Goal: Answer question/provide support: Share knowledge or assist other users

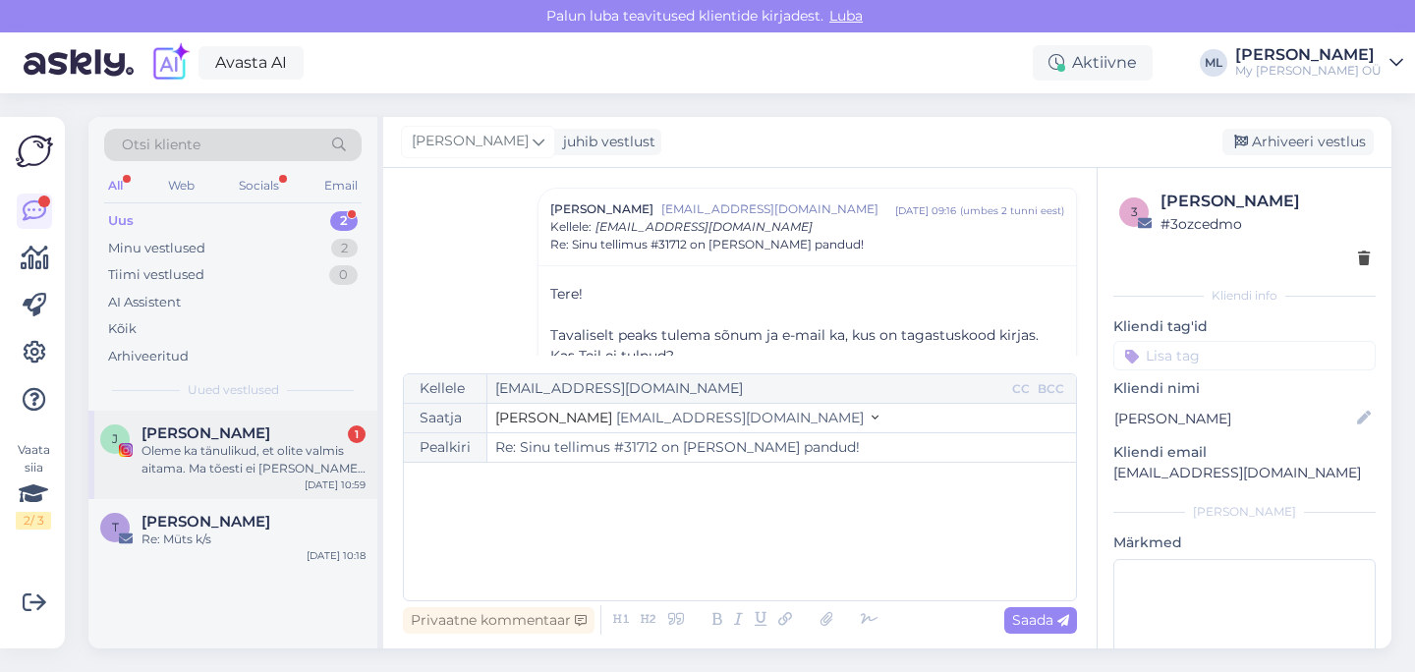
click at [229, 467] on div "Oleme ka tänulikud, et olite valmis aitama. Ma tõesti ei [PERSON_NAME] oodanud …" at bounding box center [254, 459] width 224 height 35
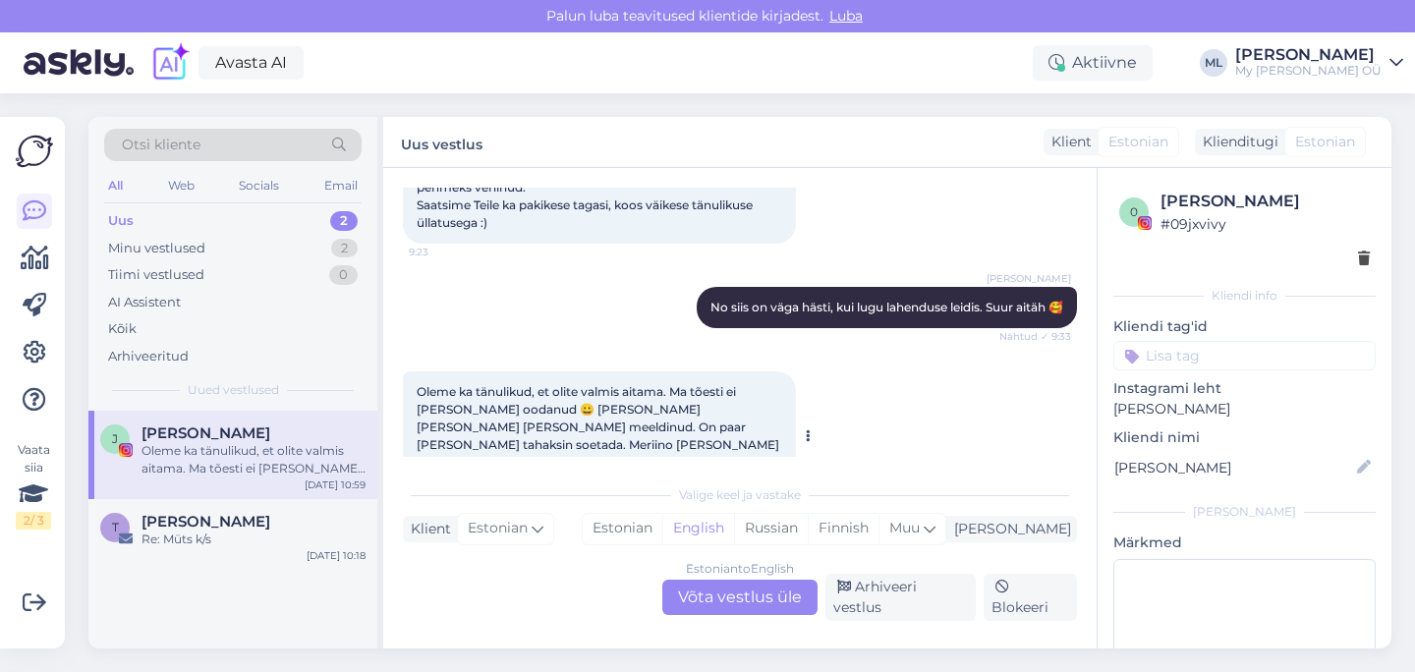
scroll to position [7455, 0]
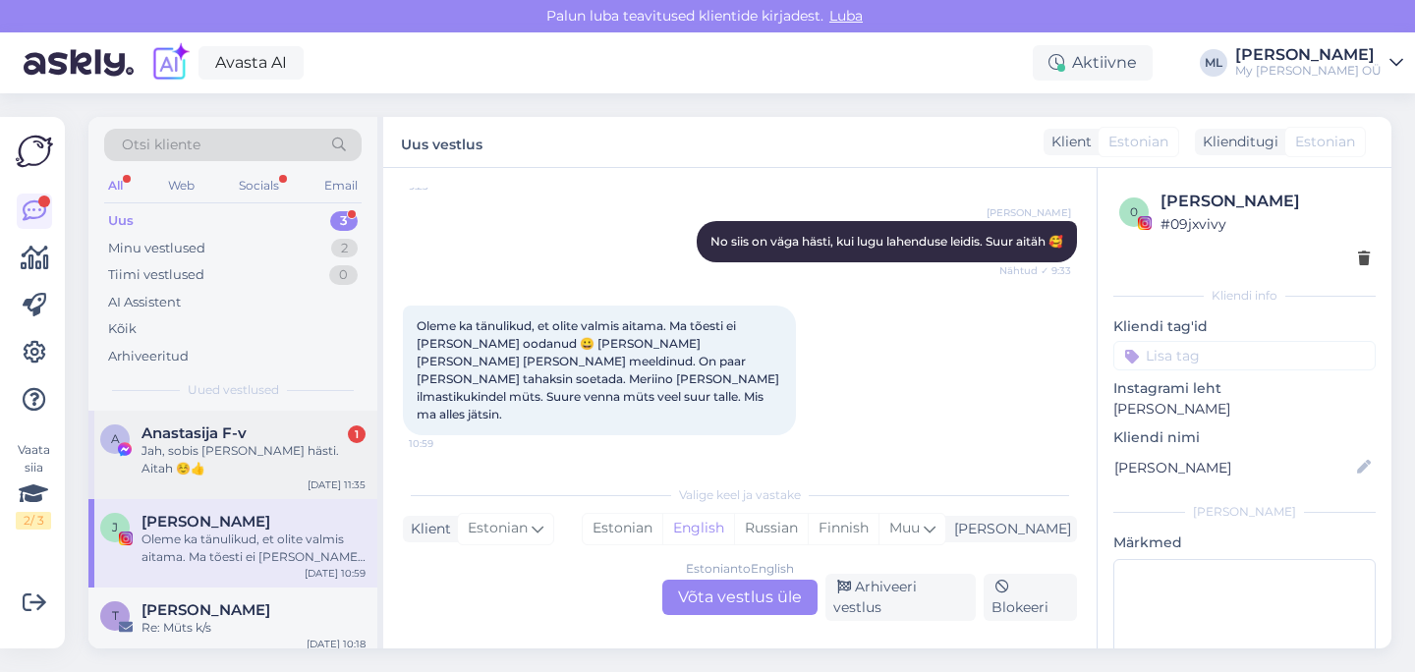
click at [255, 467] on div "A Anastasija F-v 1 Jah, sobis [PERSON_NAME] hästi. Aitah ☺️👍 [DATE] 11:35" at bounding box center [232, 455] width 289 height 88
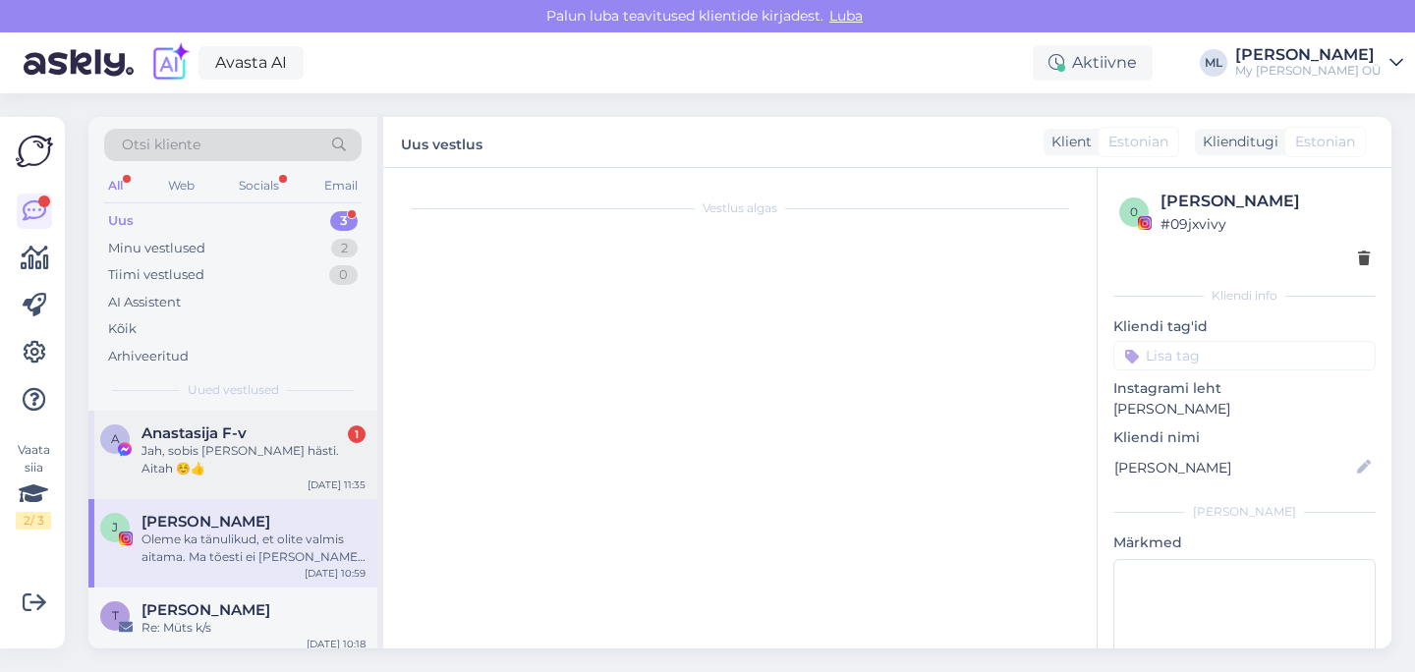
scroll to position [2141, 0]
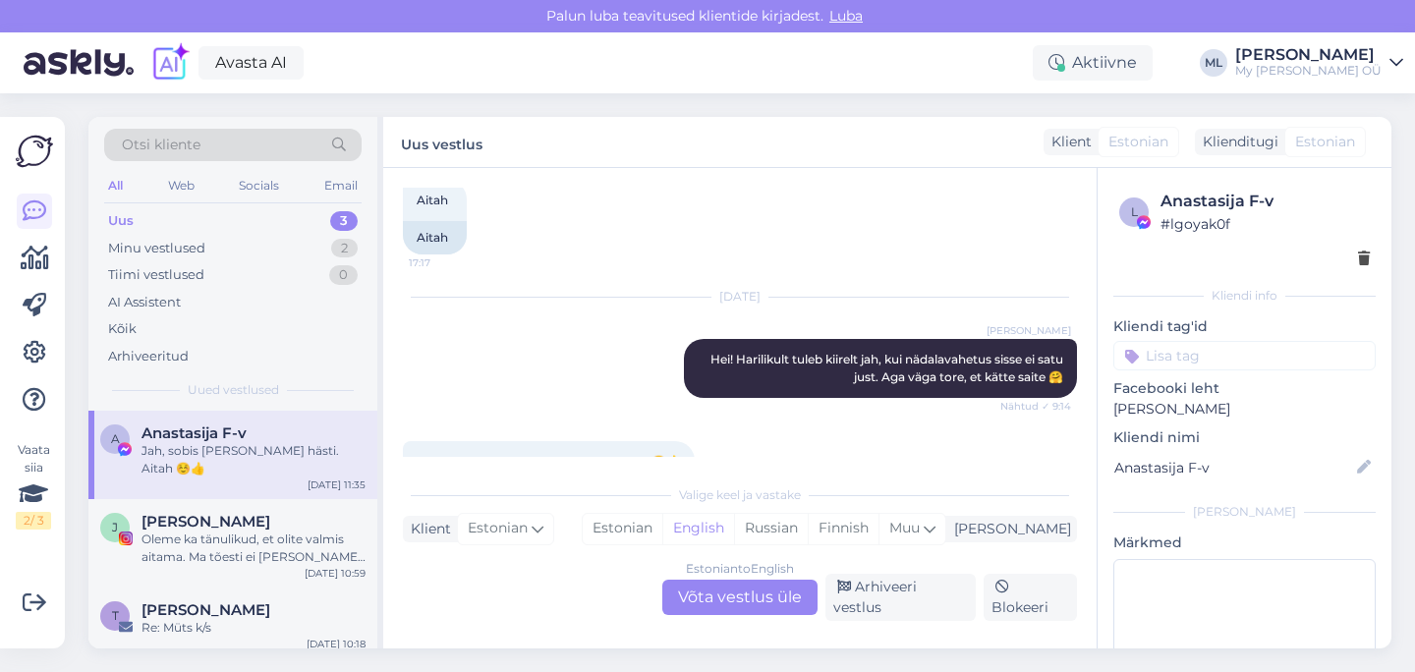
click at [727, 601] on div "Estonian to English Võta vestlus üle" at bounding box center [739, 597] width 155 height 35
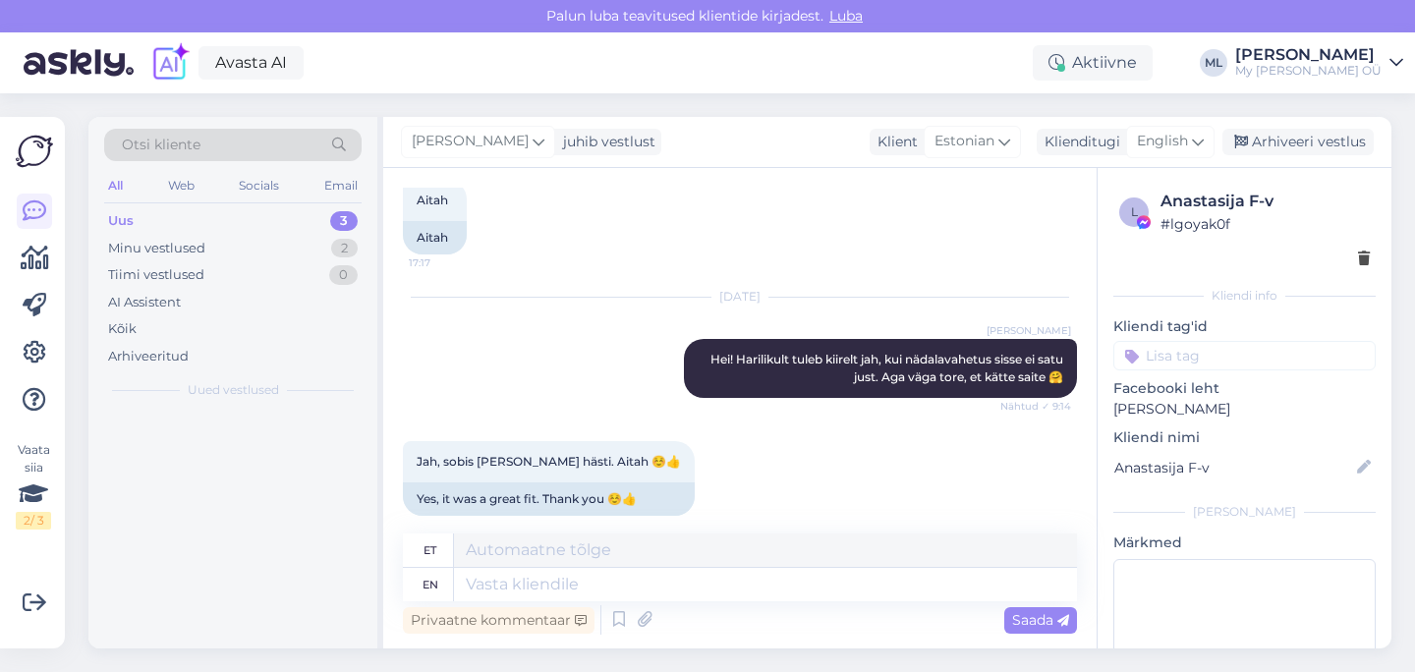
scroll to position [2127, 0]
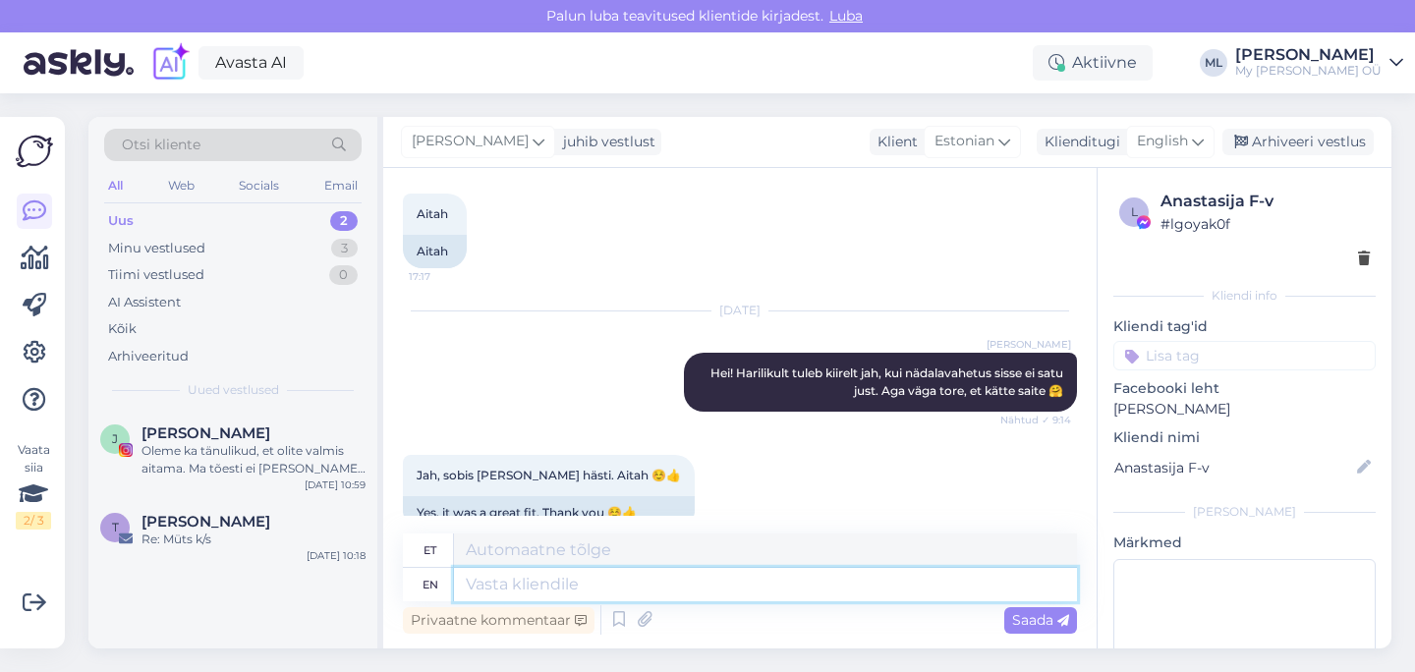
click at [647, 591] on textarea at bounding box center [765, 584] width 623 height 33
click at [1189, 139] on div "English" at bounding box center [1170, 141] width 88 height 31
type input "est"
click at [1080, 229] on link "Estonian" at bounding box center [1126, 228] width 216 height 31
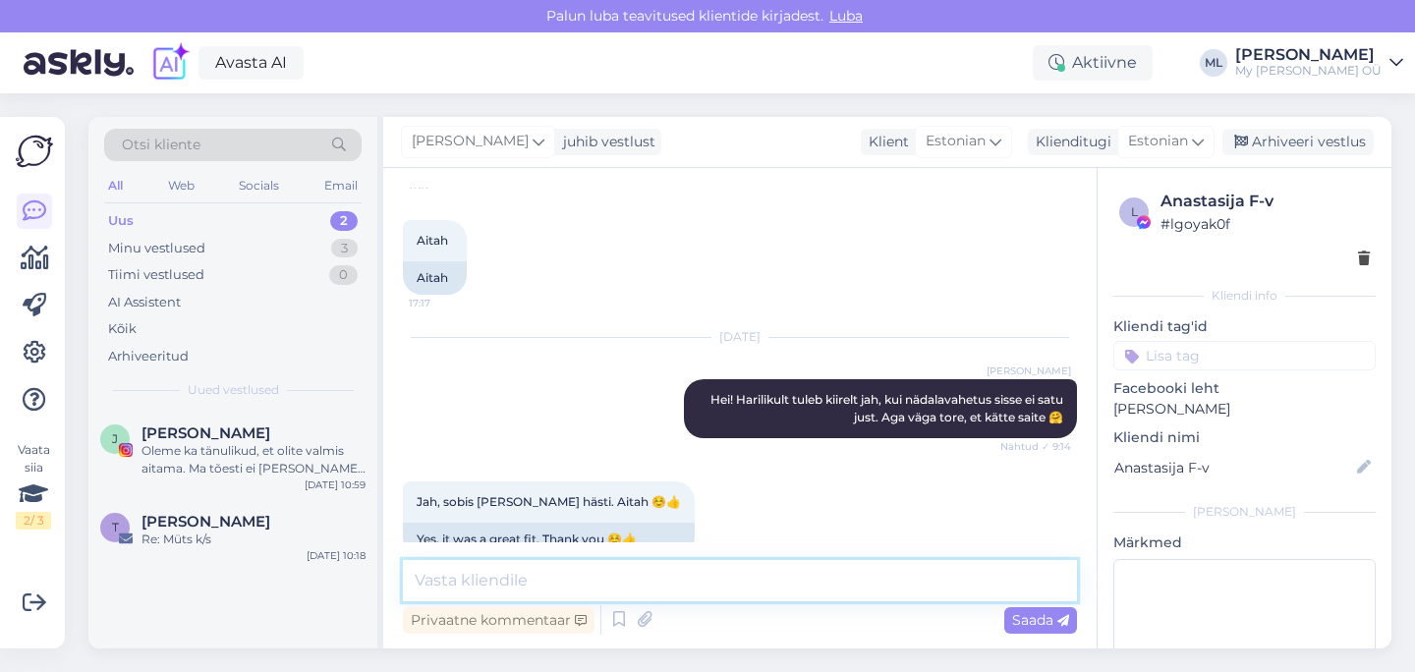
click at [578, 588] on textarea at bounding box center [740, 580] width 674 height 41
type textarea "S"
click at [540, 576] on textarea "Super" at bounding box center [740, 580] width 674 height 41
type textarea "Super 🥰"
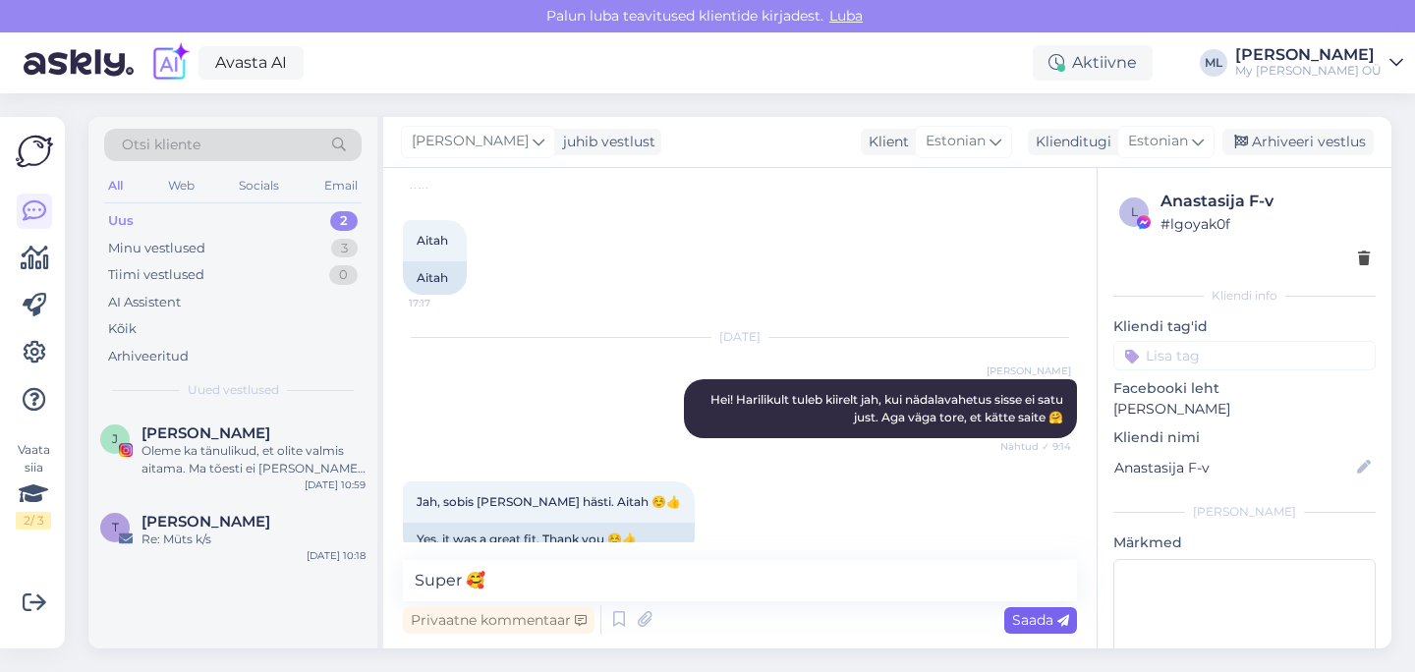
click at [1050, 615] on span "Saada" at bounding box center [1040, 620] width 57 height 18
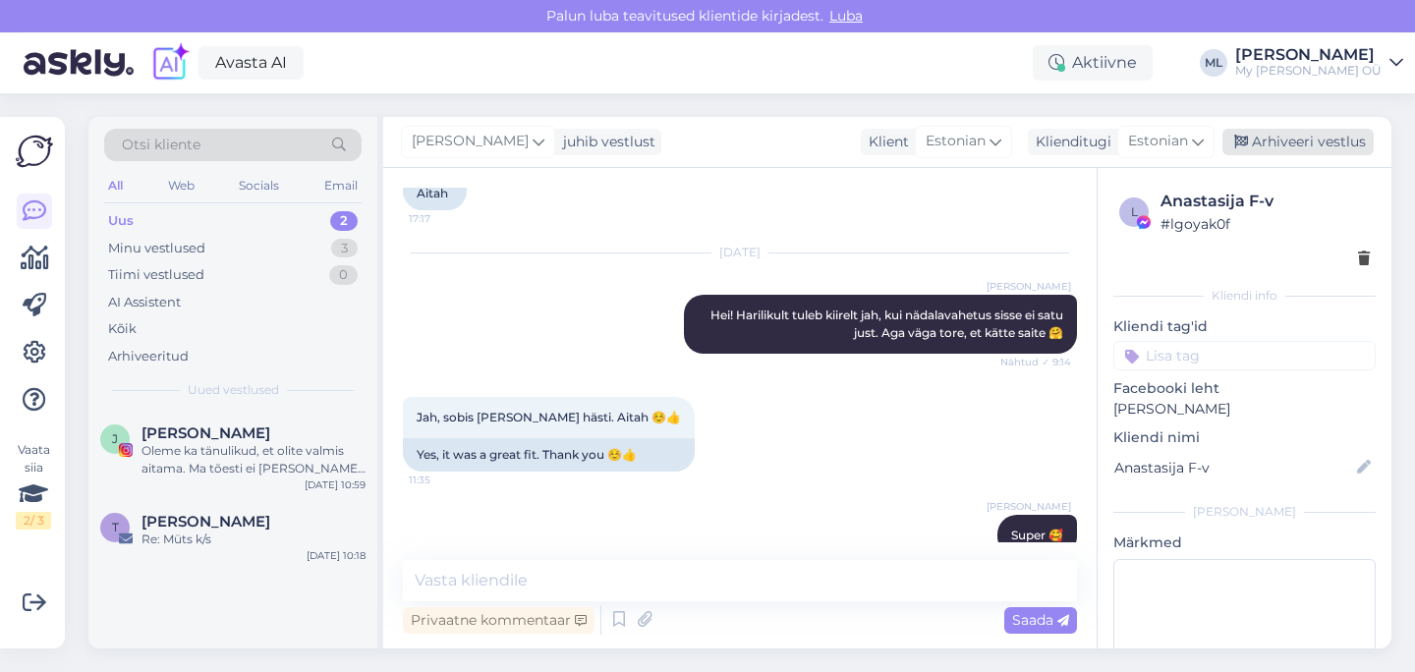
click at [1310, 142] on div "Arhiveeri vestlus" at bounding box center [1298, 142] width 151 height 27
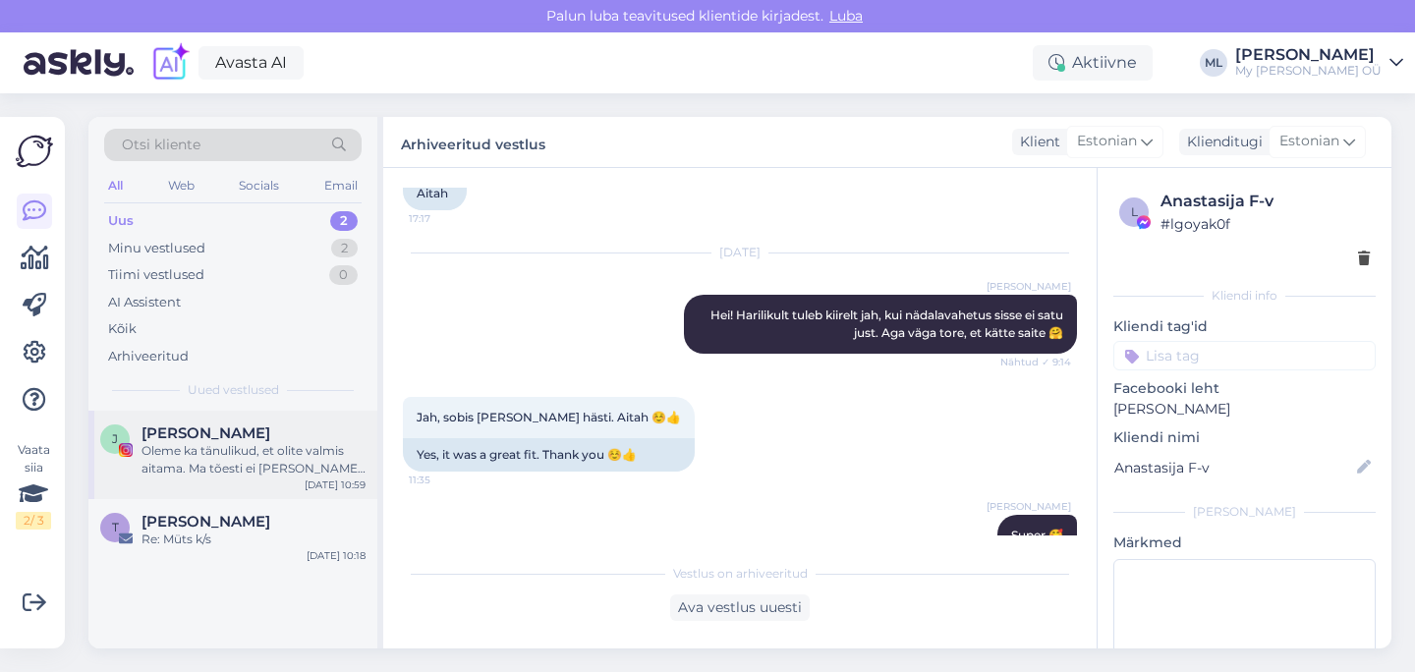
click at [177, 433] on span "[PERSON_NAME]" at bounding box center [206, 434] width 129 height 18
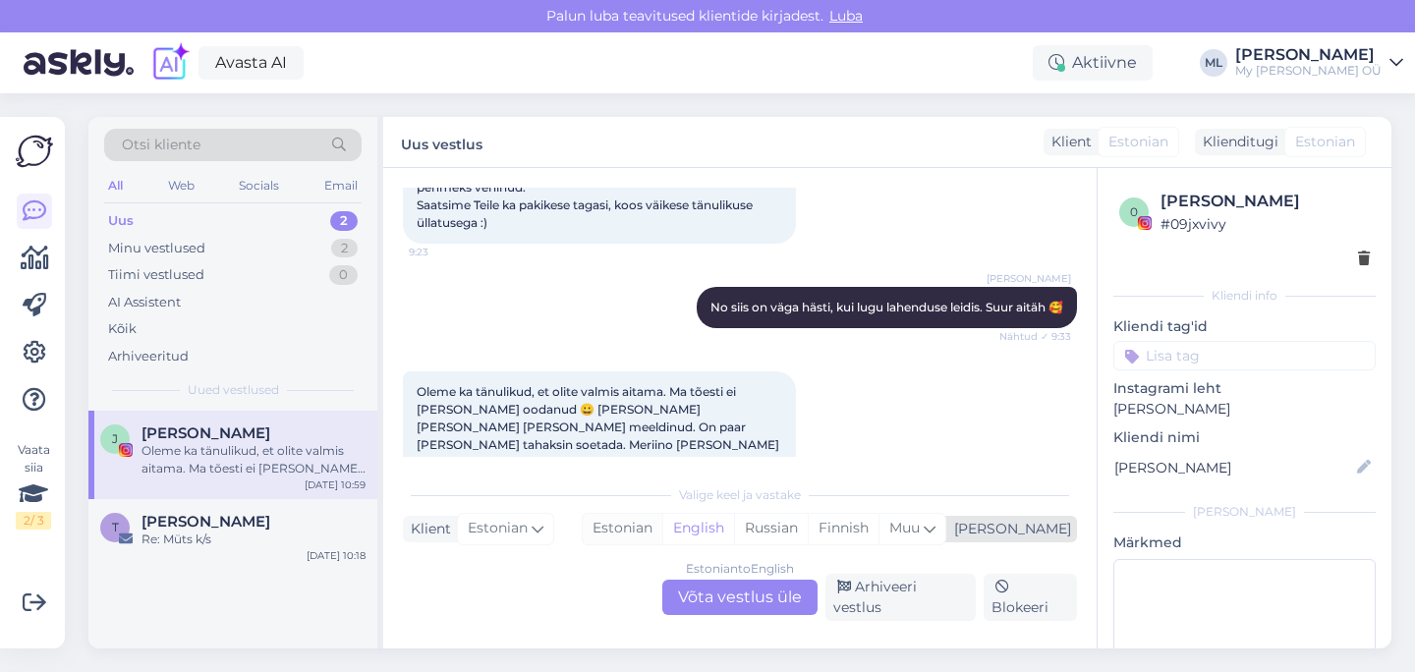
scroll to position [7455, 0]
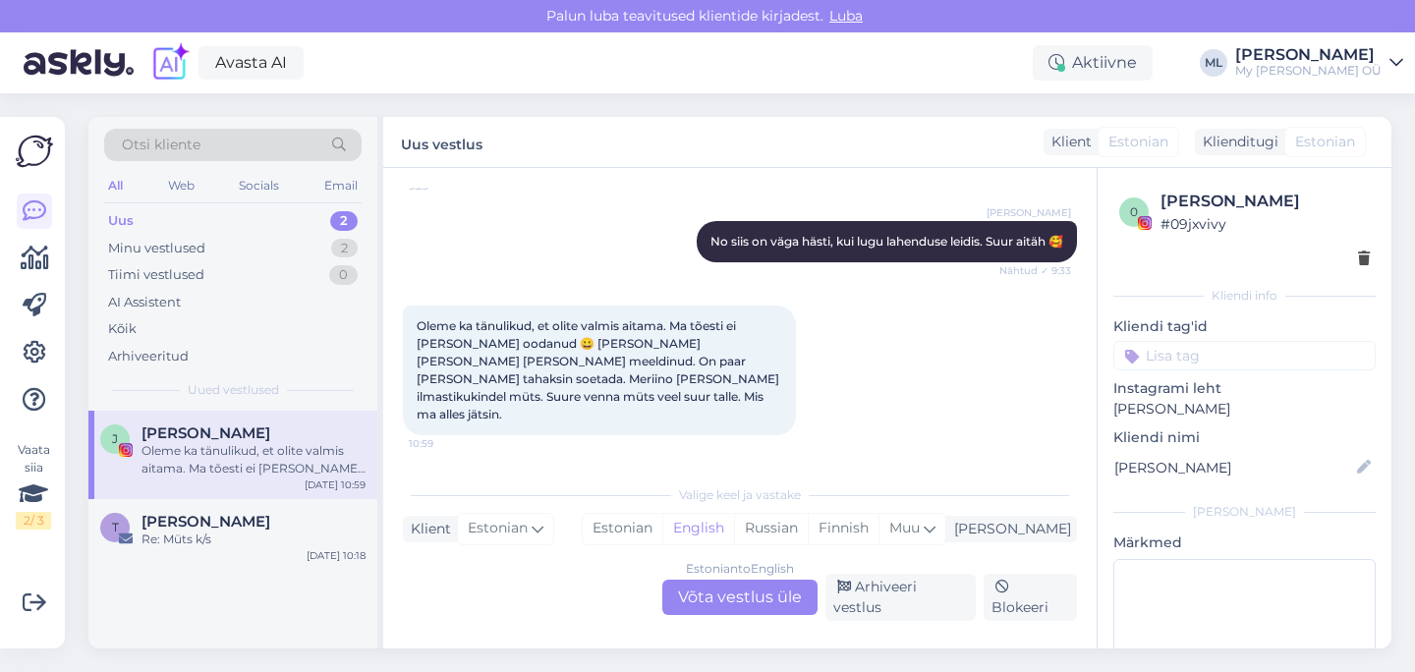
click at [737, 601] on div "Estonian to English Võta vestlus üle" at bounding box center [739, 597] width 155 height 35
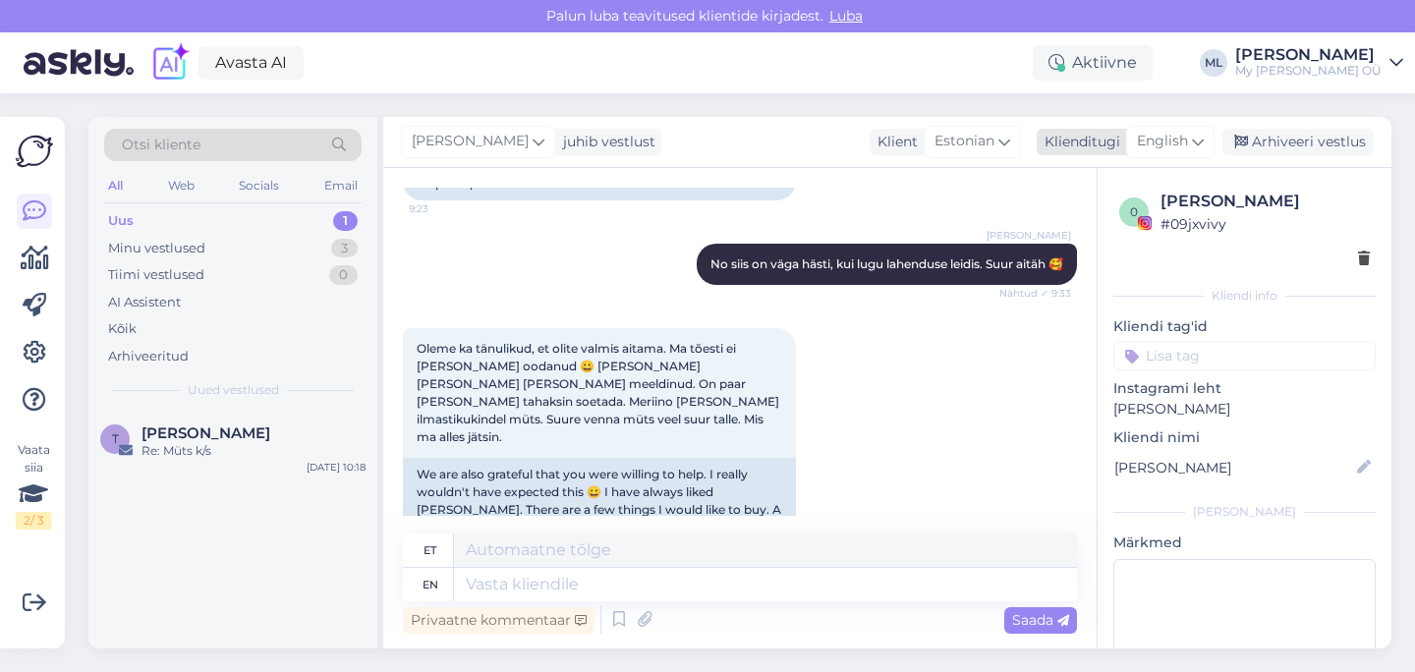
click at [1207, 133] on div "English" at bounding box center [1170, 141] width 88 height 31
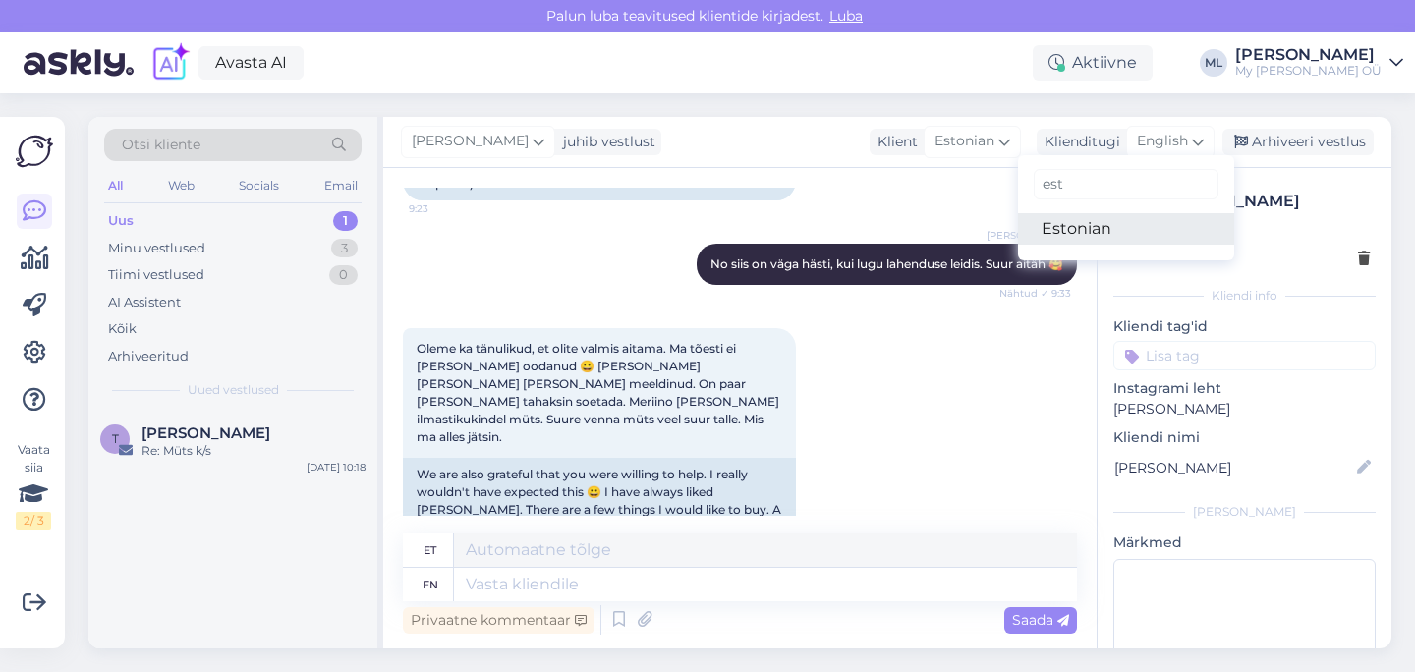
click at [1085, 226] on link "Estonian" at bounding box center [1126, 228] width 216 height 31
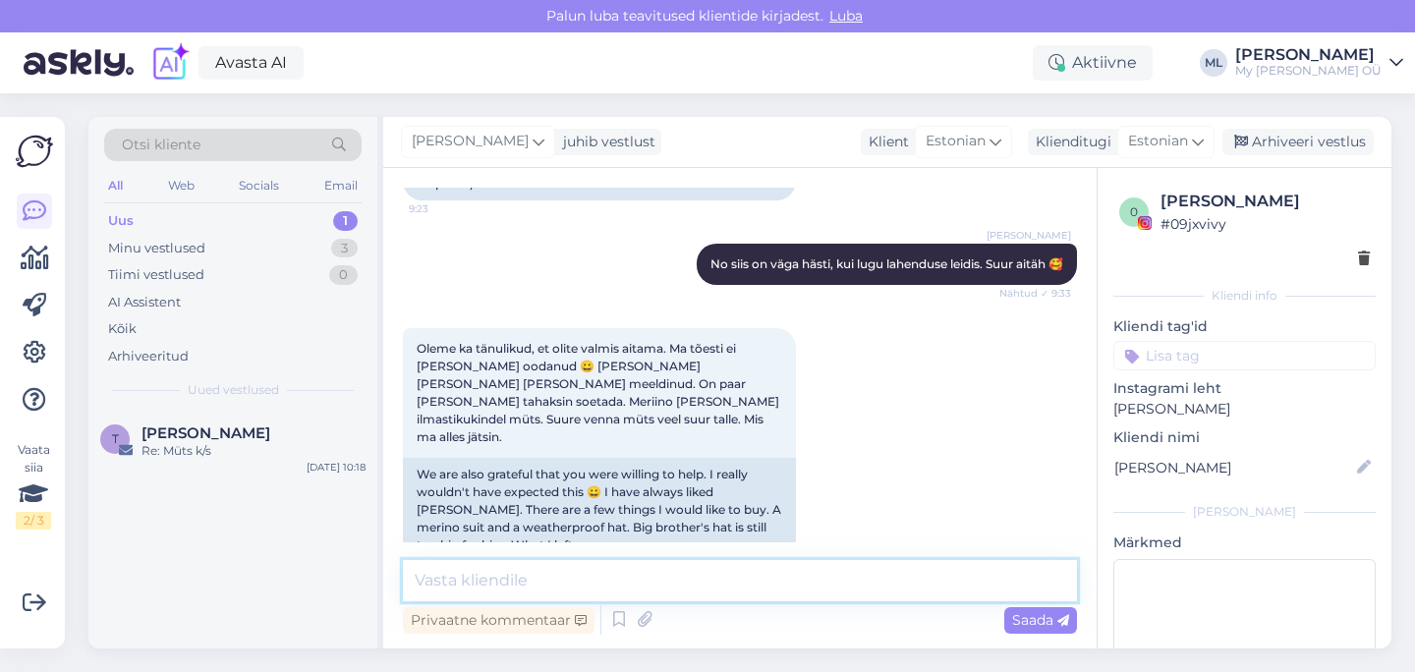
click at [514, 584] on textarea at bounding box center [740, 580] width 674 height 41
click at [447, 586] on textarea "Meriinokombe on väga hea talvel kasutada autosõitudel ja" at bounding box center [740, 580] width 674 height 41
click at [628, 579] on textarea "Meriinokombe on väga hea talvel kasutada autosõitudel ja" at bounding box center [740, 580] width 674 height 41
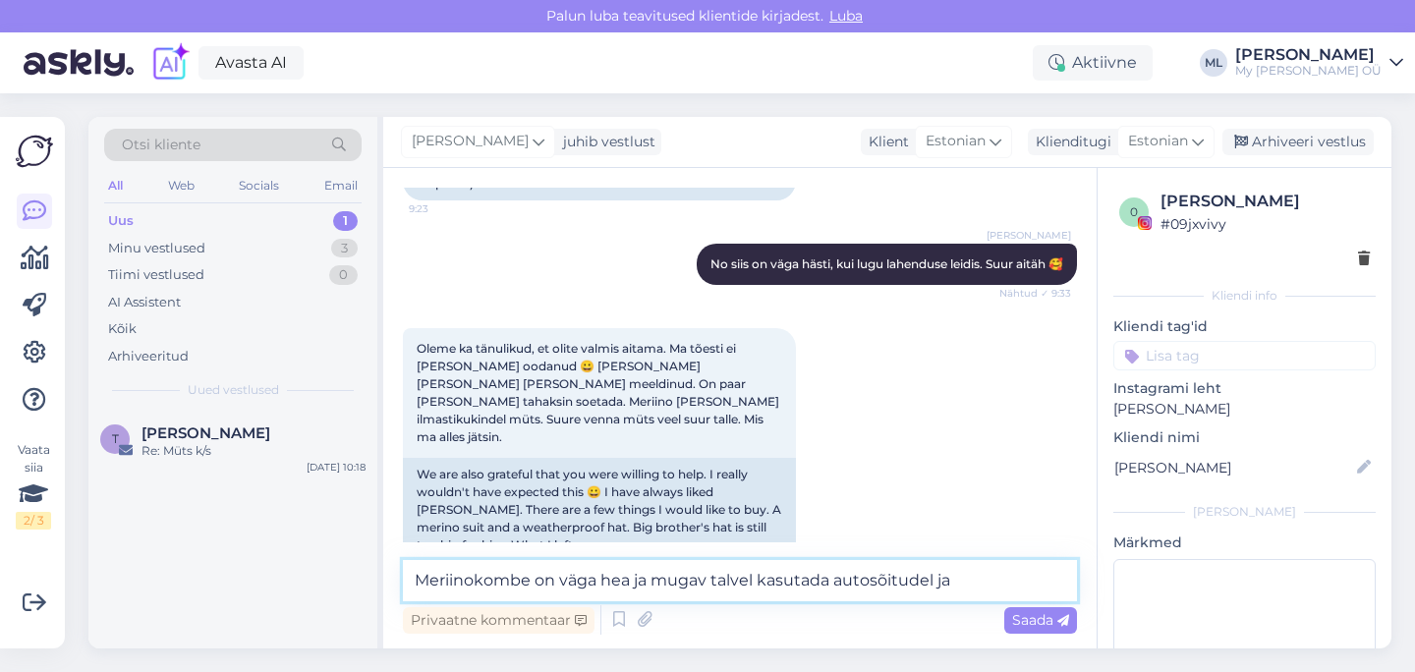
click at [983, 577] on textarea "Meriinokombe on väga hea ja mugav talvel kasutada autosõitudel ja" at bounding box center [740, 580] width 674 height 41
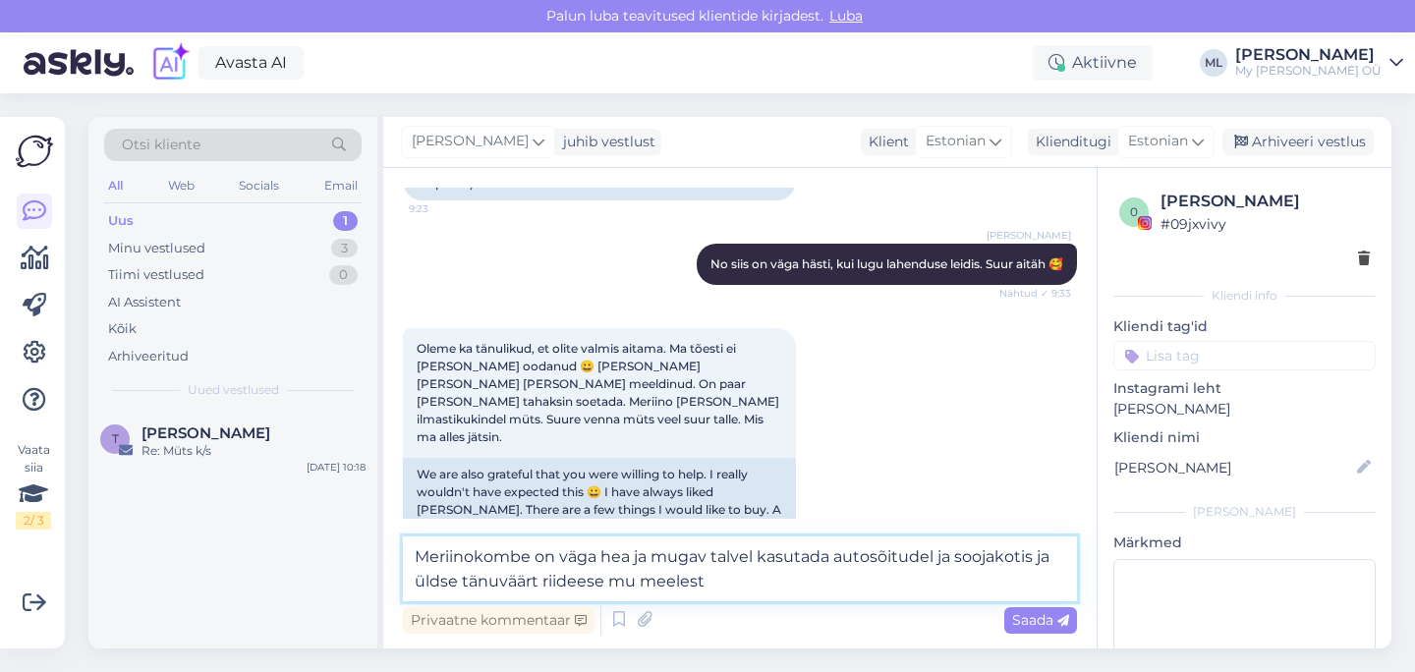
click at [833, 582] on textarea "Meriinokombe on väga hea ja mugav talvel kasutada autosõitudel ja soojakotis ja…" at bounding box center [740, 569] width 674 height 65
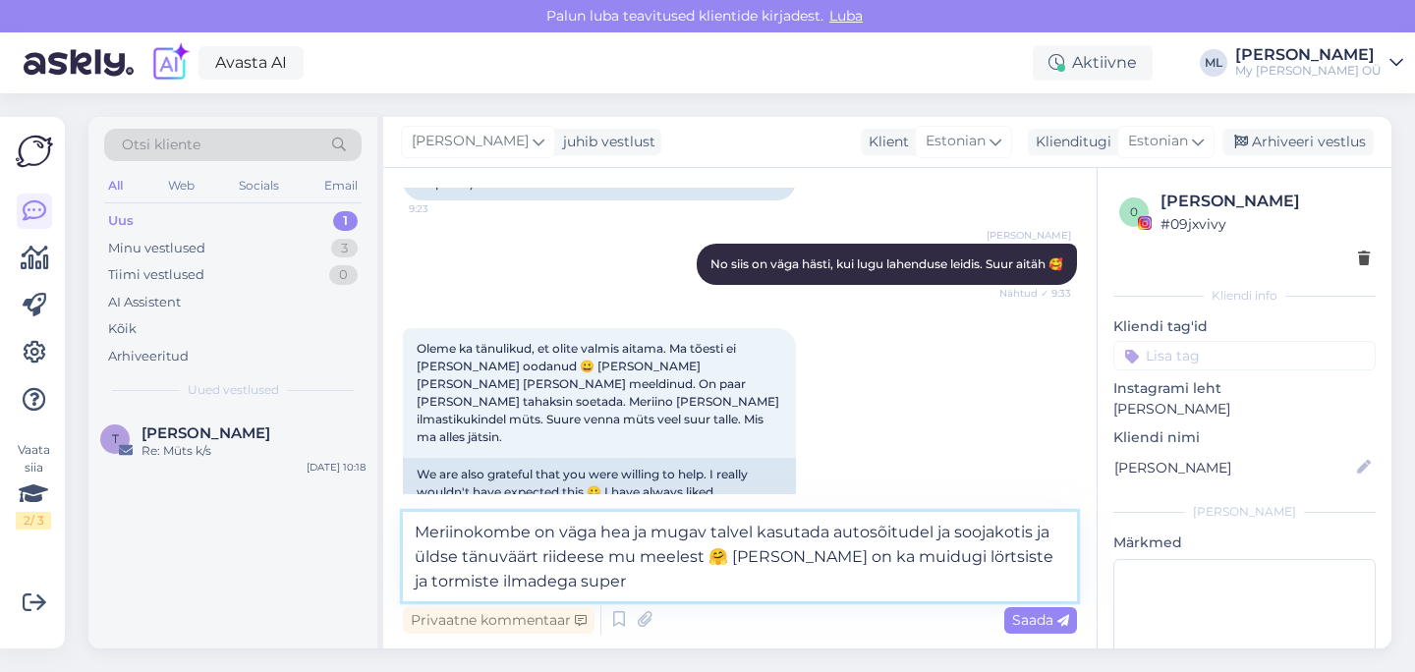
type textarea "Meriinokombe on väga hea ja mugav talvel kasutada autosõitudel ja soojakotis ja…"
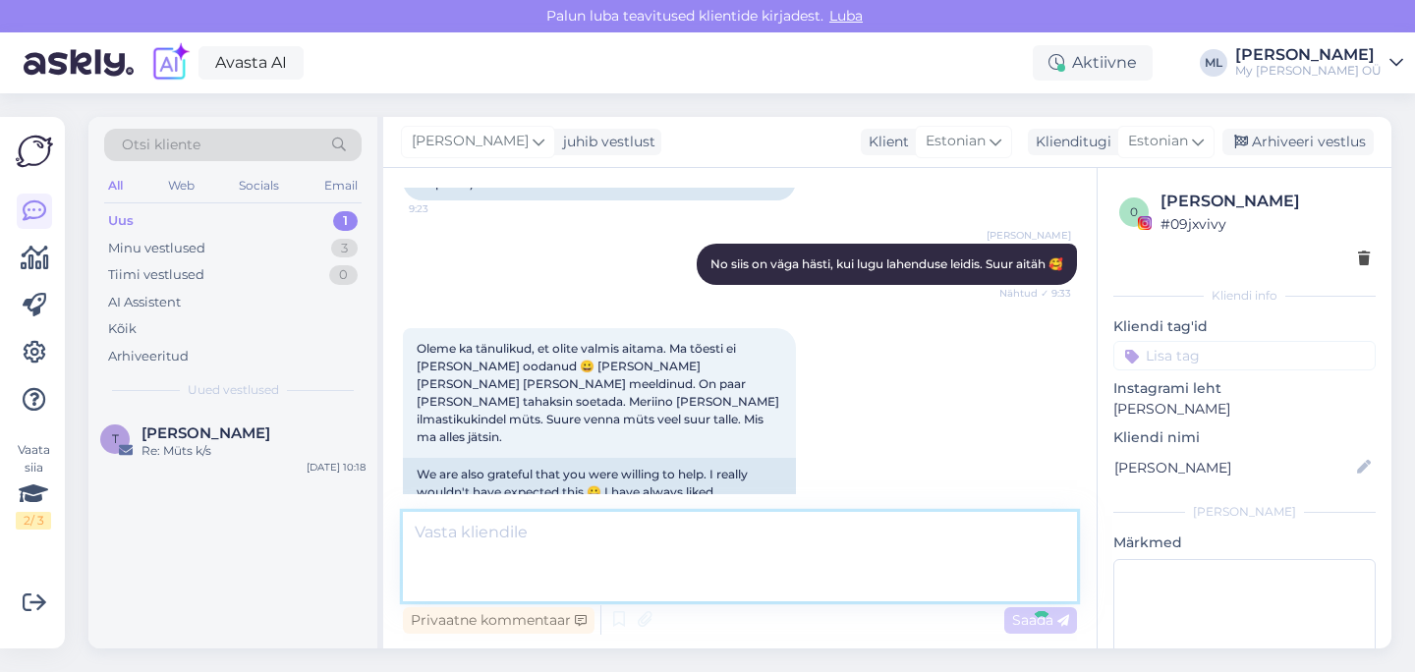
scroll to position [7728, 0]
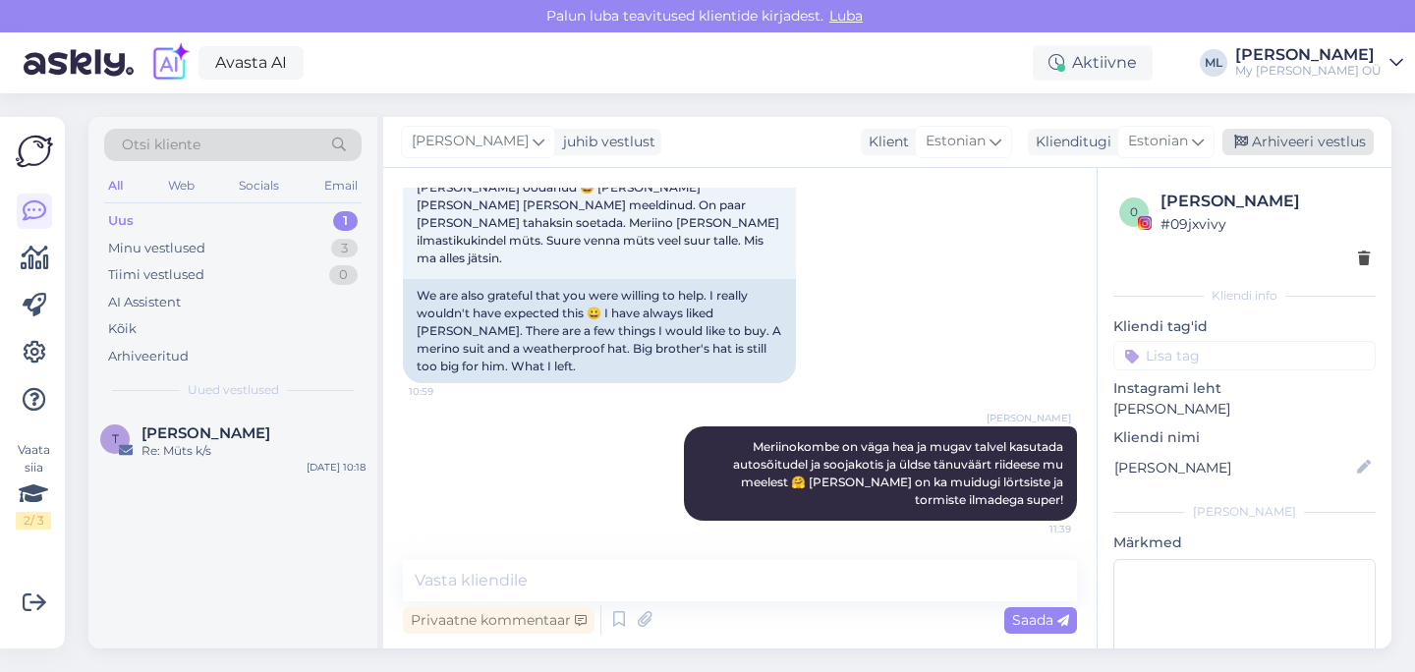
click at [1272, 149] on div "Arhiveeri vestlus" at bounding box center [1298, 142] width 151 height 27
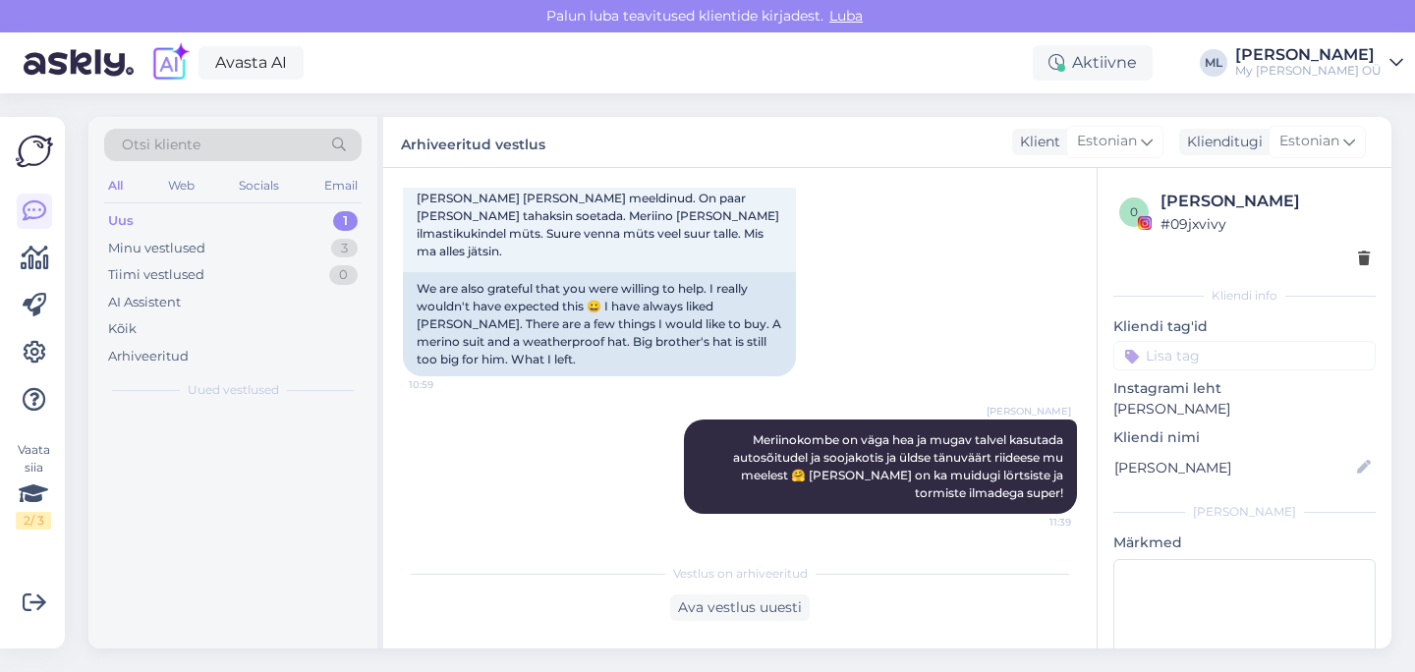
scroll to position [7735, 0]
click at [181, 256] on div "Minu vestlused" at bounding box center [156, 249] width 97 height 20
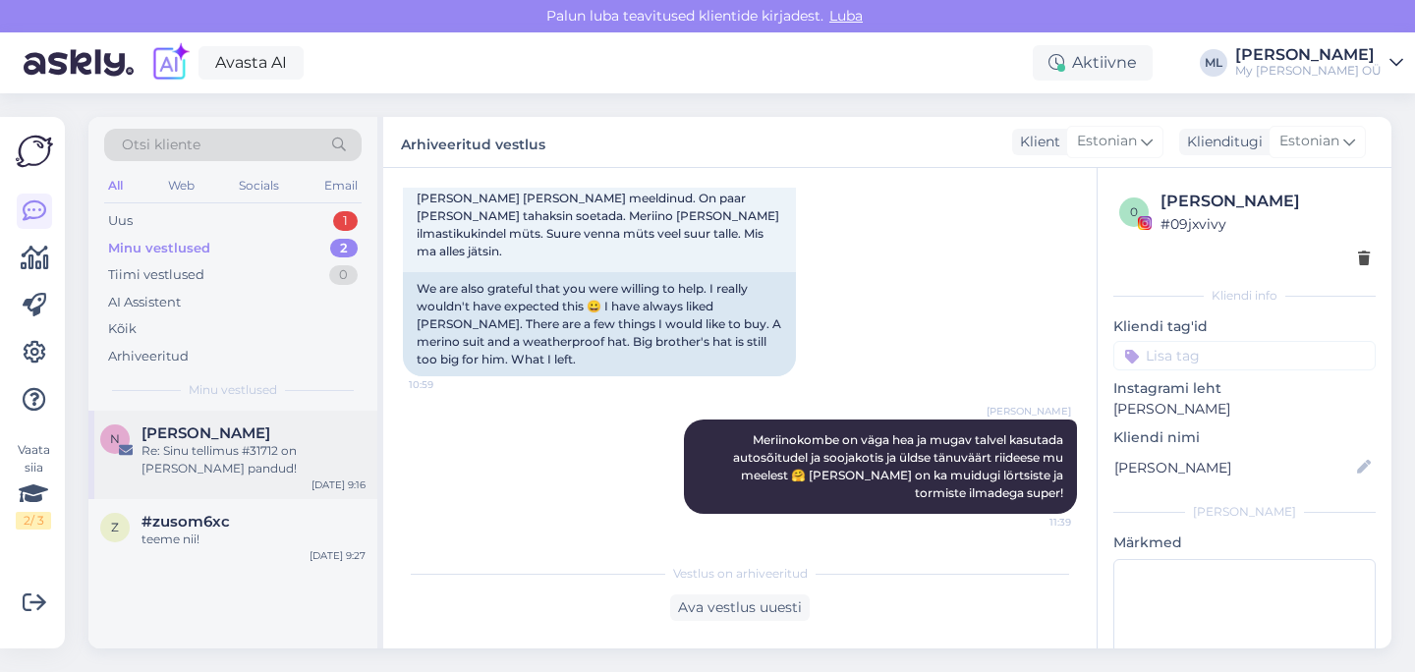
click at [175, 438] on span "[PERSON_NAME]" at bounding box center [206, 434] width 129 height 18
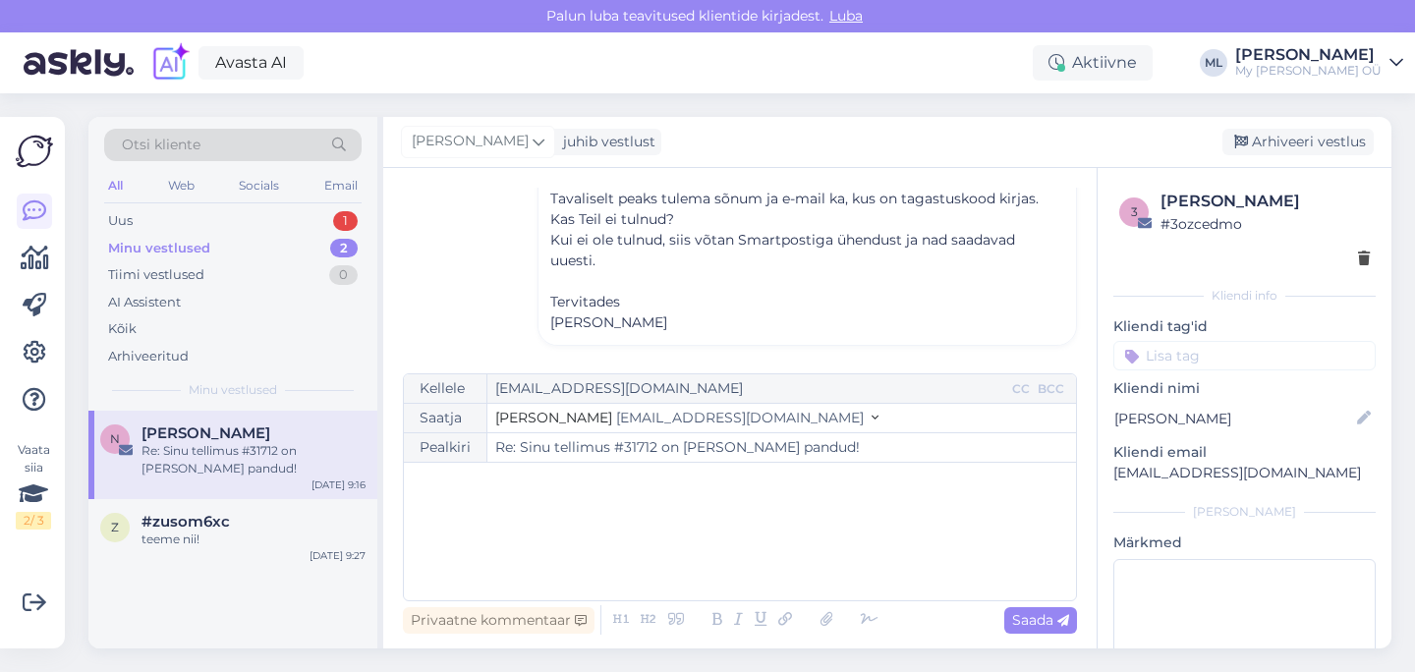
scroll to position [276, 0]
click at [193, 237] on div "Minu vestlused 2" at bounding box center [232, 249] width 257 height 28
click at [134, 222] on div "Uus 1" at bounding box center [232, 221] width 257 height 28
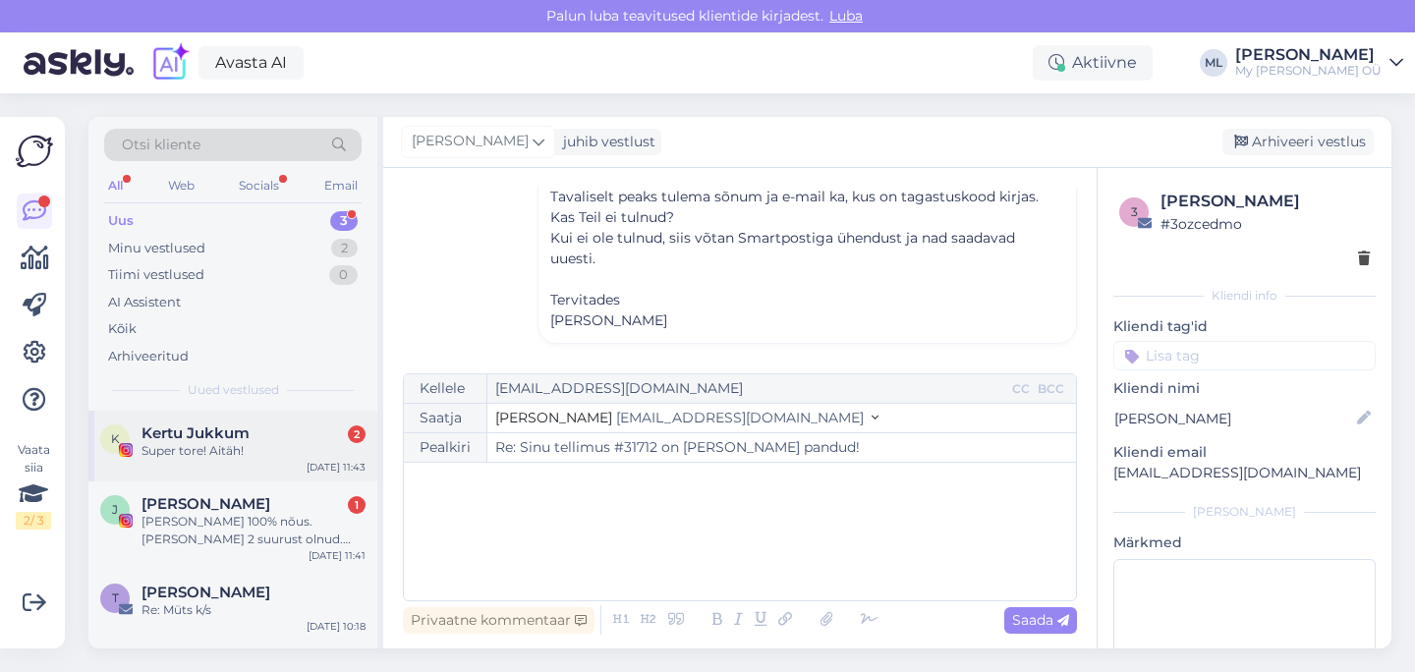
click at [256, 433] on div "Kertu Jukkum 2" at bounding box center [254, 434] width 224 height 18
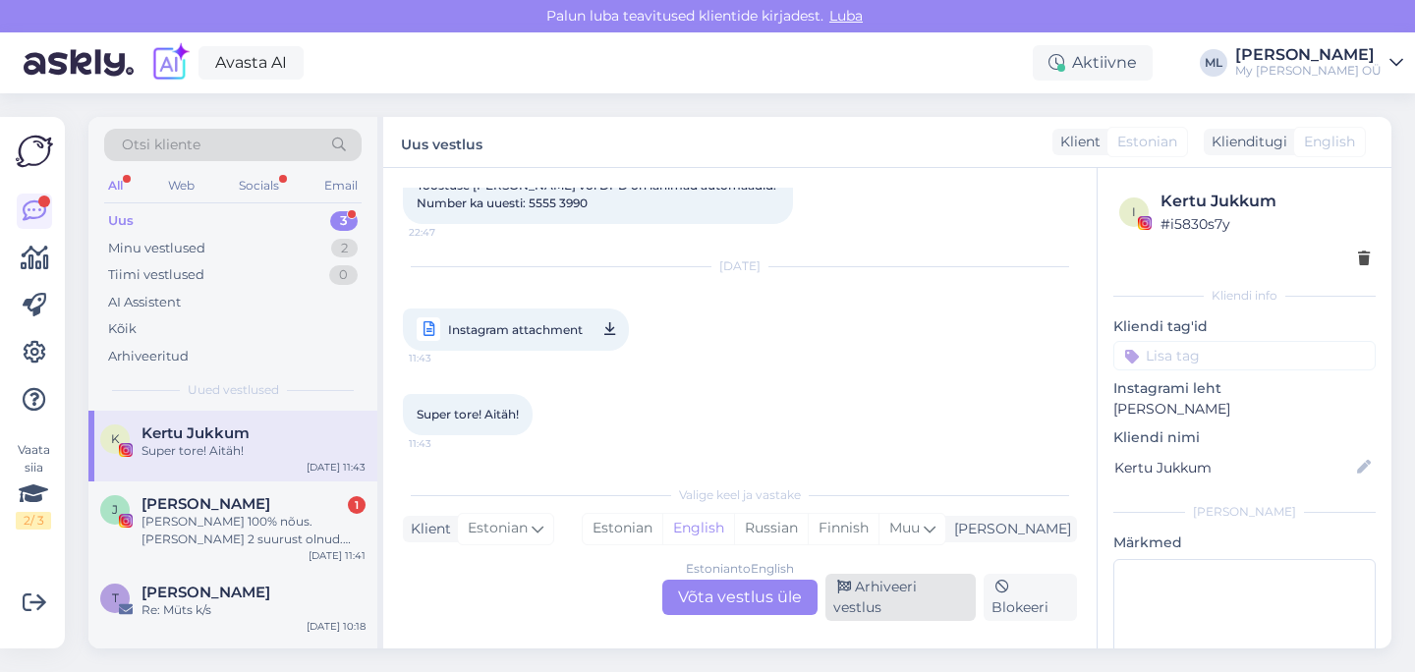
click at [890, 604] on div "Arhiveeri vestlus" at bounding box center [901, 597] width 150 height 47
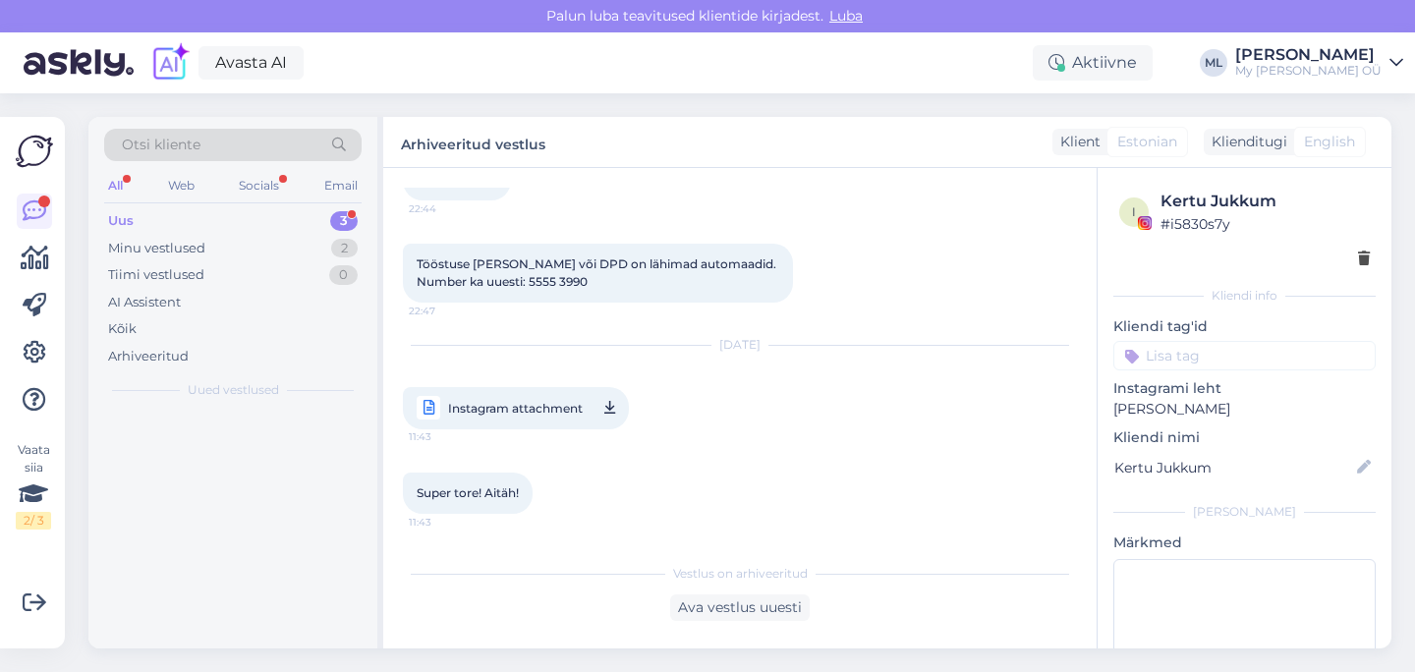
scroll to position [1503, 0]
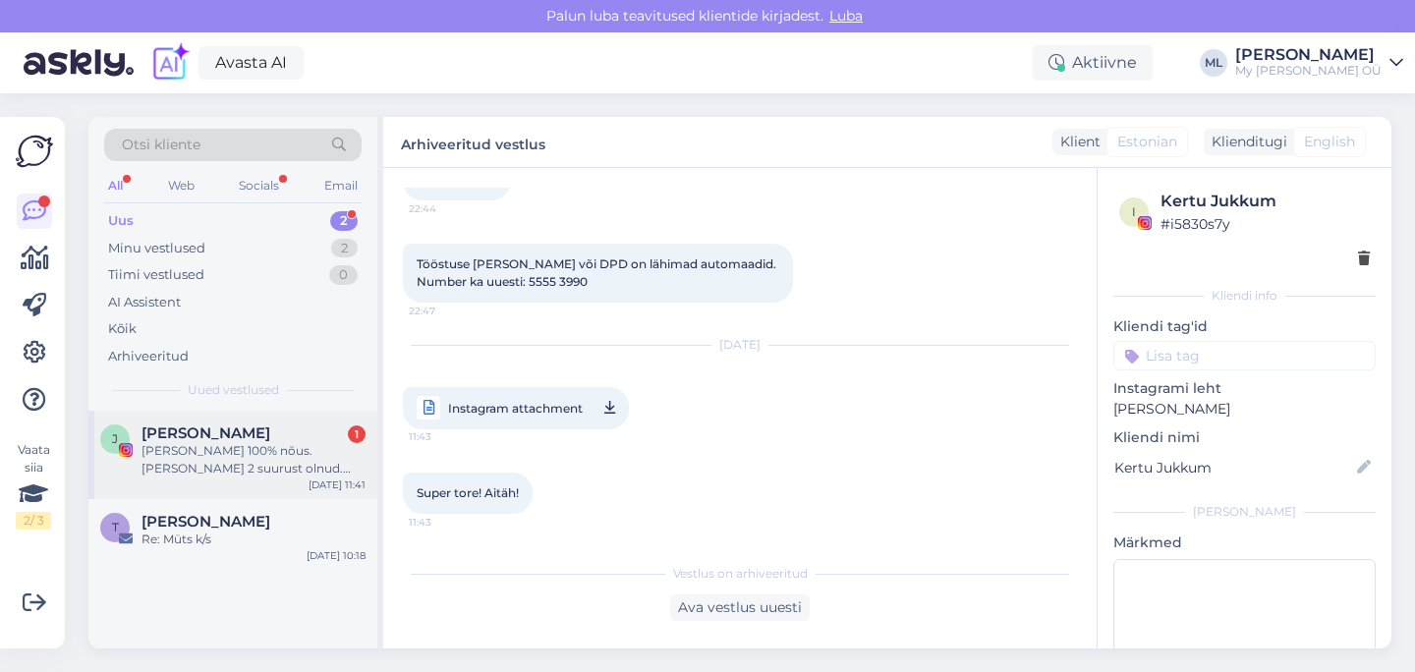
click at [192, 450] on div "[PERSON_NAME] 100% nõus. [PERSON_NAME] 2 suurust olnud. Praegu kasutame 74/80 s…" at bounding box center [254, 459] width 224 height 35
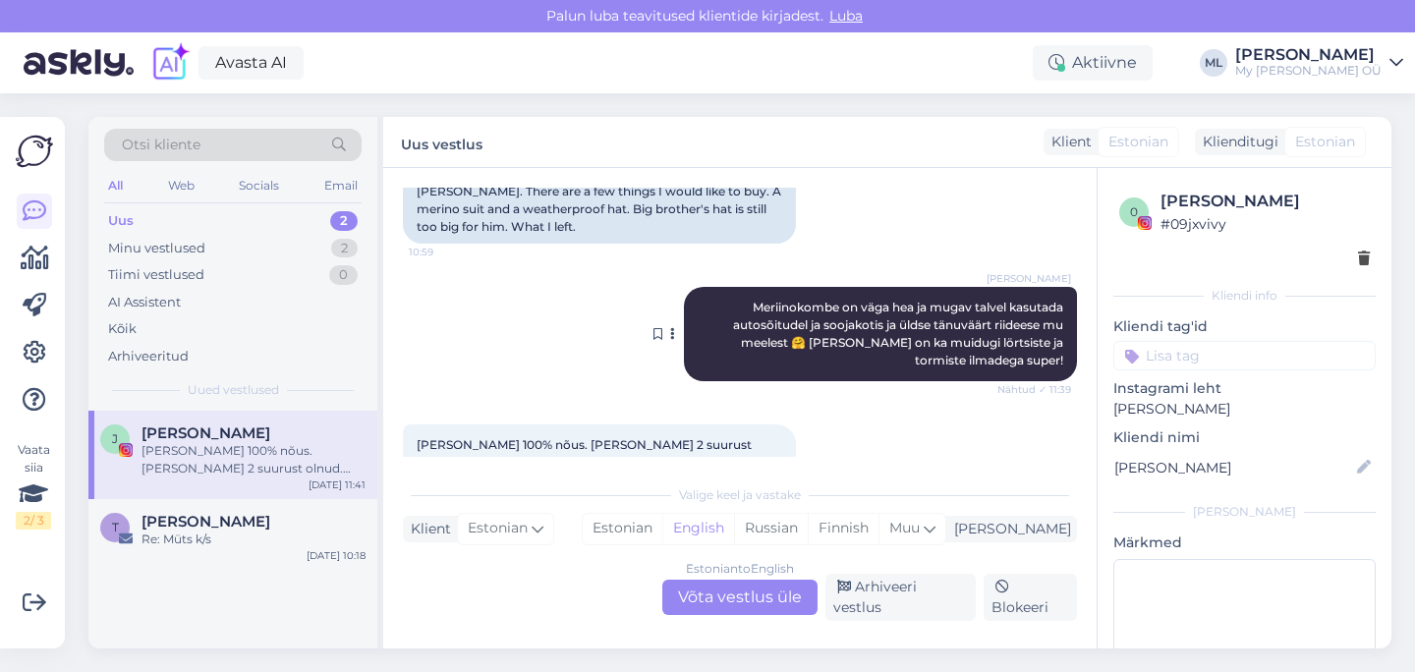
scroll to position [7921, 0]
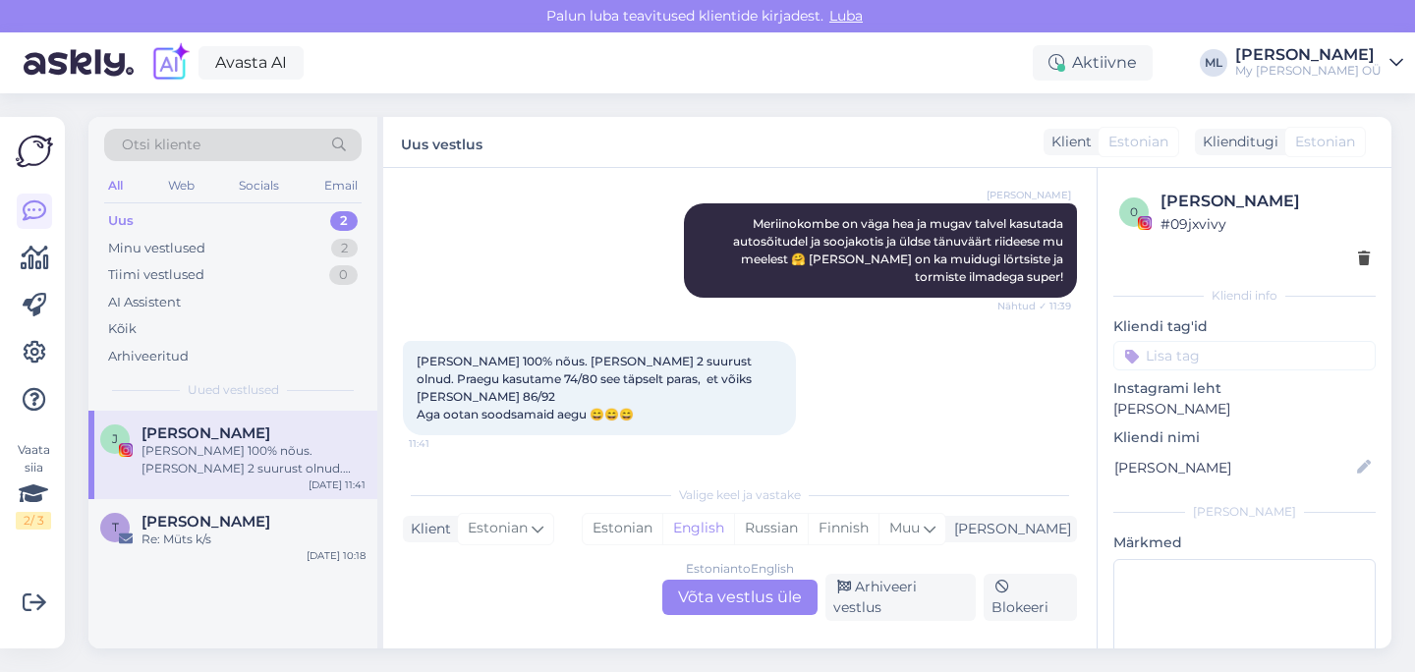
click at [714, 603] on div "Estonian to English Võta vestlus üle" at bounding box center [739, 597] width 155 height 35
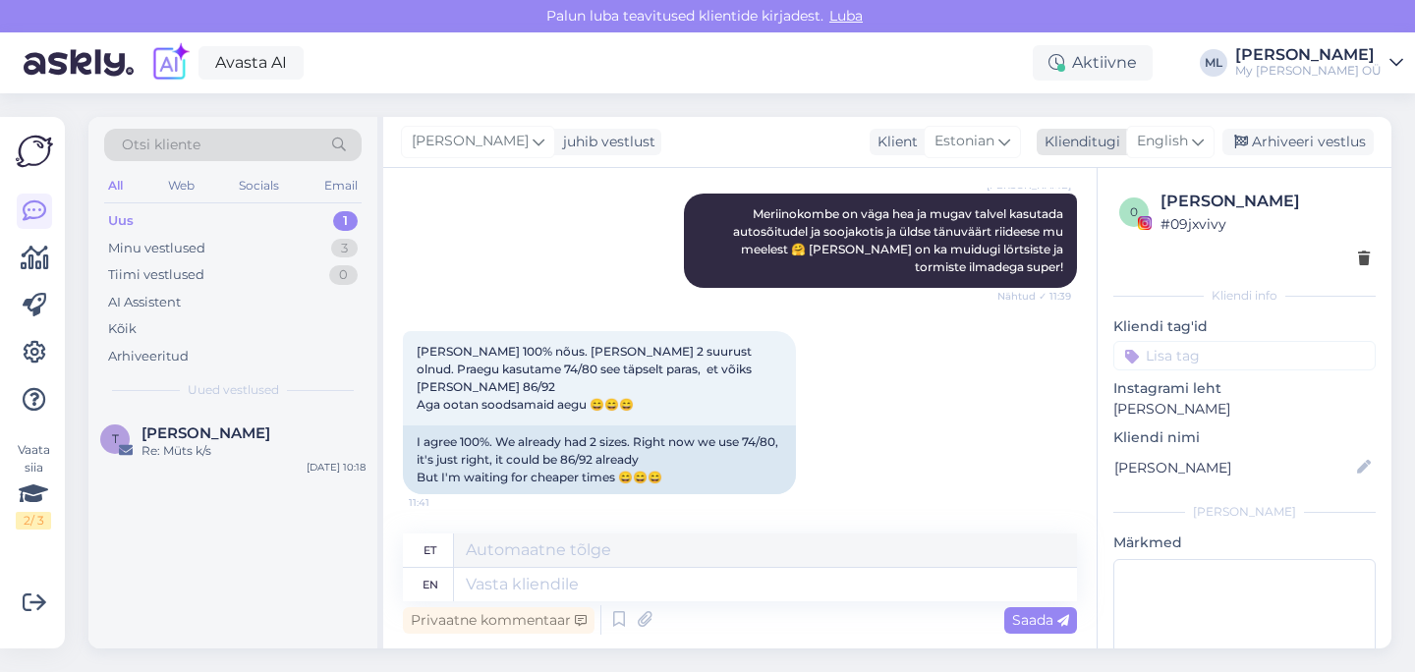
click at [1203, 126] on div "English" at bounding box center [1170, 141] width 88 height 31
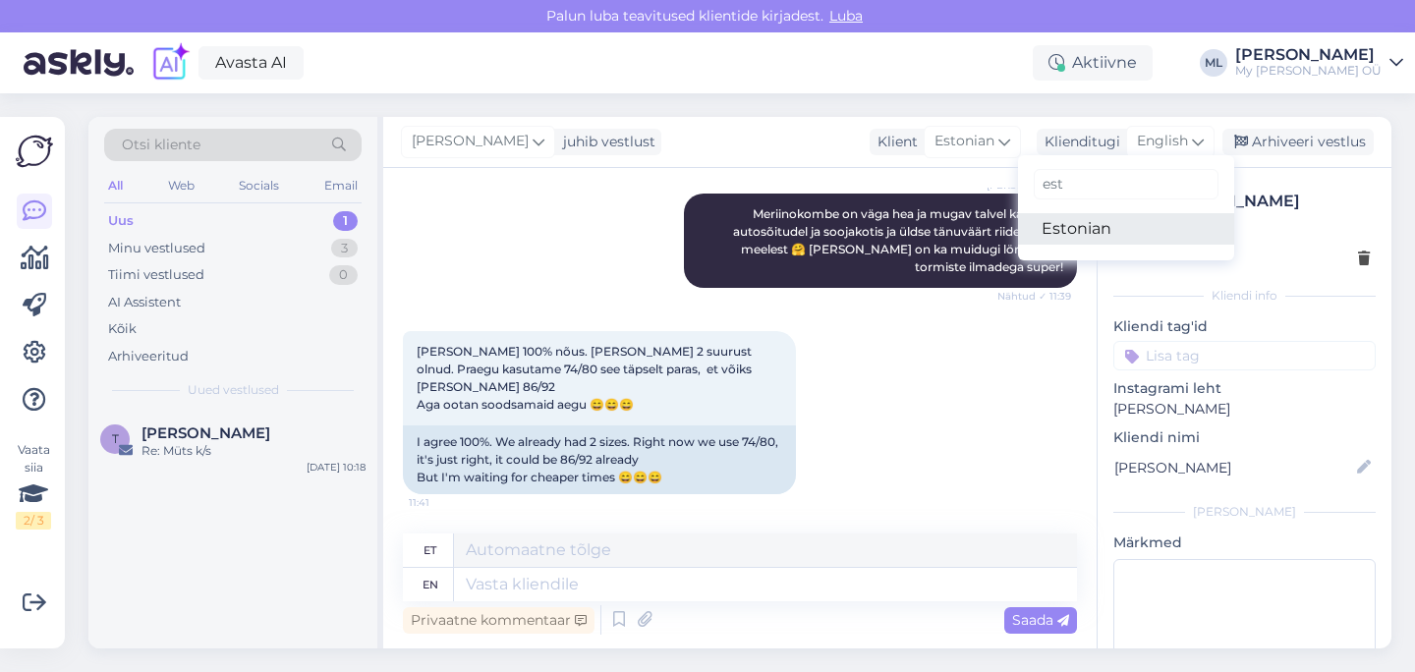
type input "est"
click at [1085, 221] on link "Estonian" at bounding box center [1126, 228] width 216 height 31
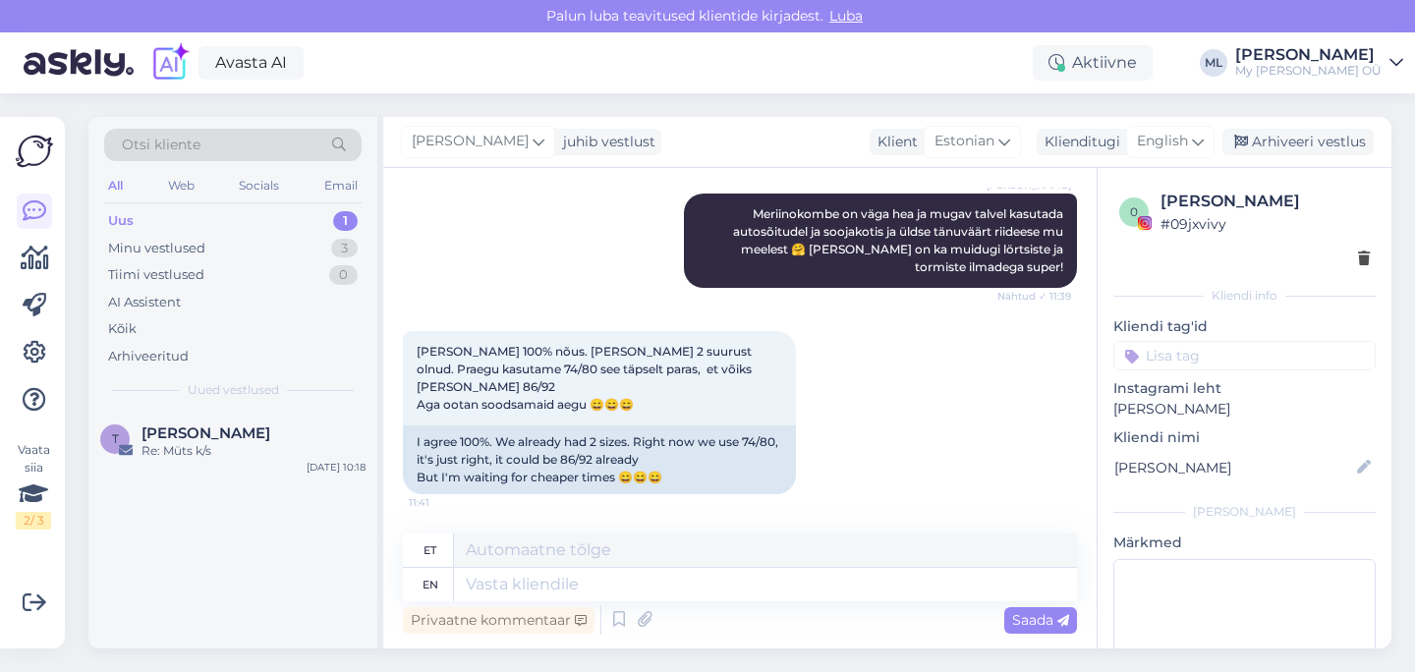
scroll to position [7916, 0]
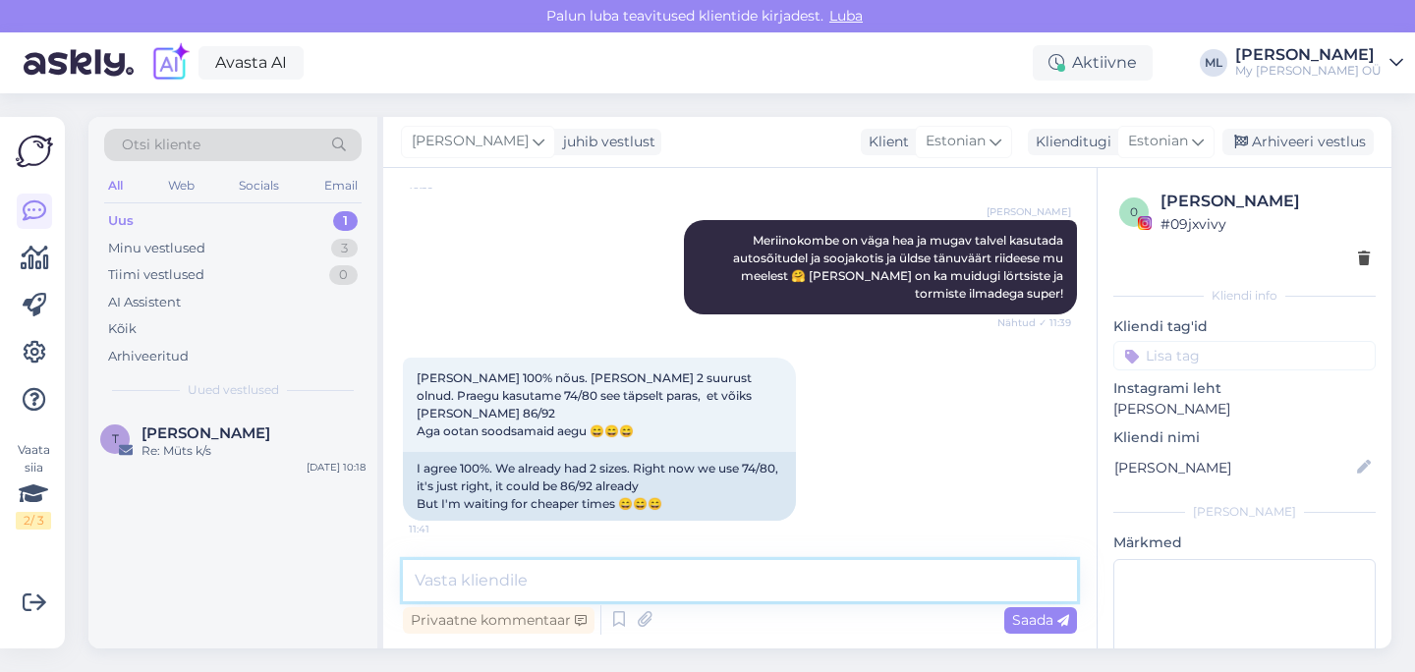
click at [547, 570] on textarea at bounding box center [740, 580] width 674 height 41
type textarea "Novembri kuu"
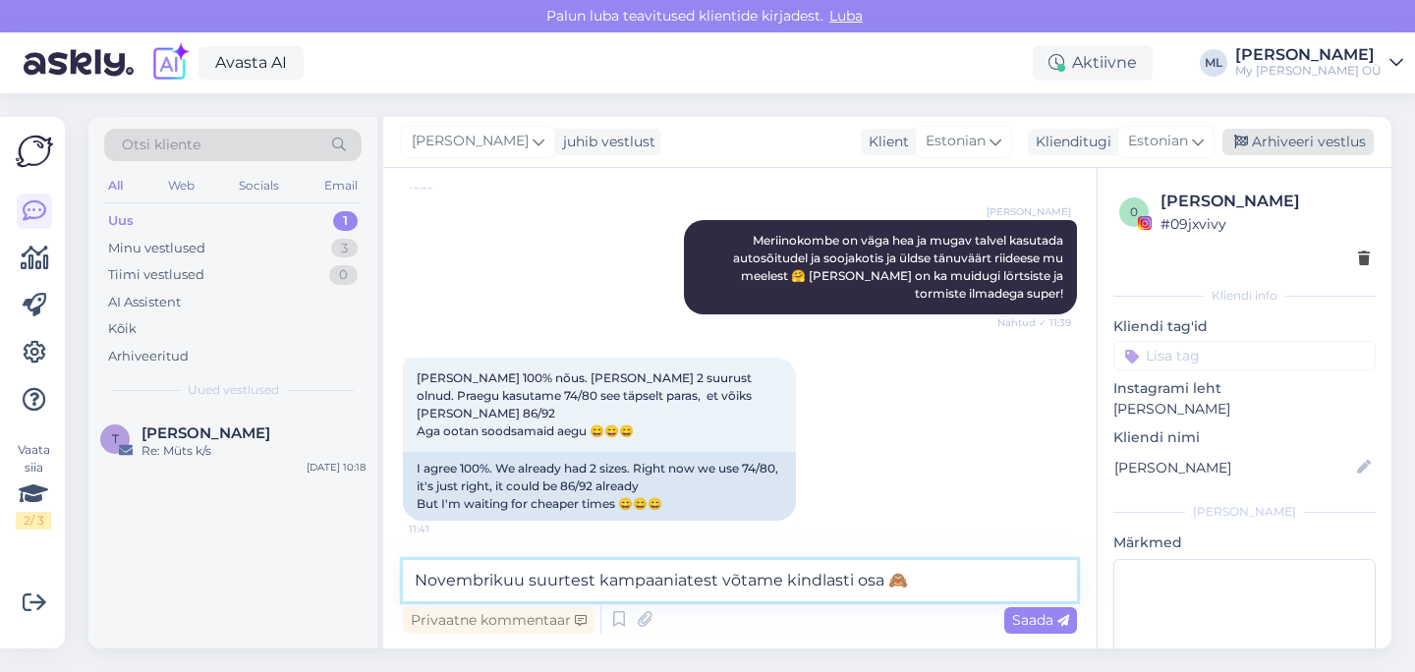
type textarea "Novembrikuu suurtest kampaaniatest võtame kindlasti osa 🙈"
click at [1284, 144] on div "Arhiveeri vestlus" at bounding box center [1298, 142] width 151 height 27
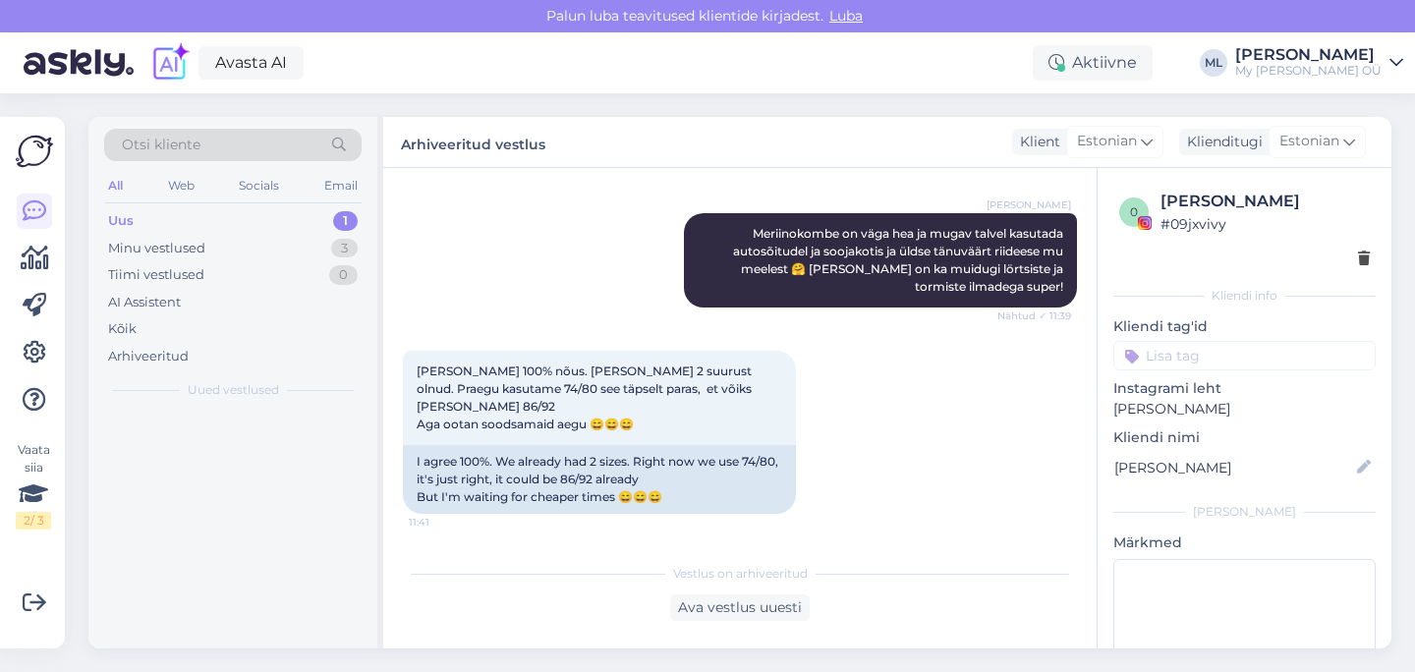
scroll to position [7921, 0]
click at [128, 428] on div "T Triinu [PERSON_NAME] Re: Müts k/s" at bounding box center [232, 442] width 265 height 35
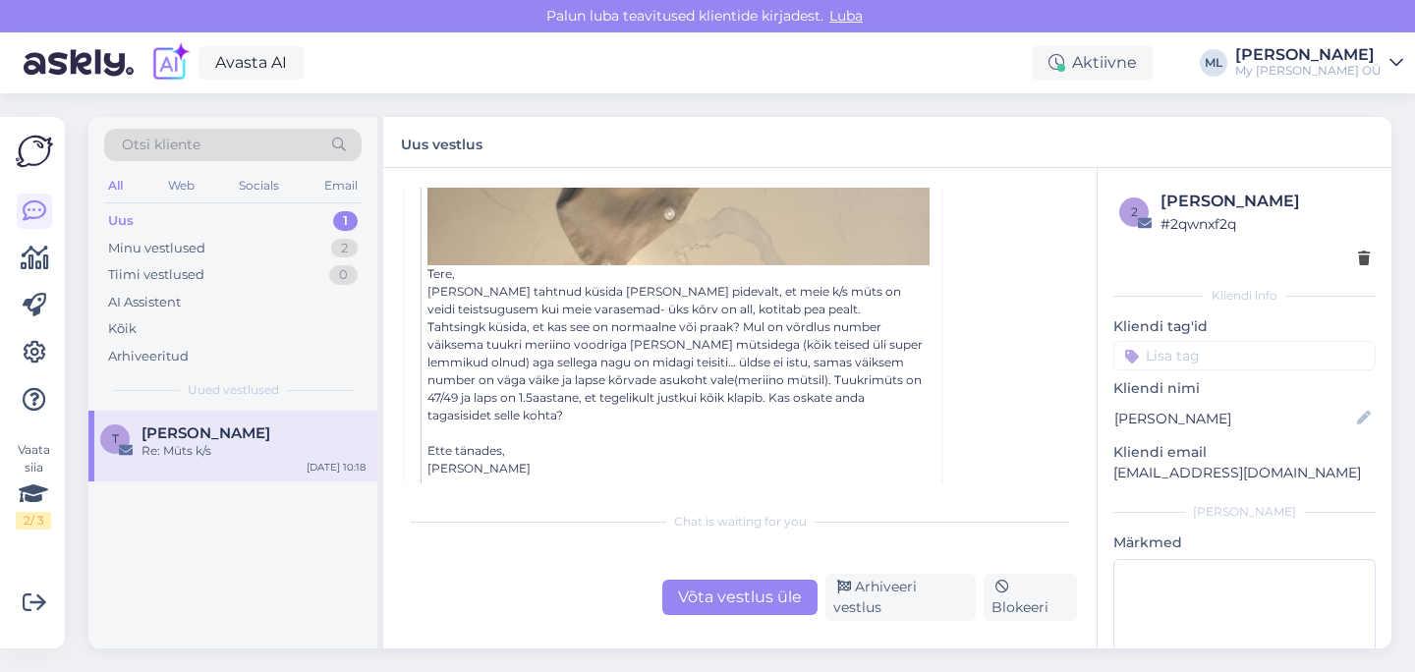
scroll to position [910, 0]
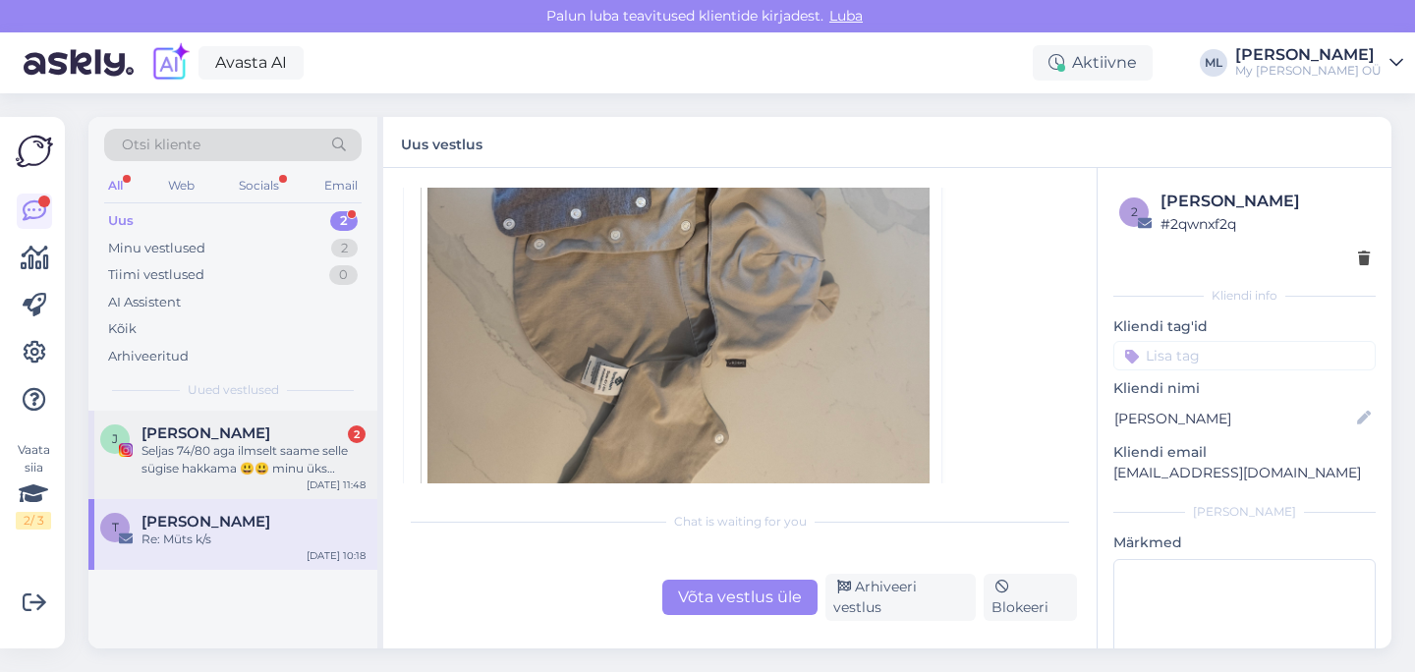
click at [195, 444] on div "Seljas 74/80 aga ilmselt saame selle sügise hakkama 😃😃 minu üks lemmikumaid mus…" at bounding box center [254, 459] width 224 height 35
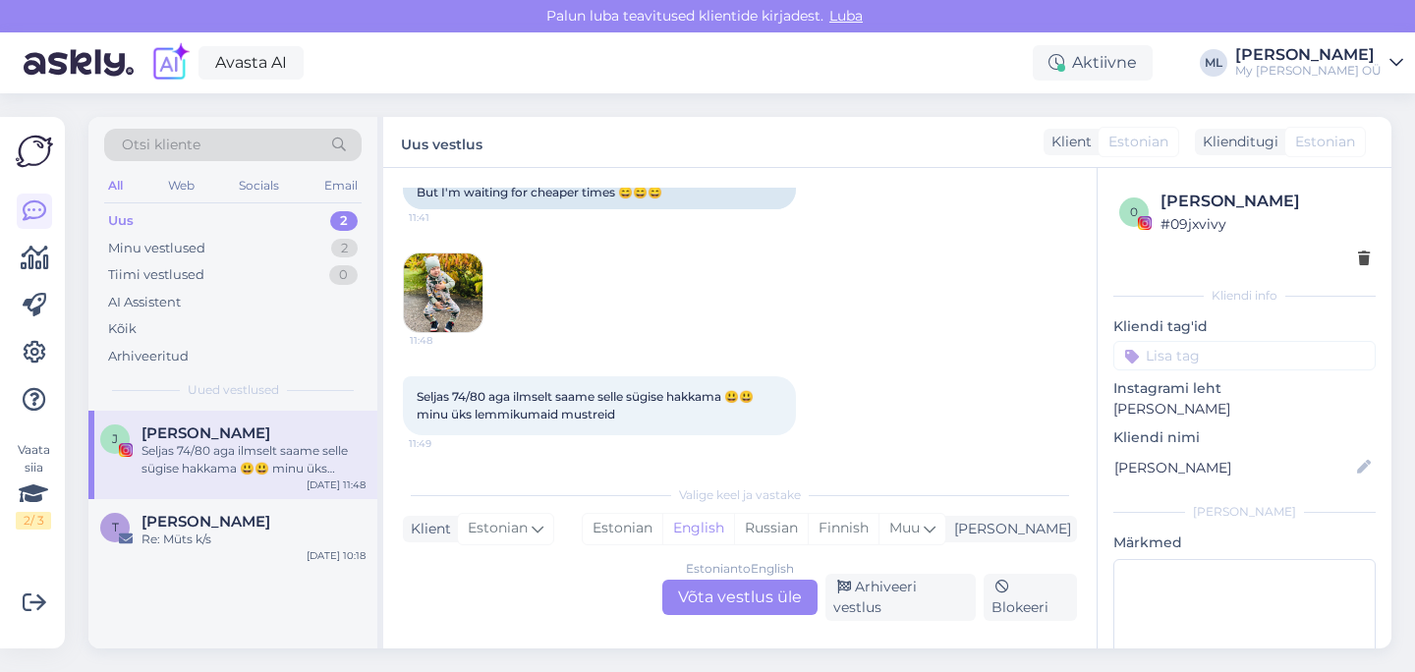
scroll to position [8216, 0]
click at [459, 313] on img at bounding box center [443, 293] width 79 height 79
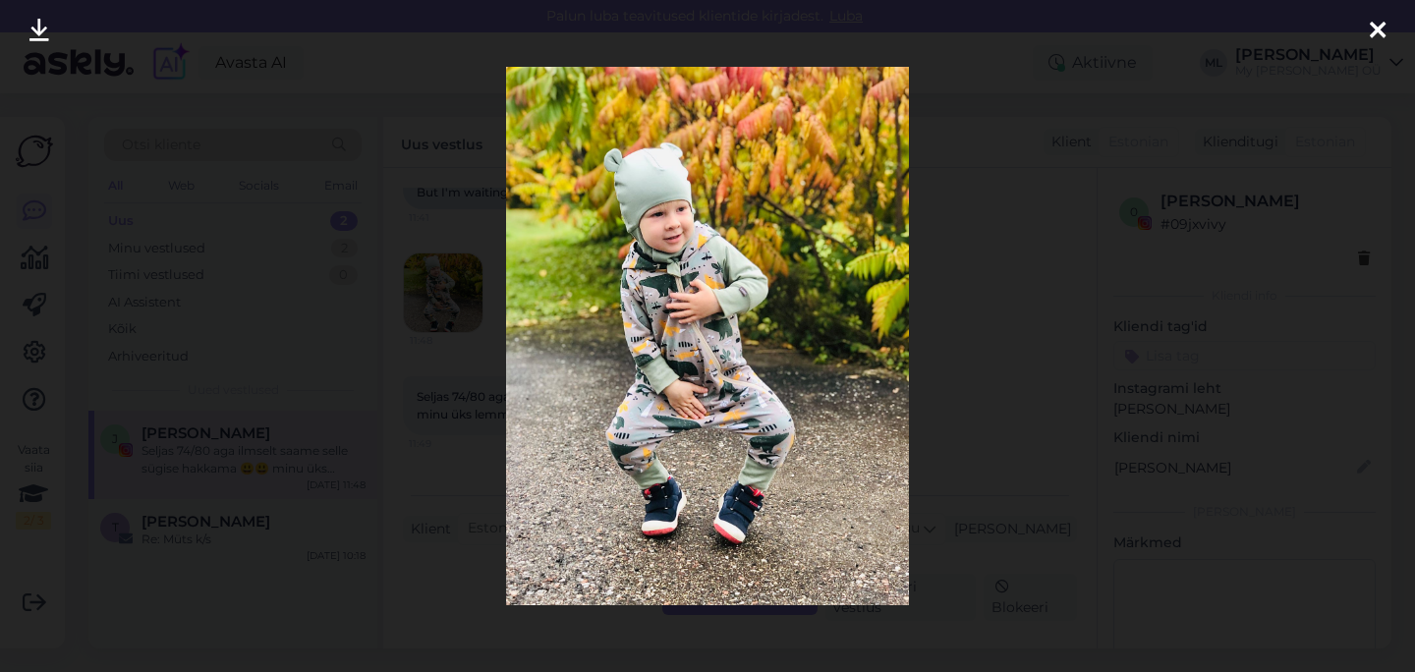
click at [1384, 39] on icon at bounding box center [1378, 32] width 16 height 26
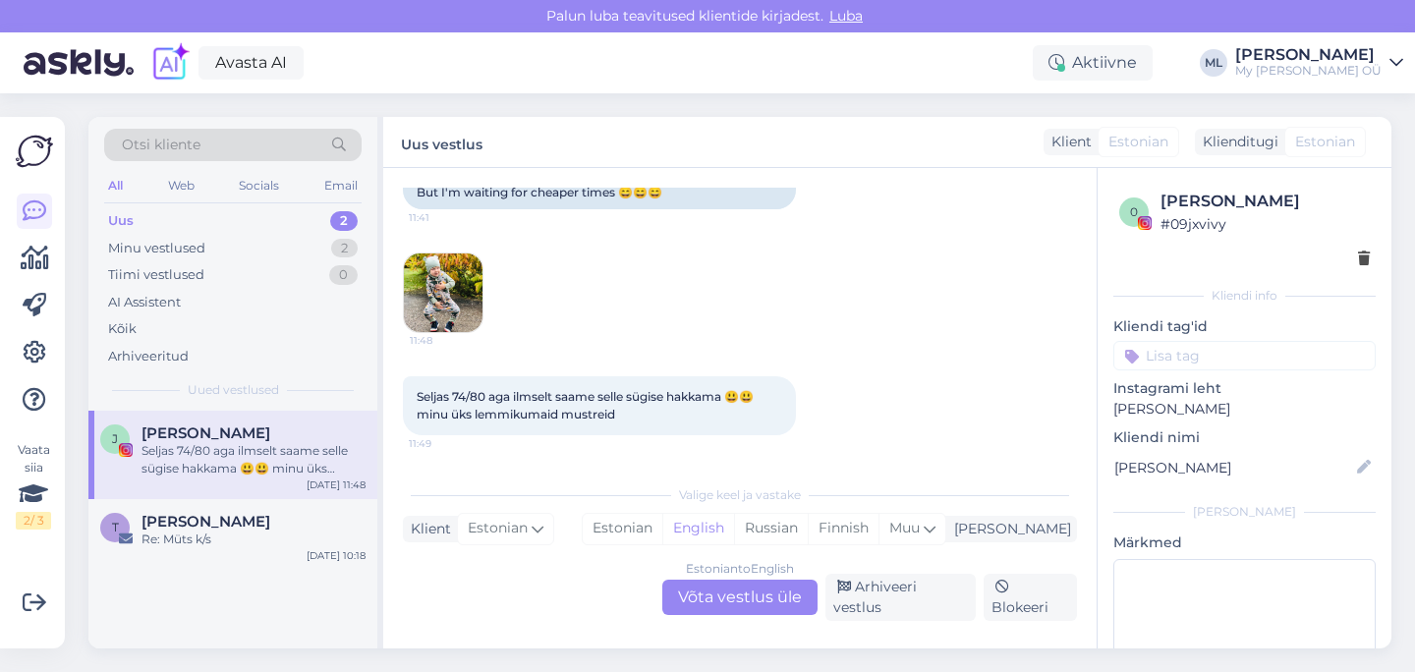
click at [787, 602] on div "Estonian to English Võta vestlus üle" at bounding box center [739, 597] width 155 height 35
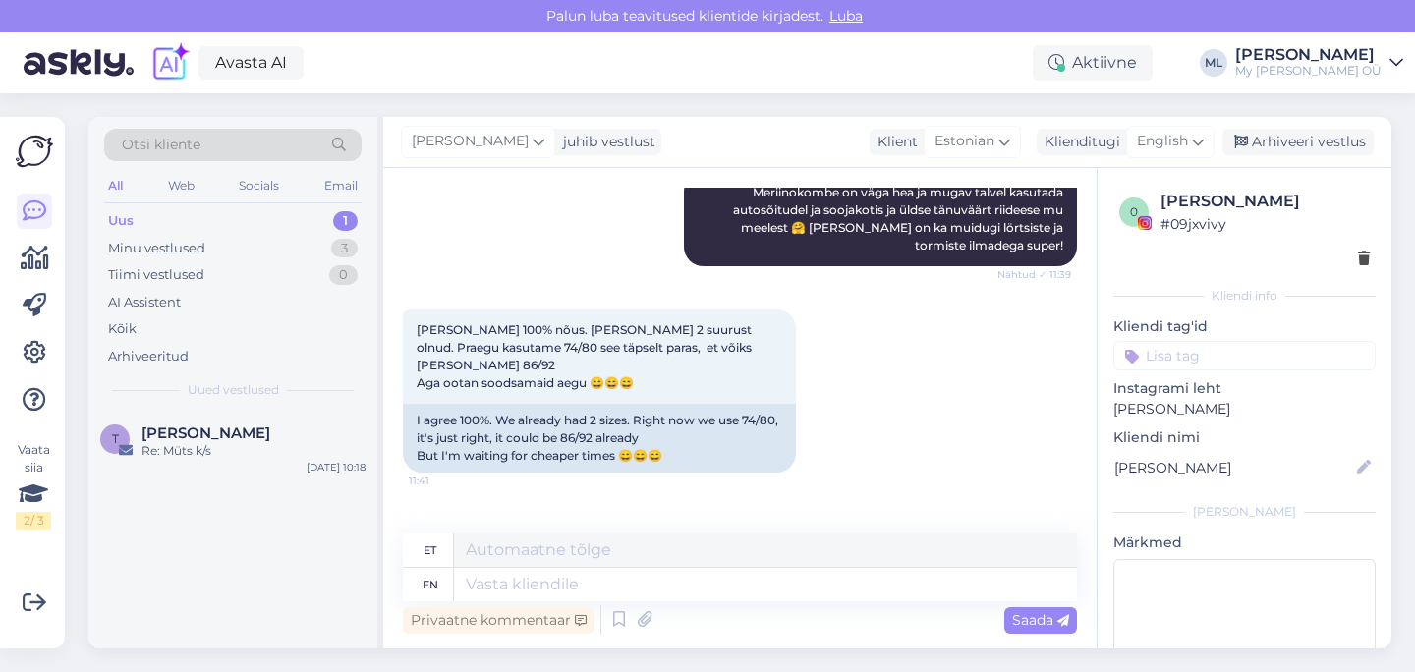
scroll to position [8220, 0]
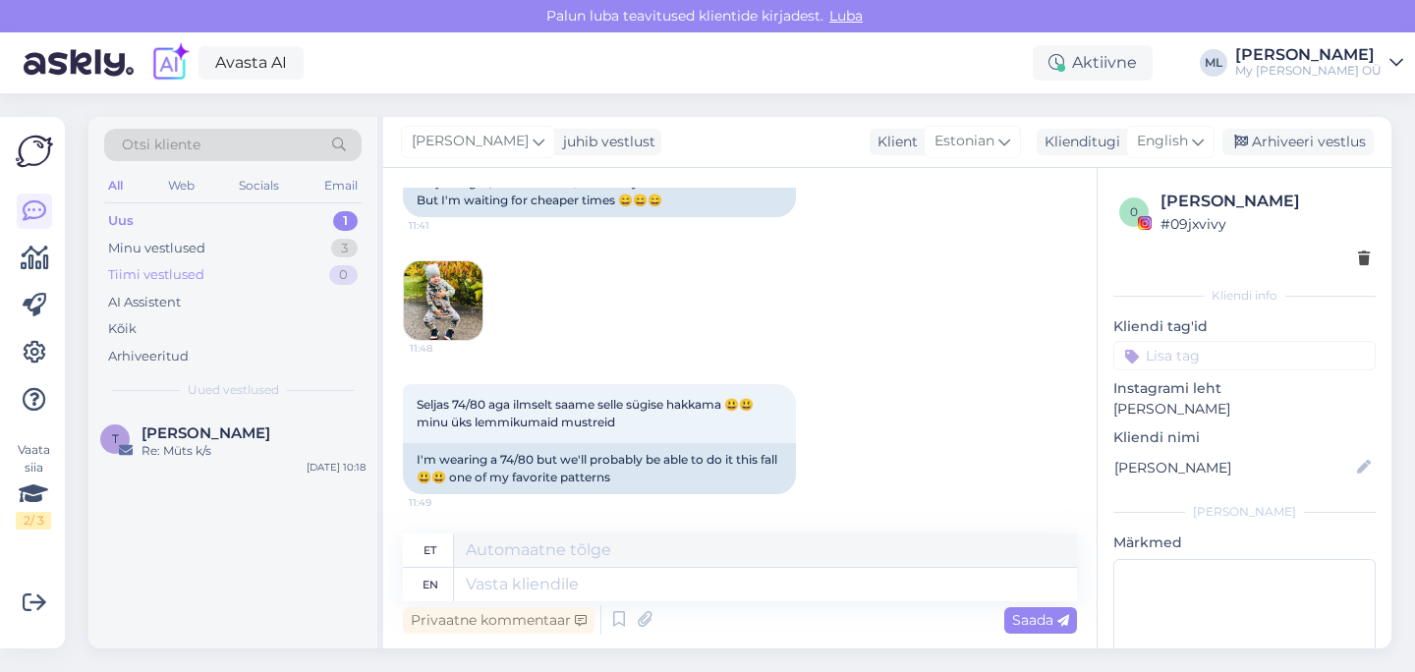
click at [195, 261] on div "Tiimi vestlused 0" at bounding box center [232, 275] width 257 height 28
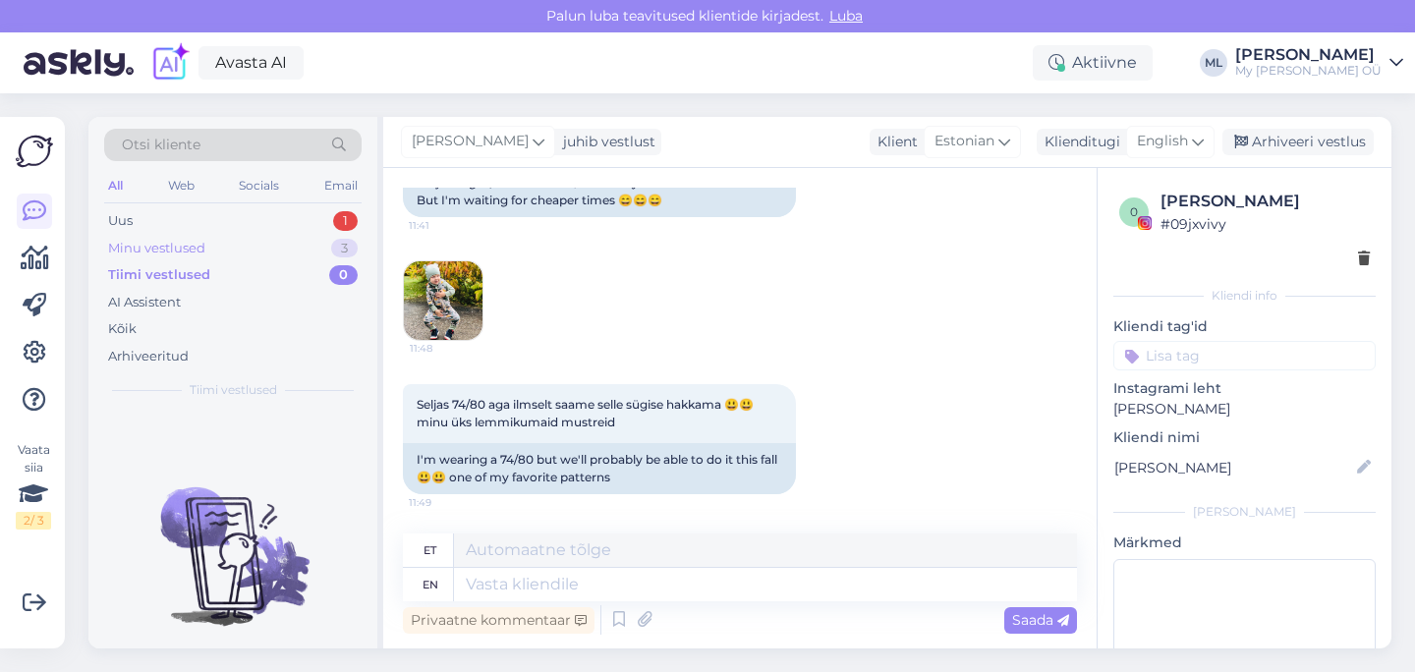
click at [184, 244] on div "Minu vestlused" at bounding box center [156, 249] width 97 height 20
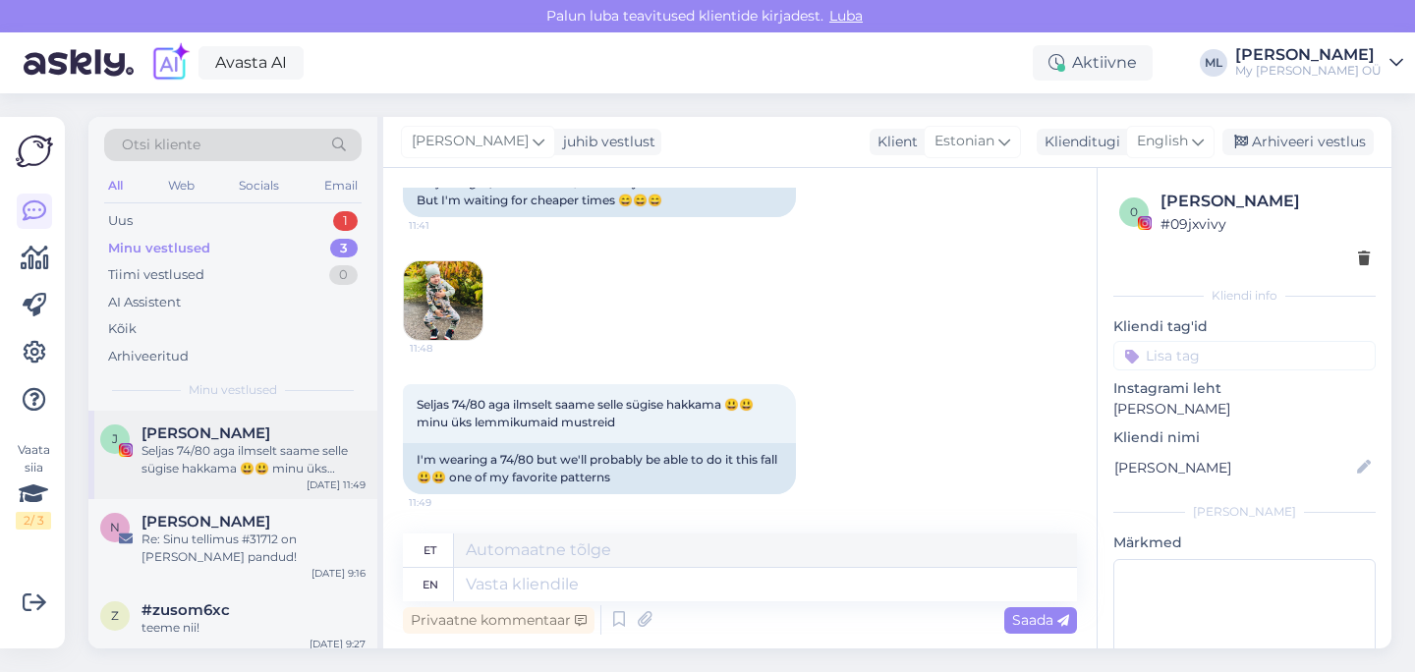
click at [192, 445] on div "Seljas 74/80 aga ilmselt saame selle sügise hakkama 😃😃 minu üks lemmikumaid mus…" at bounding box center [254, 459] width 224 height 35
click at [1140, 143] on span "English" at bounding box center [1162, 142] width 51 height 22
type input "est"
click at [1058, 235] on link "Estonian" at bounding box center [1126, 228] width 216 height 31
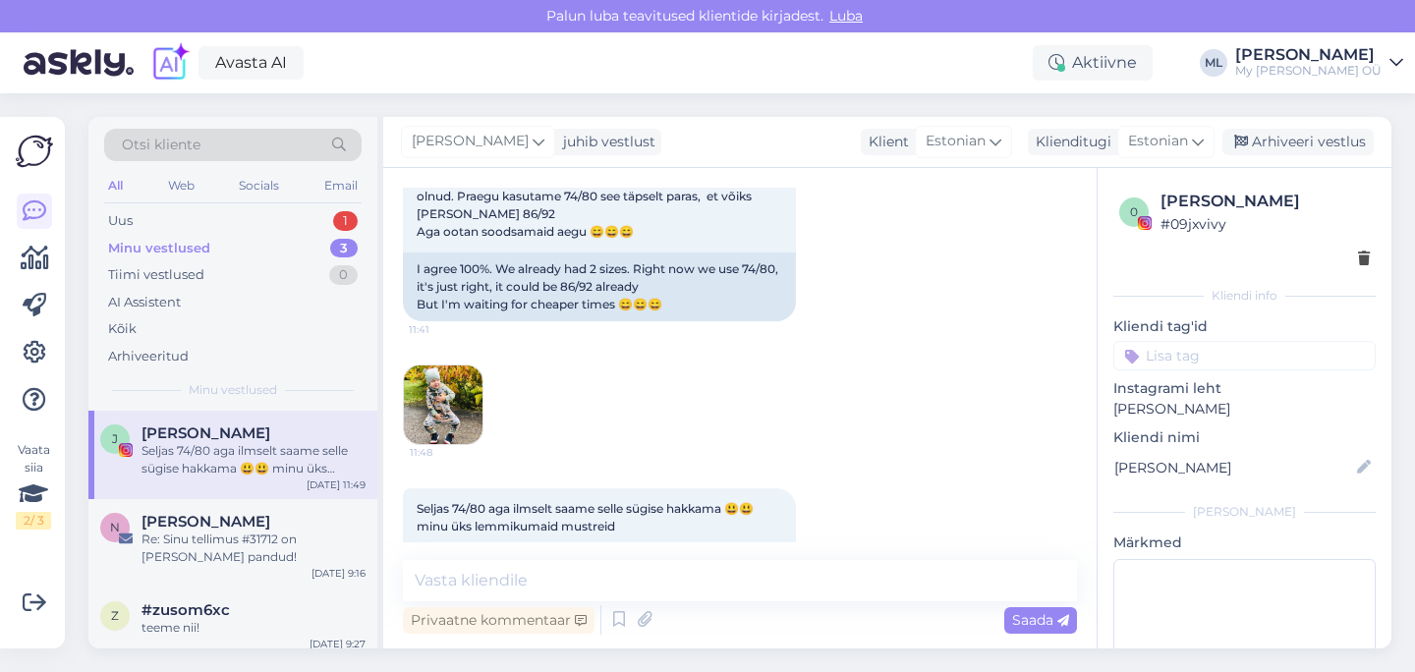
scroll to position [8193, 0]
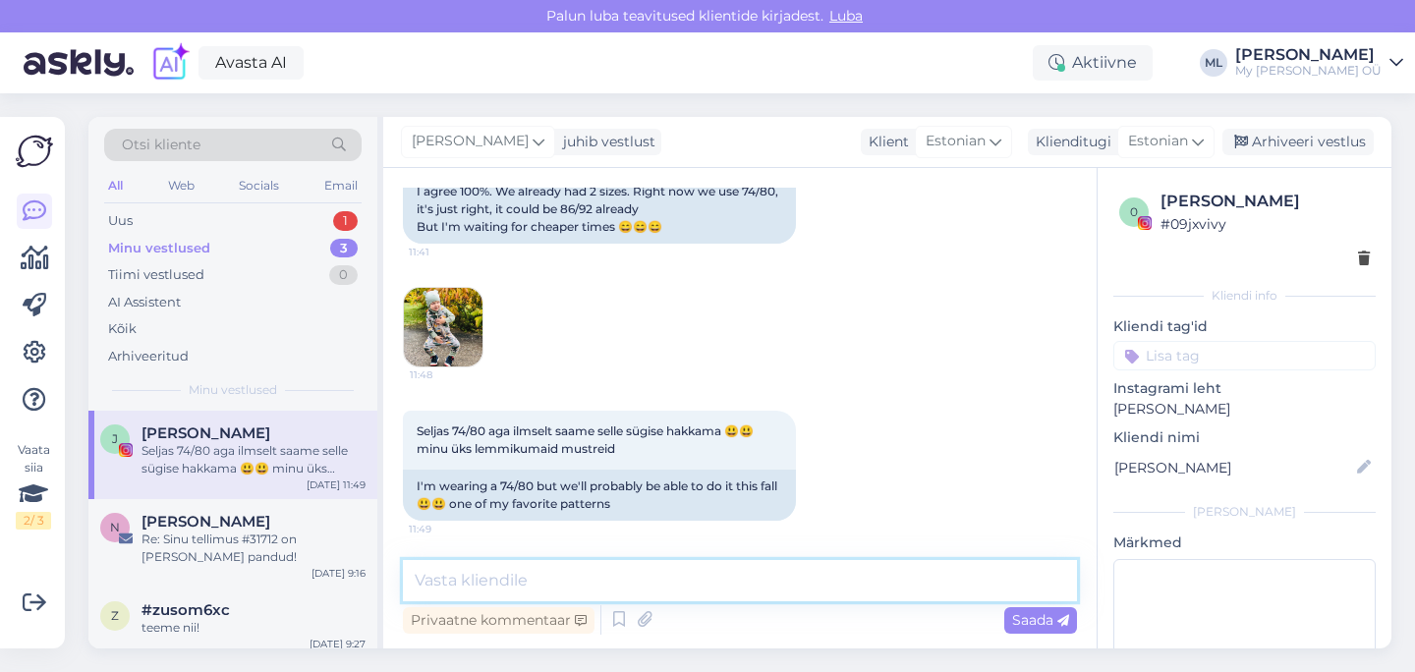
click at [663, 579] on textarea at bounding box center [740, 580] width 674 height 41
type textarea "🥰"
drag, startPoint x: 1043, startPoint y: 615, endPoint x: 1048, endPoint y: 665, distance: 50.4
click at [1043, 615] on span "Saada" at bounding box center [1040, 620] width 57 height 18
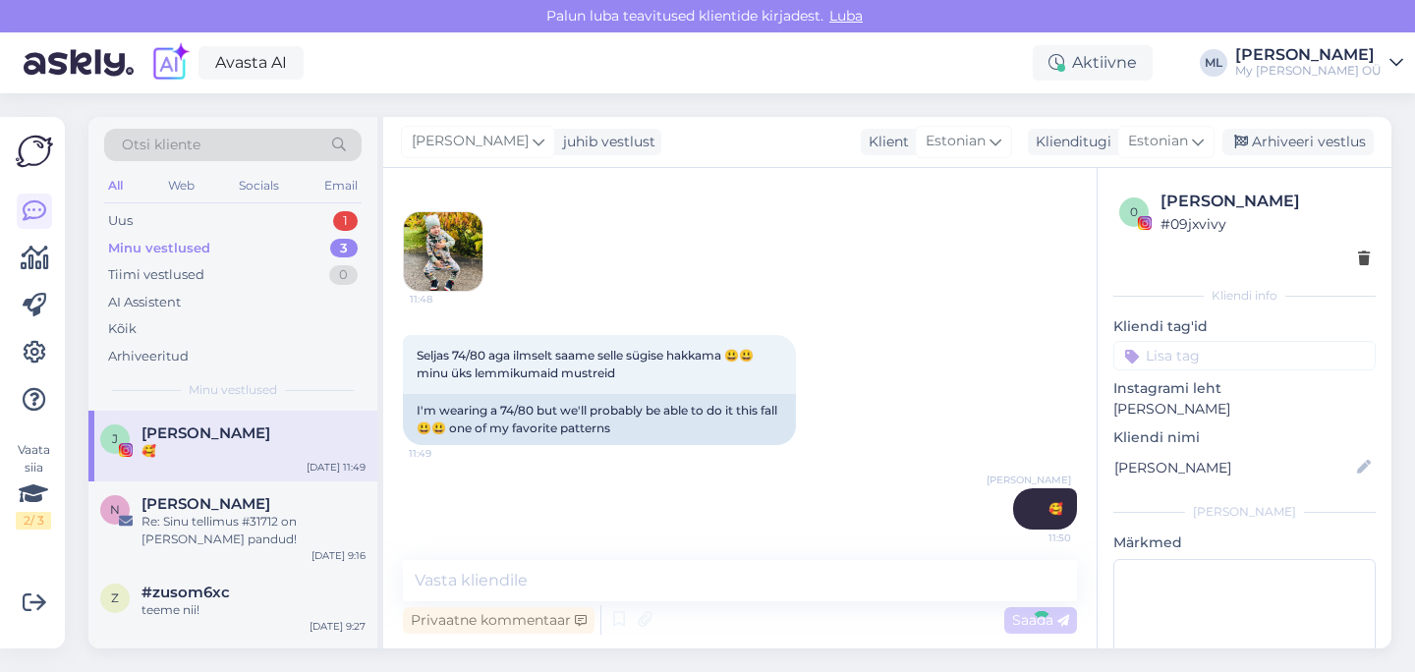
scroll to position [8278, 0]
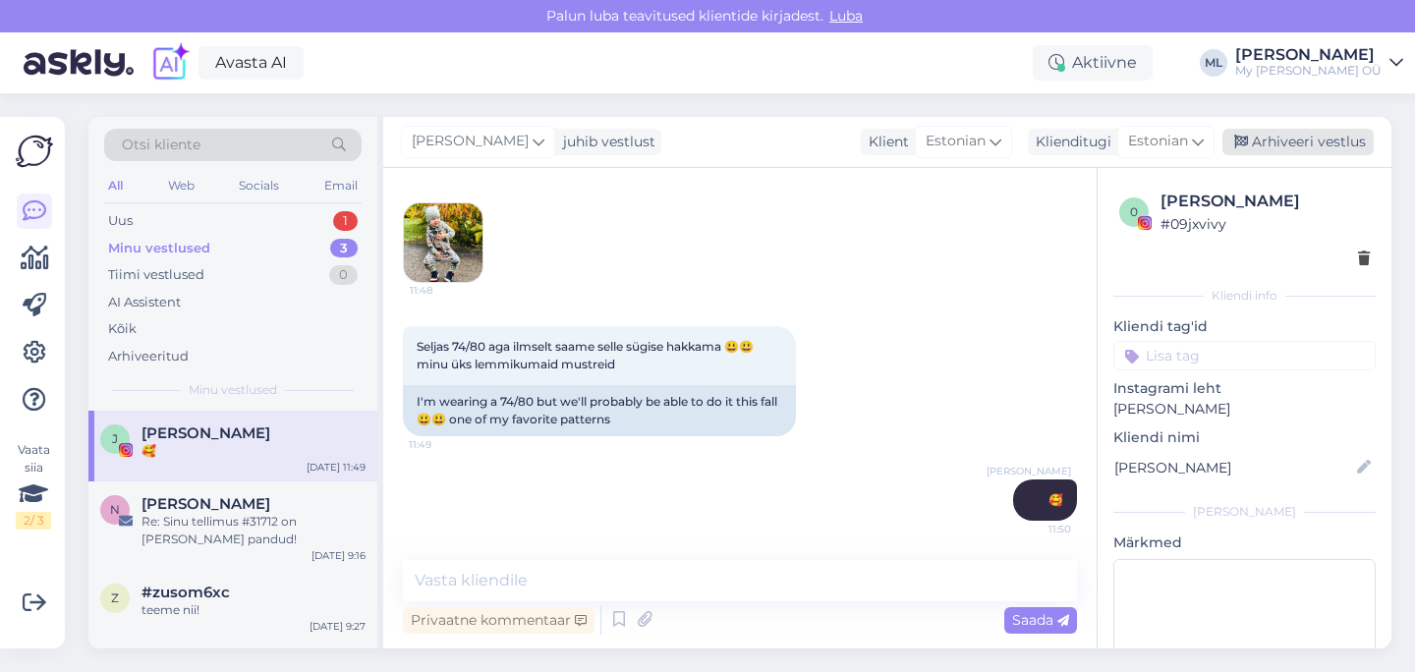
click at [1282, 143] on div "Arhiveeri vestlus" at bounding box center [1298, 142] width 151 height 27
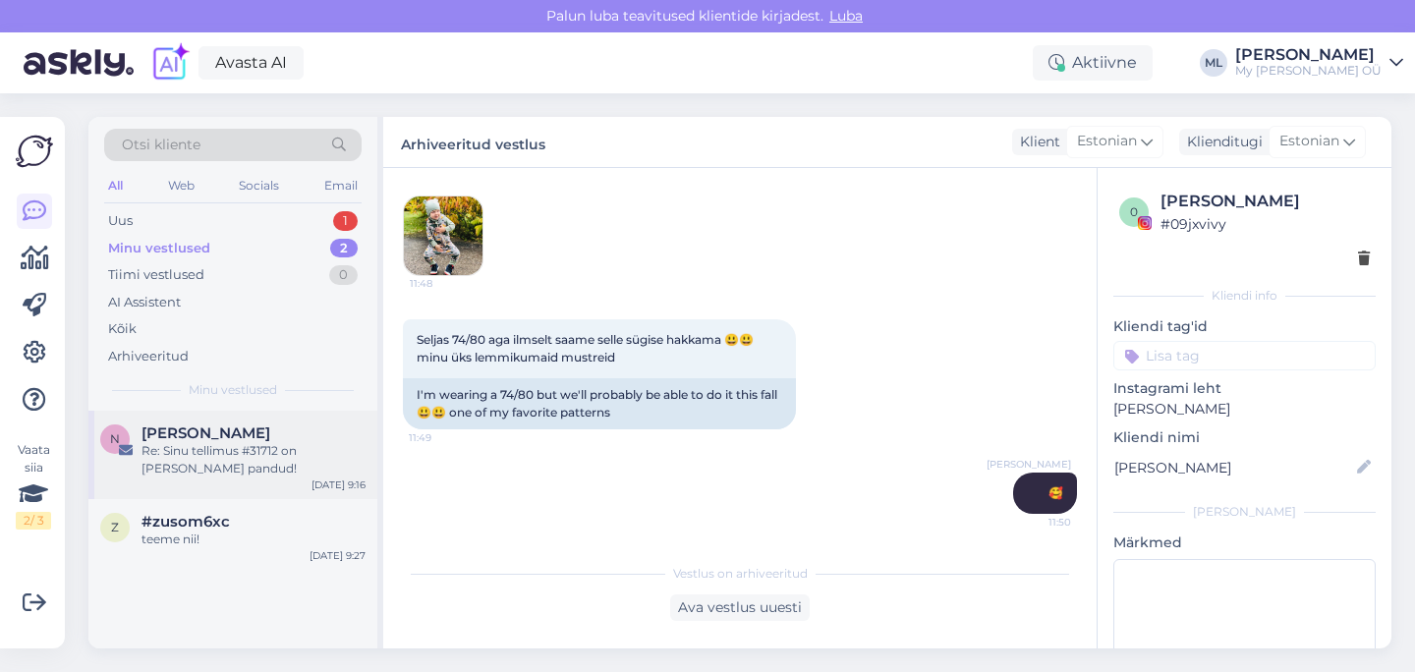
click at [258, 451] on div "Re: Sinu tellimus #31712 on [PERSON_NAME] pandud!" at bounding box center [254, 459] width 224 height 35
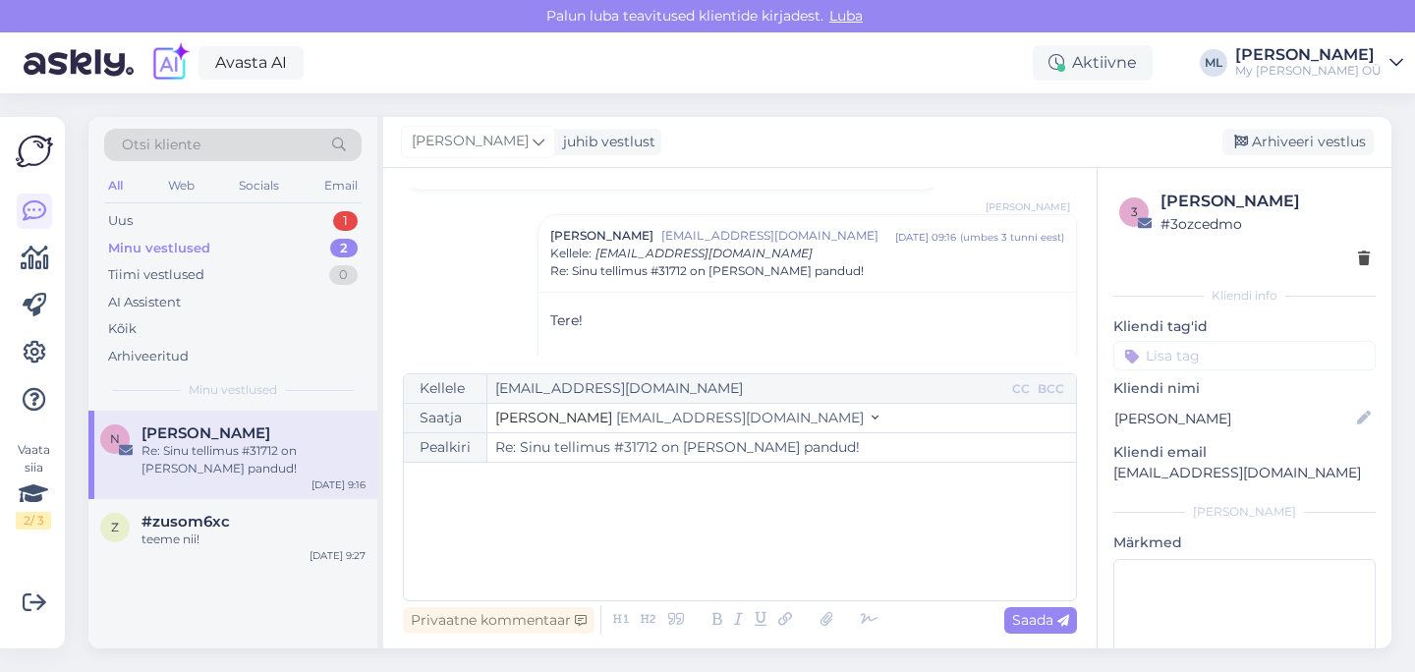
scroll to position [276, 0]
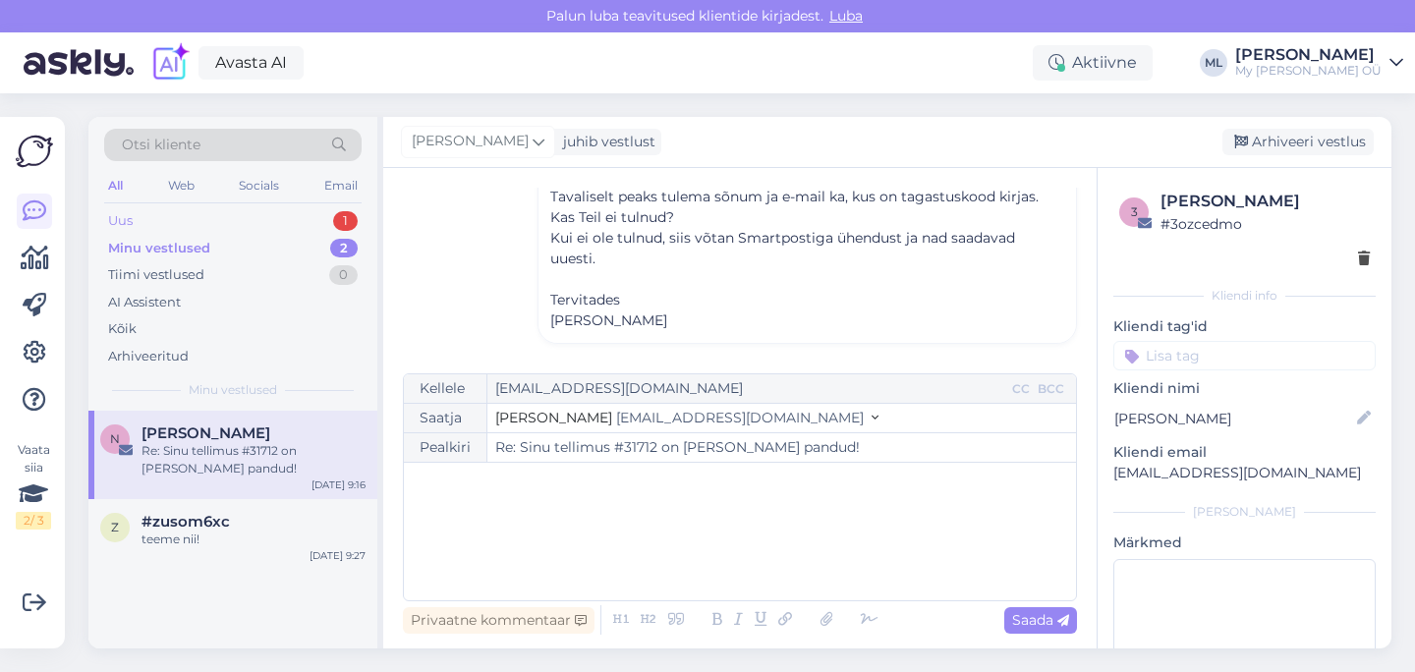
click at [277, 209] on div "Uus 1" at bounding box center [232, 221] width 257 height 28
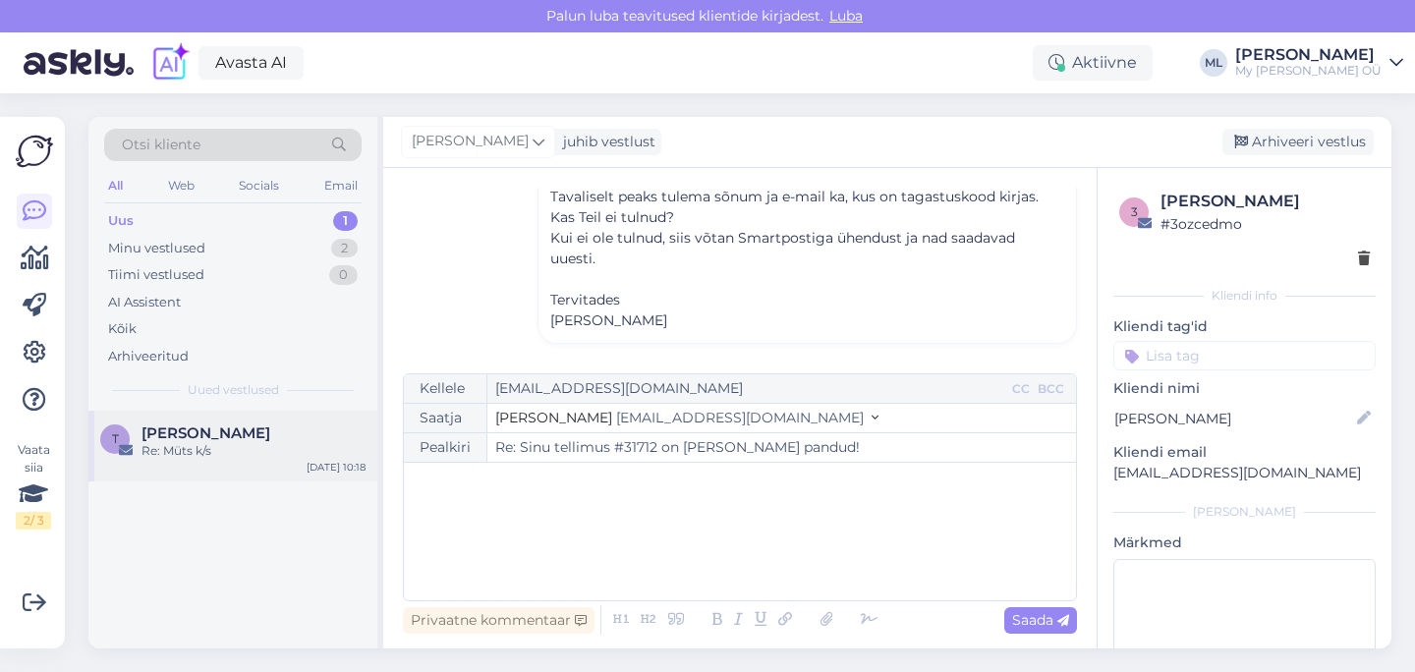
click at [196, 428] on span "[PERSON_NAME]" at bounding box center [206, 434] width 129 height 18
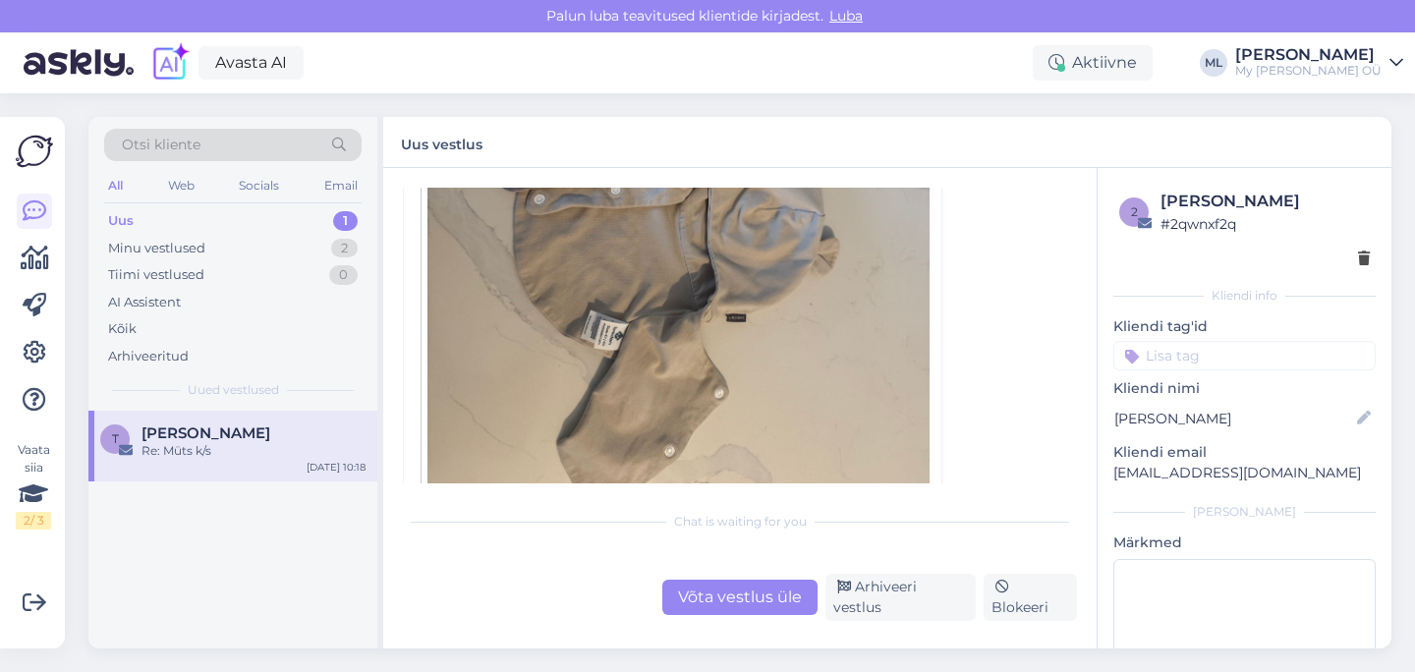
scroll to position [1266, 0]
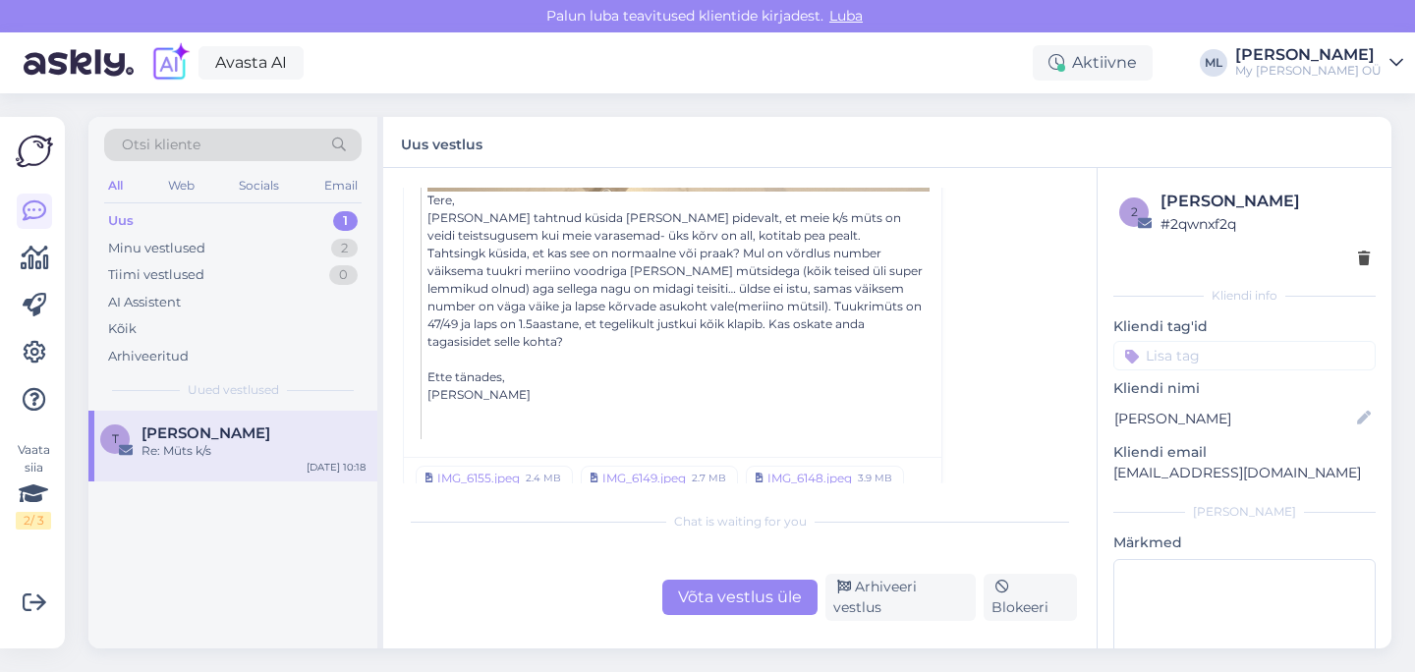
click at [124, 209] on div "Uus 1" at bounding box center [232, 221] width 257 height 28
click at [184, 241] on div "Minu vestlused" at bounding box center [156, 249] width 97 height 20
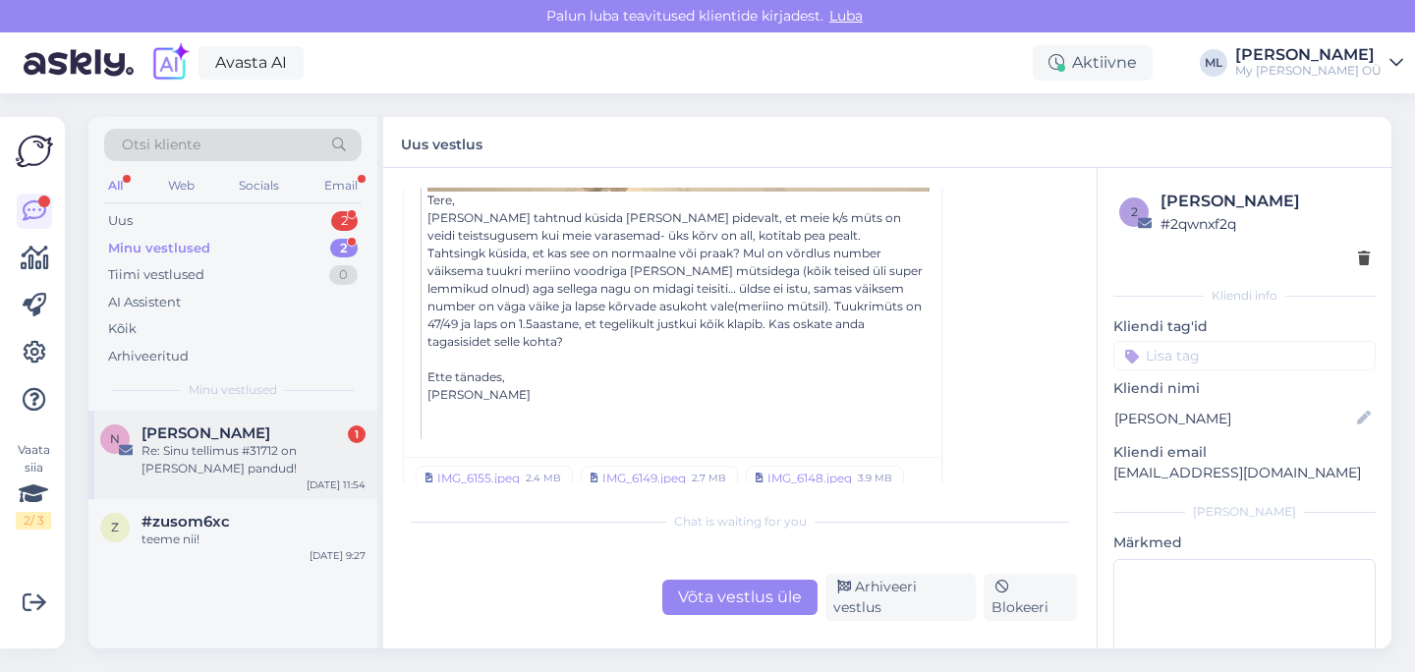
click at [205, 460] on div "Re: Sinu tellimus #31712 on [PERSON_NAME] pandud!" at bounding box center [254, 459] width 224 height 35
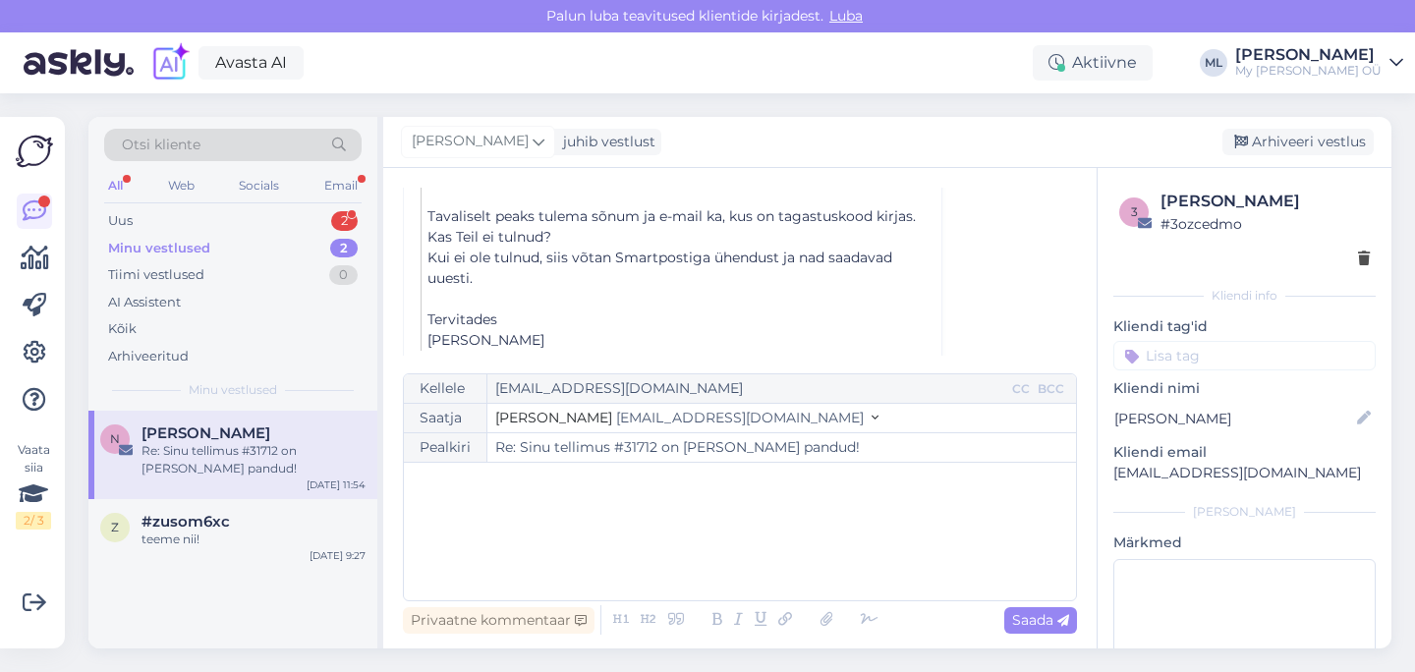
scroll to position [1113, 0]
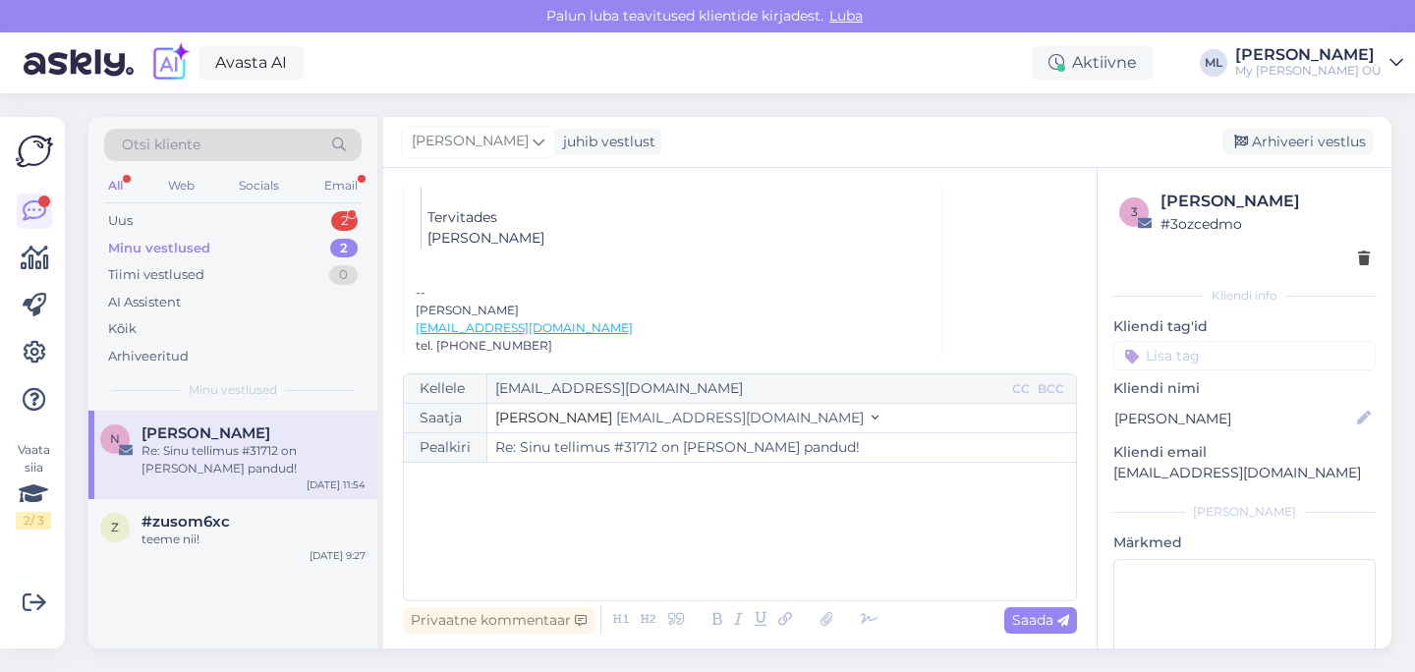
click at [262, 448] on div "Re: Sinu tellimus #31712 on [PERSON_NAME] pandud!" at bounding box center [254, 459] width 224 height 35
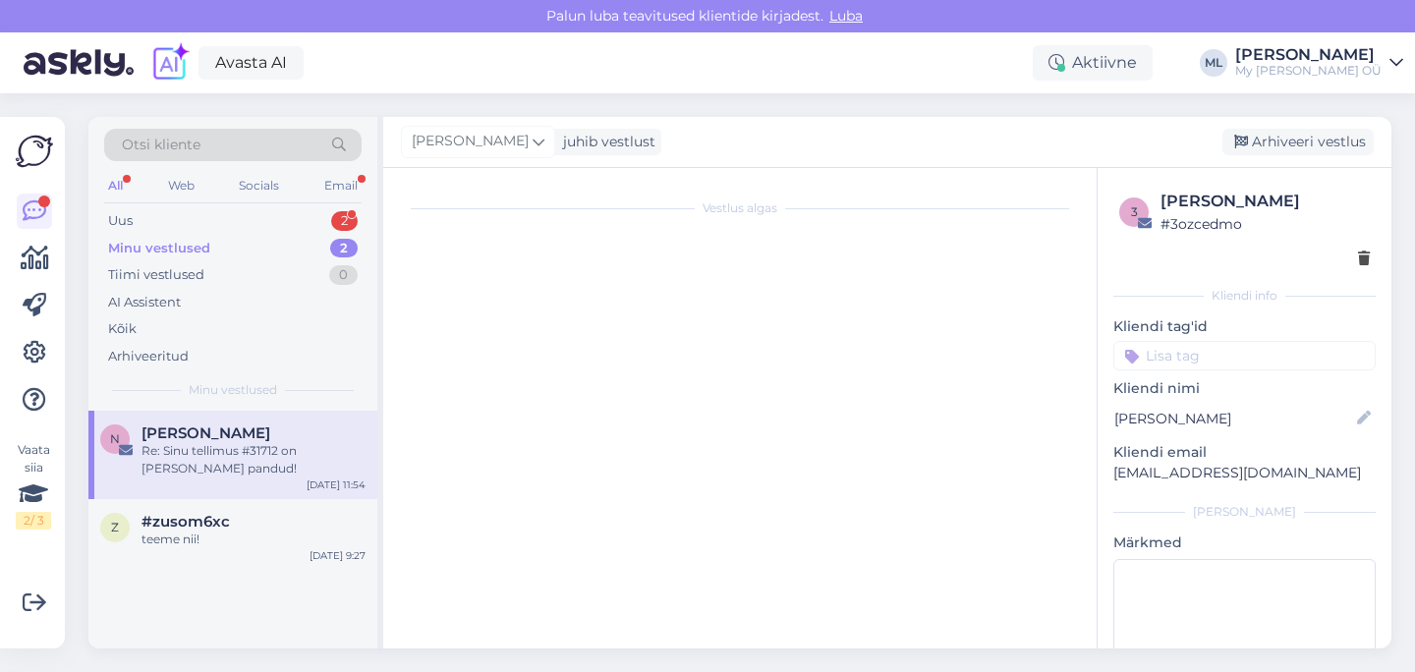
scroll to position [222, 0]
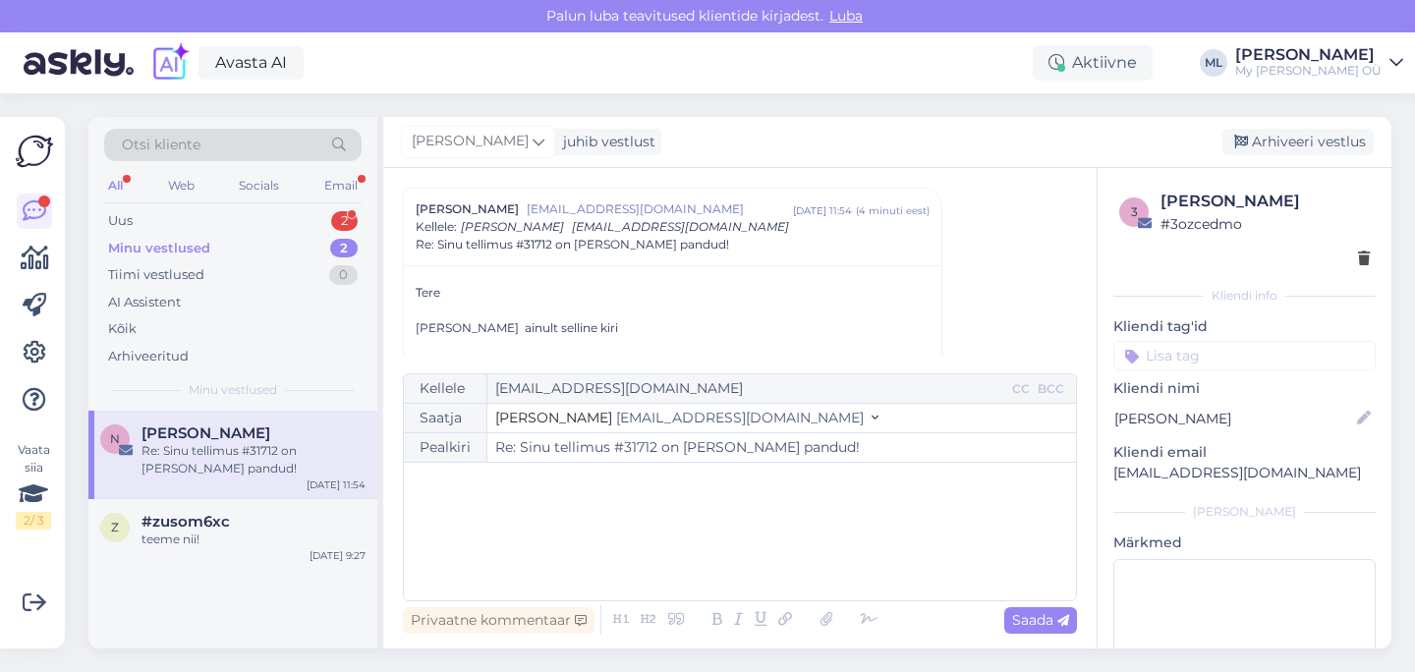
click at [1157, 477] on p "[EMAIL_ADDRESS][DOMAIN_NAME]" at bounding box center [1244, 473] width 262 height 21
copy div "[EMAIL_ADDRESS][DOMAIN_NAME] [PERSON_NAME]"
click at [616, 416] on span "[EMAIL_ADDRESS][DOMAIN_NAME]" at bounding box center [740, 418] width 248 height 18
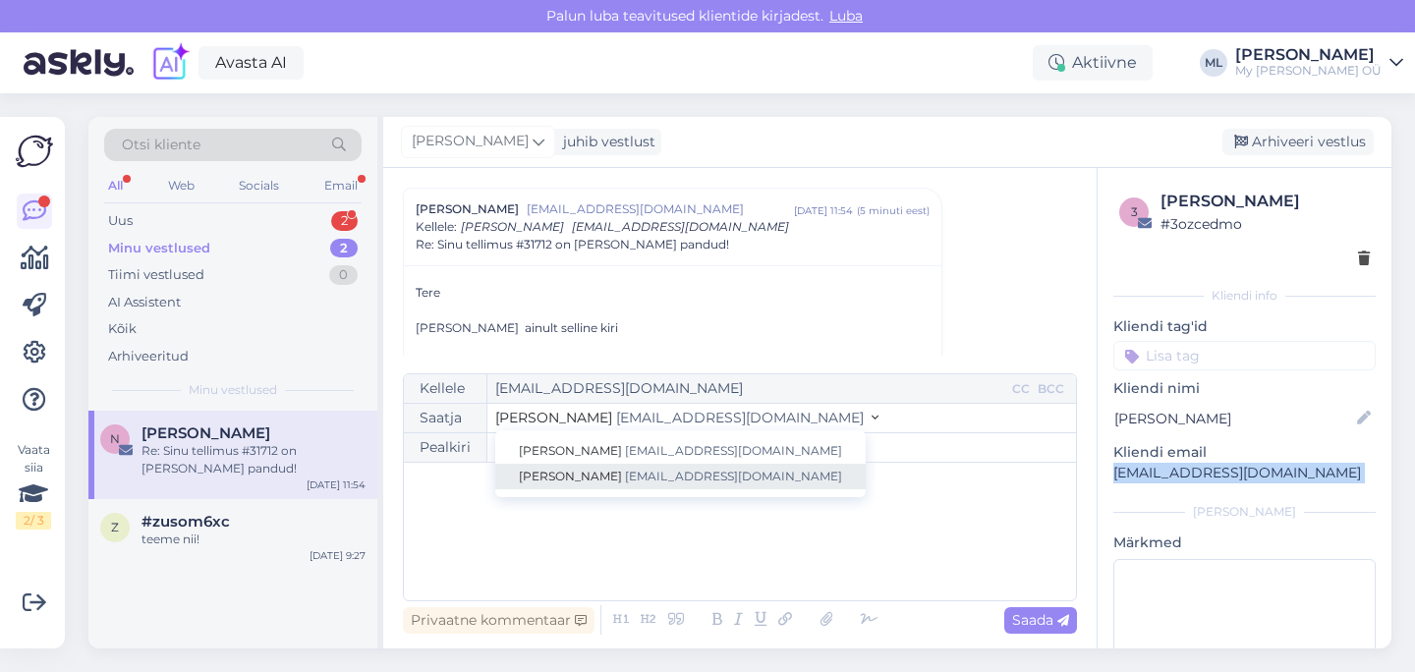
click at [565, 474] on span "[PERSON_NAME]" at bounding box center [570, 476] width 103 height 15
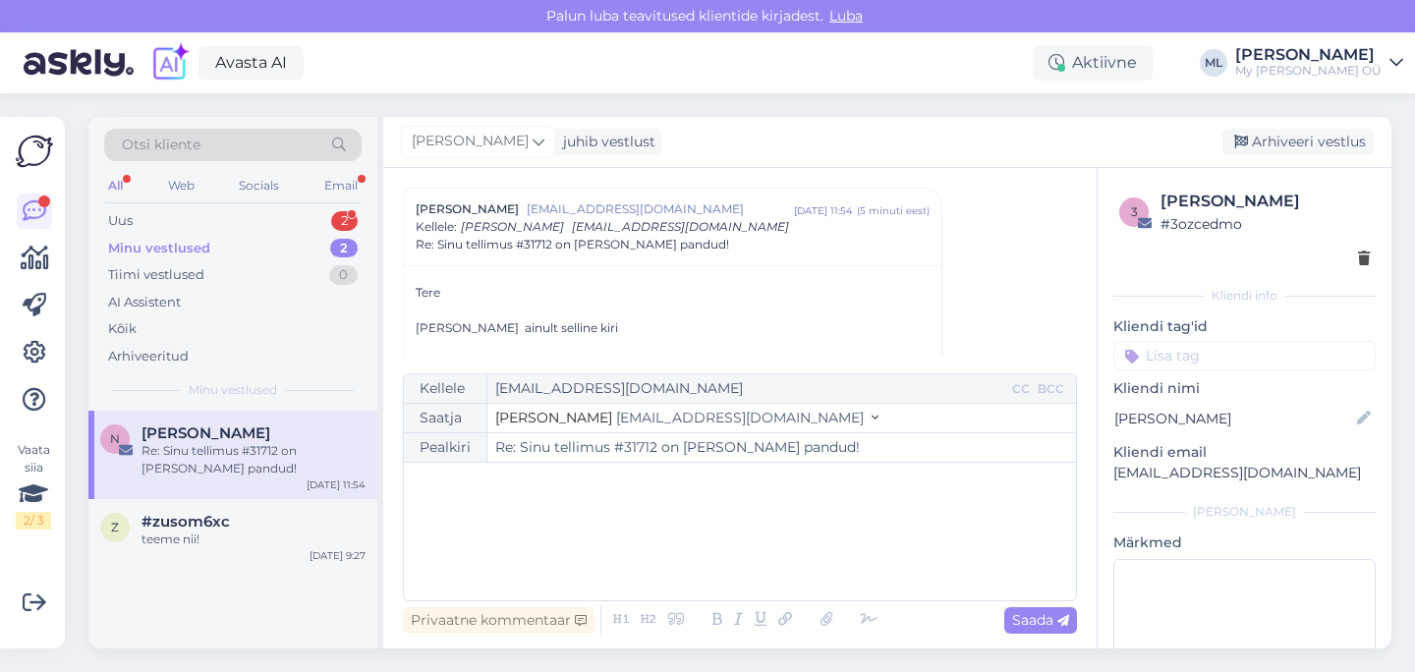
click at [532, 503] on div "﻿" at bounding box center [740, 532] width 653 height 118
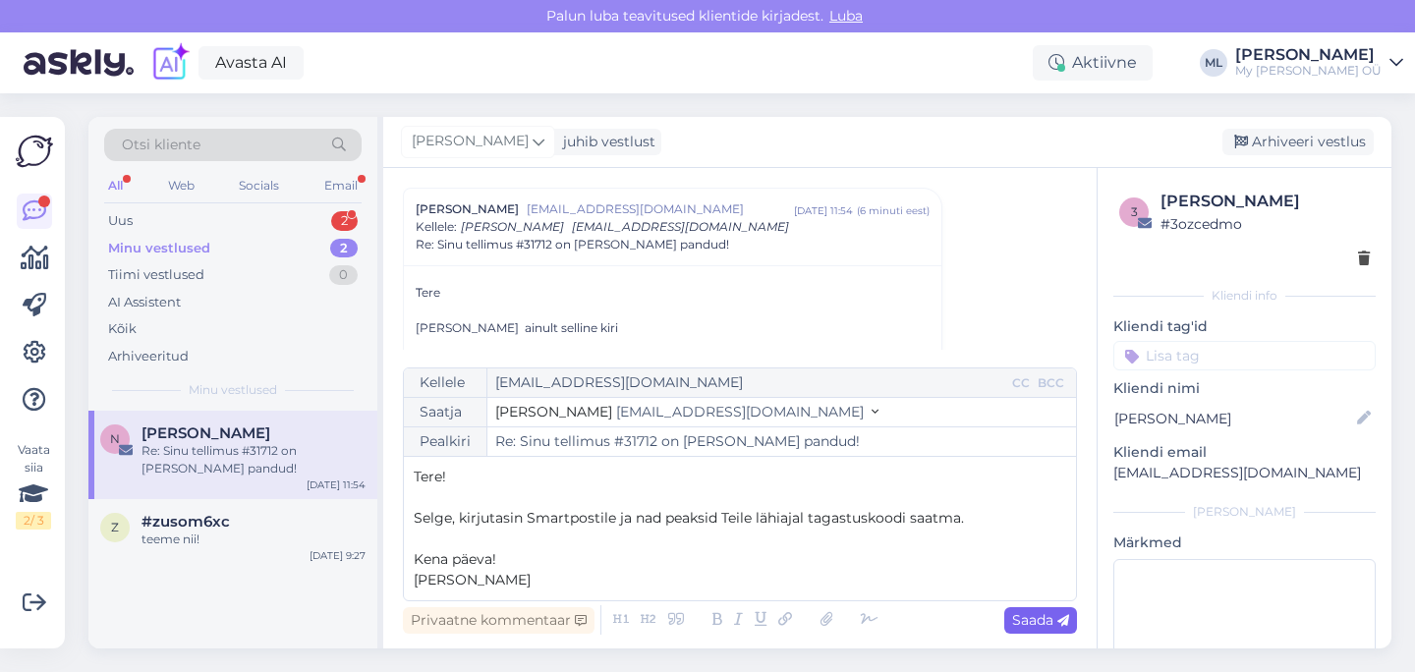
click at [1029, 631] on div "Saada" at bounding box center [1040, 620] width 73 height 27
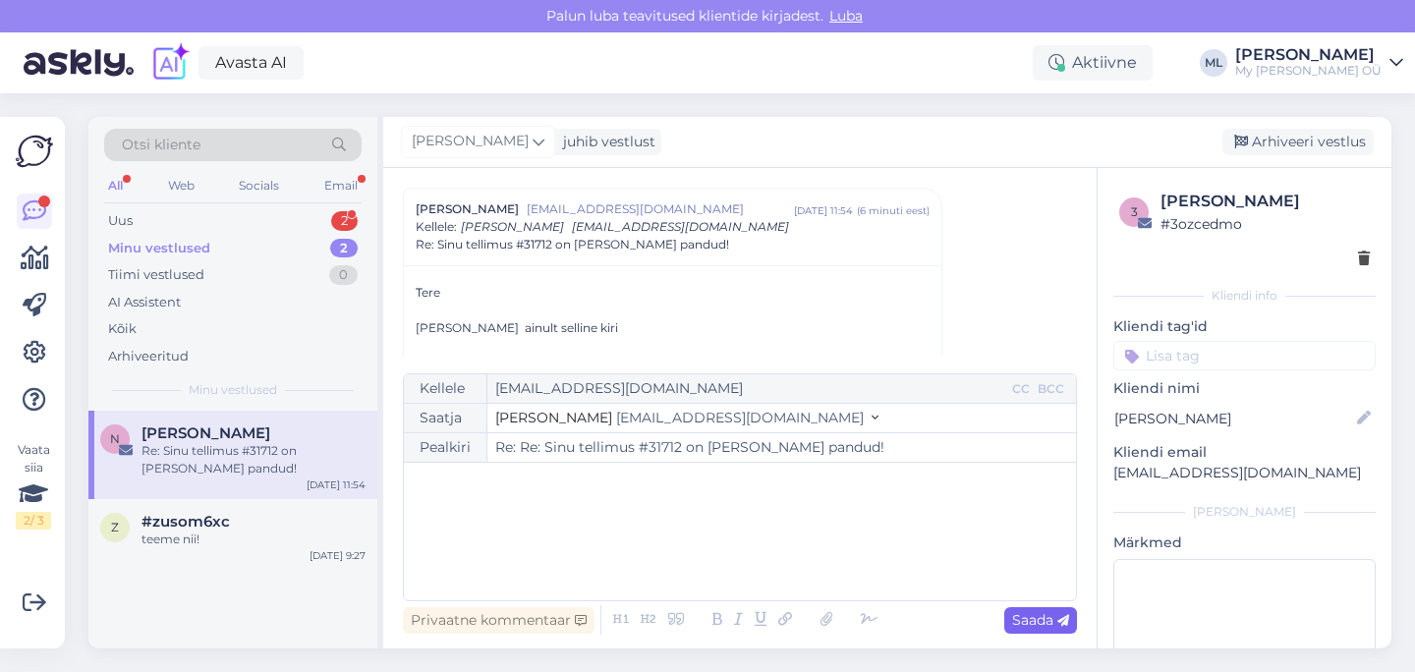
type input "Re: Sinu tellimus #31712 on [PERSON_NAME] pandud!"
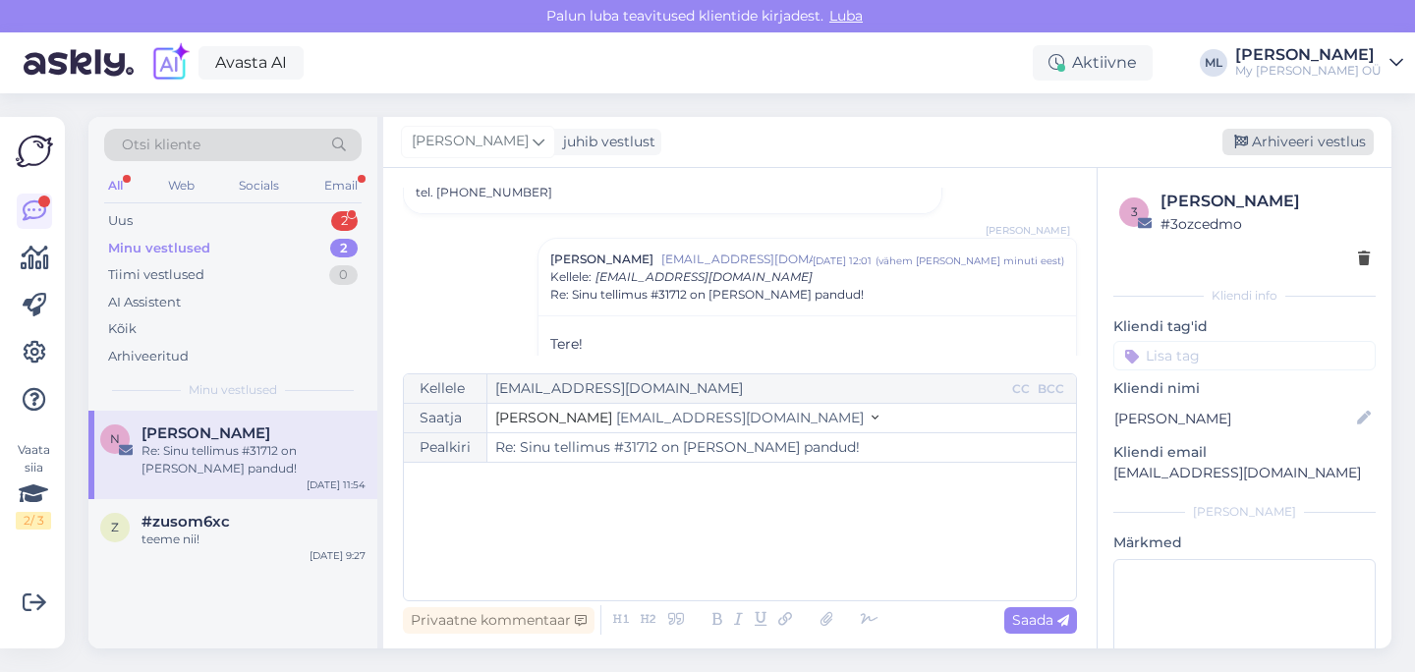
click at [1284, 148] on div "Arhiveeri vestlus" at bounding box center [1298, 142] width 151 height 27
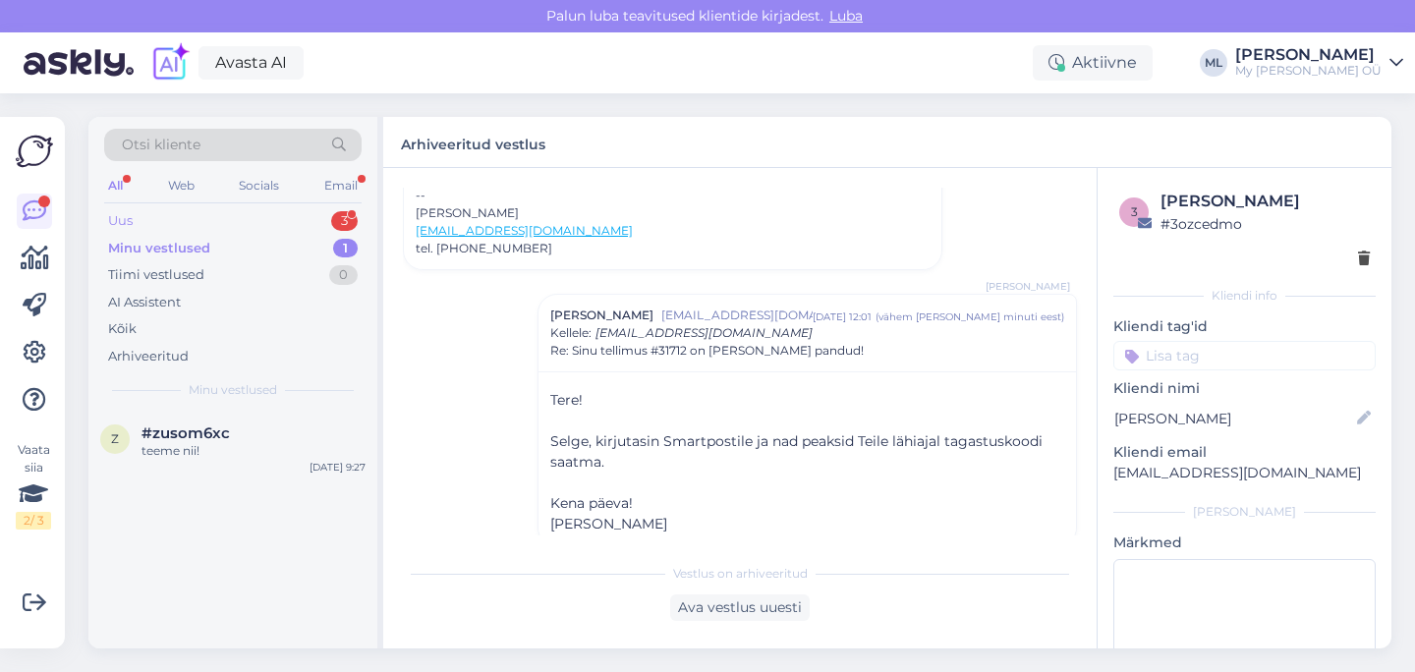
click at [116, 219] on div "Uus" at bounding box center [120, 221] width 25 height 20
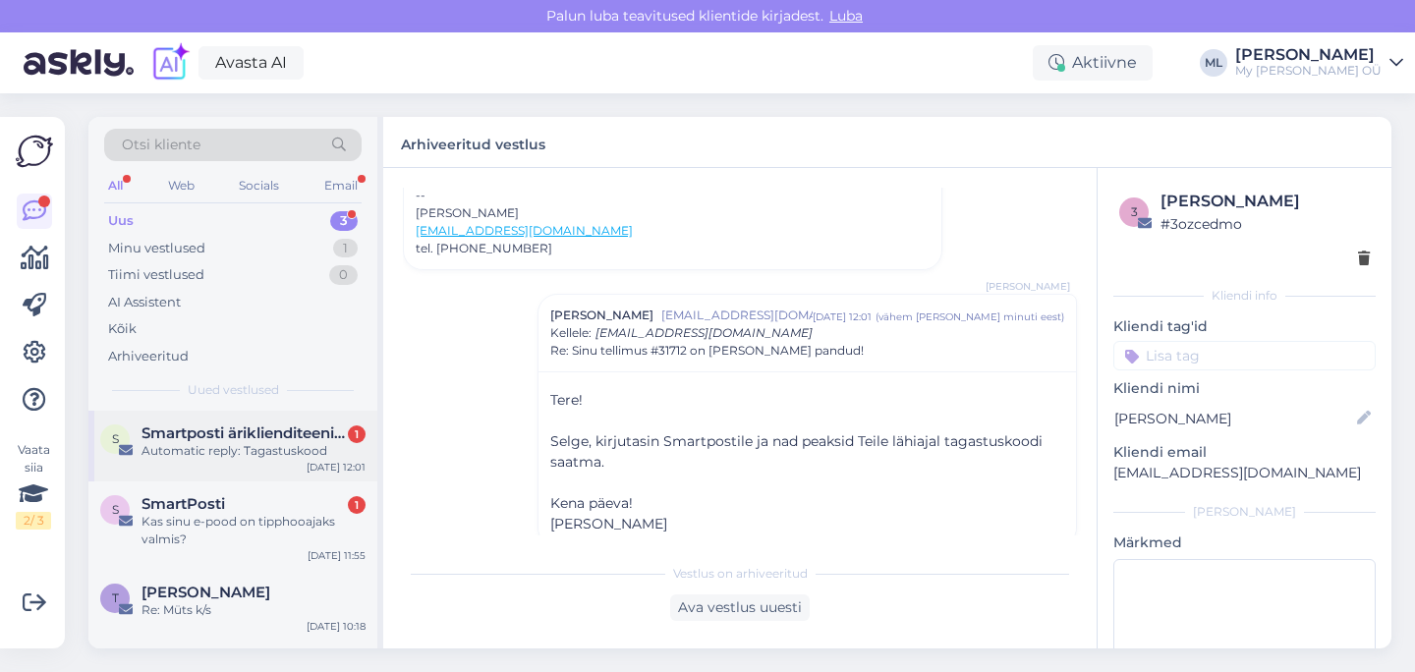
click at [192, 457] on div "Automatic reply: Tagastuskood" at bounding box center [254, 451] width 224 height 18
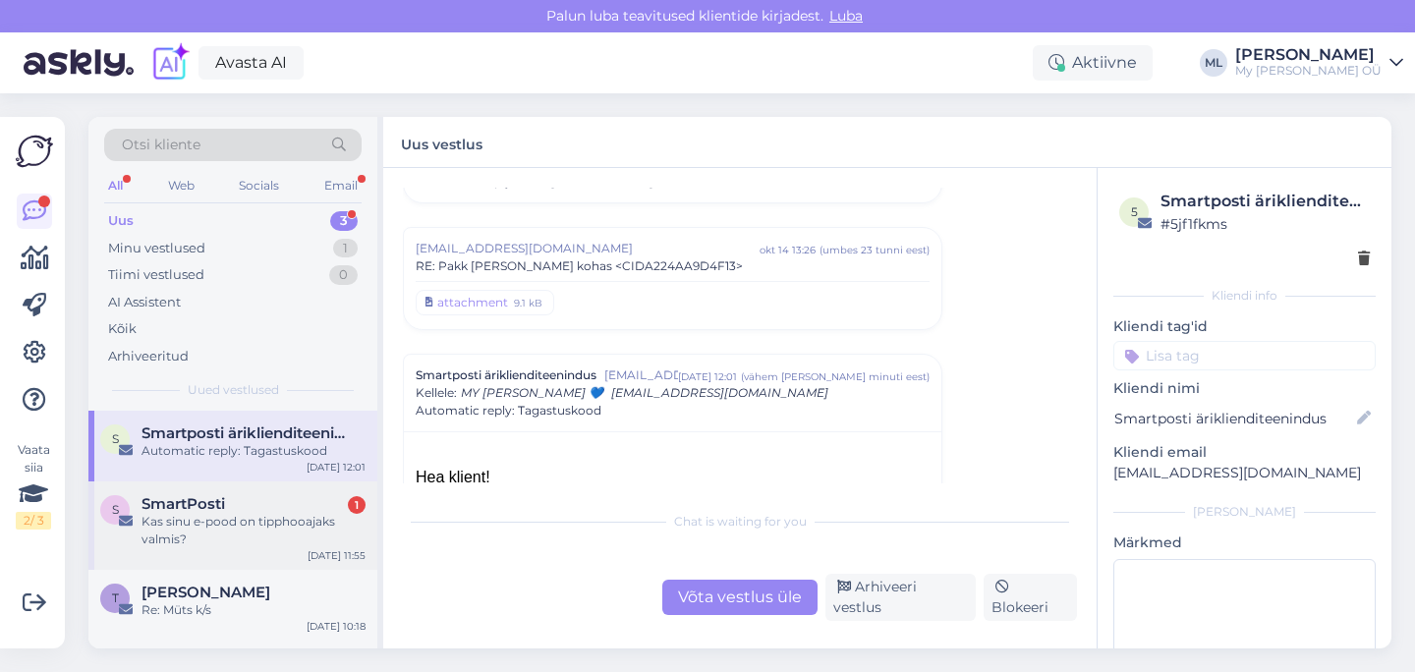
click at [285, 519] on div "Kas sinu e-pood on tipphooajaks valmis?" at bounding box center [254, 530] width 224 height 35
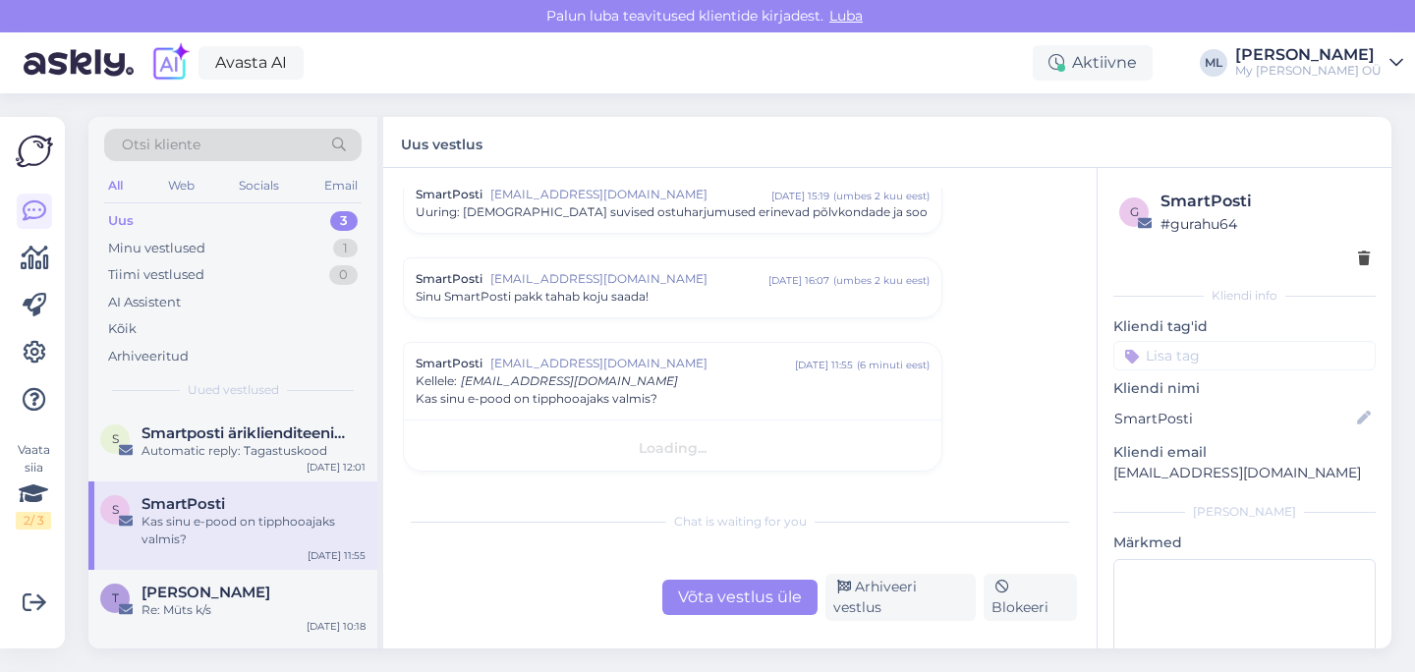
scroll to position [56, 0]
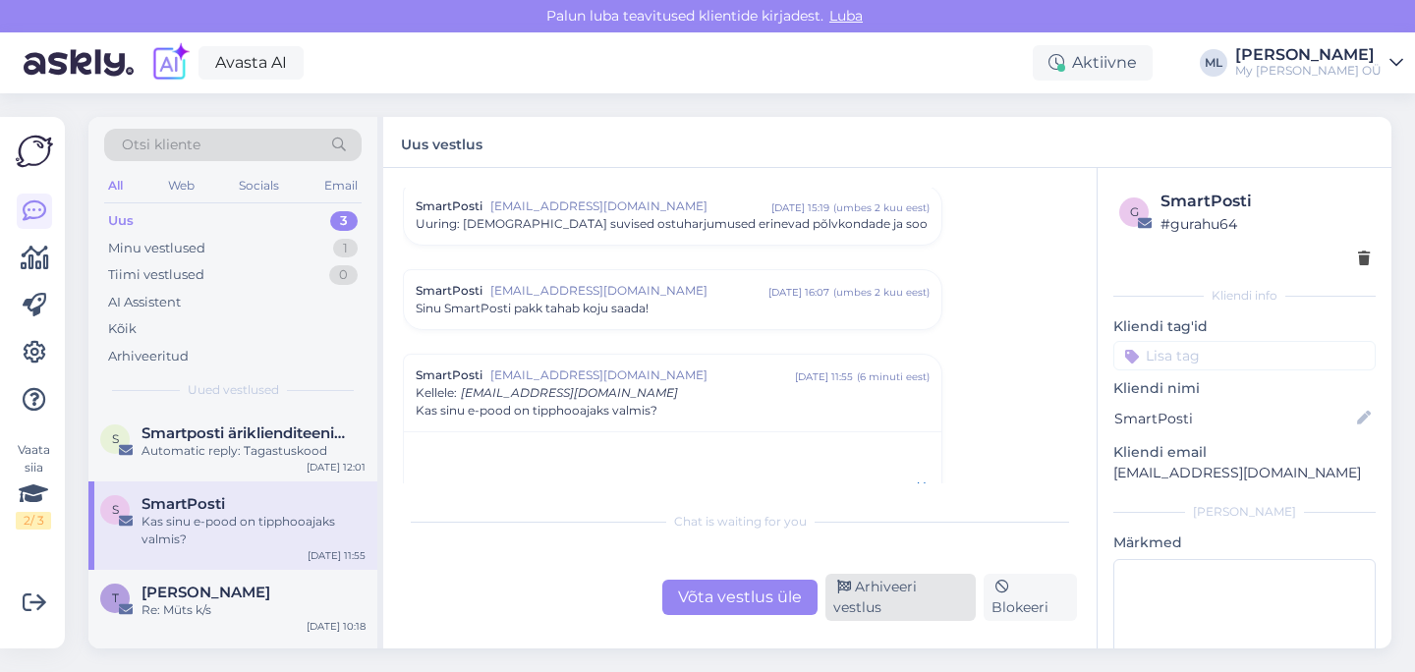
click at [928, 603] on div "Arhiveeri vestlus" at bounding box center [901, 597] width 150 height 47
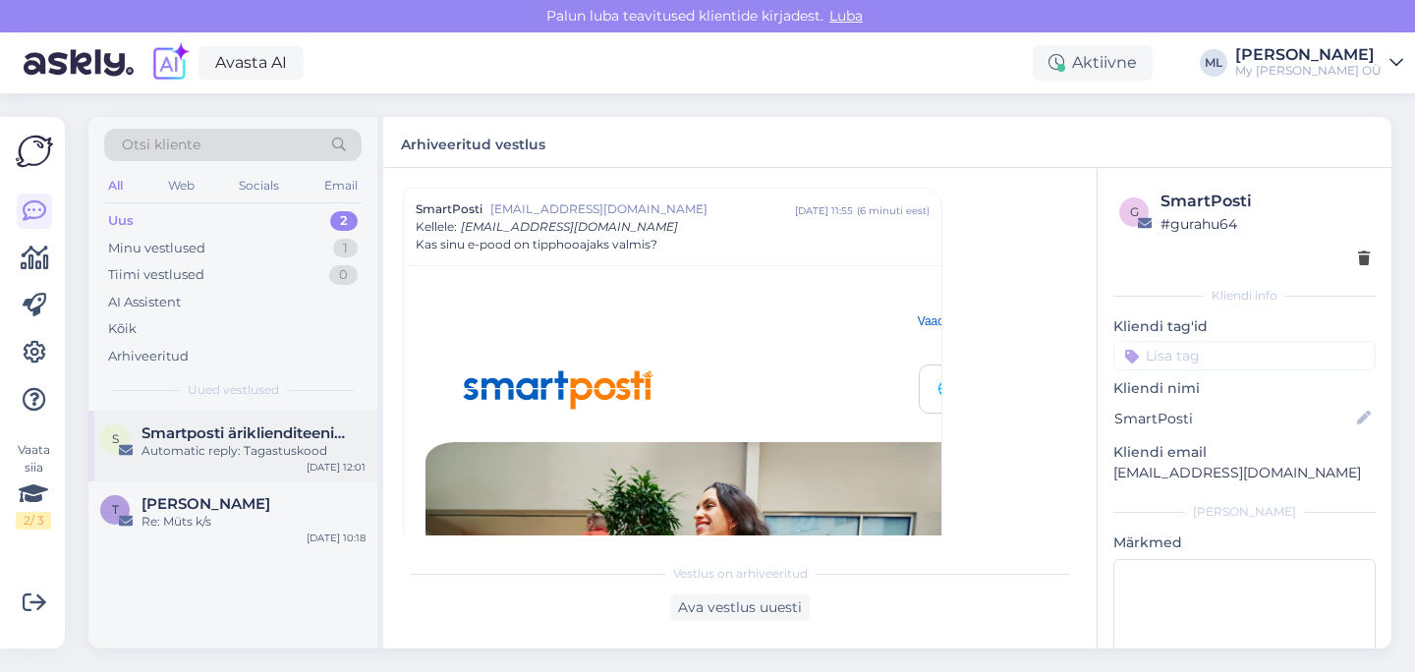
click at [191, 459] on div "Automatic reply: Tagastuskood" at bounding box center [254, 451] width 224 height 18
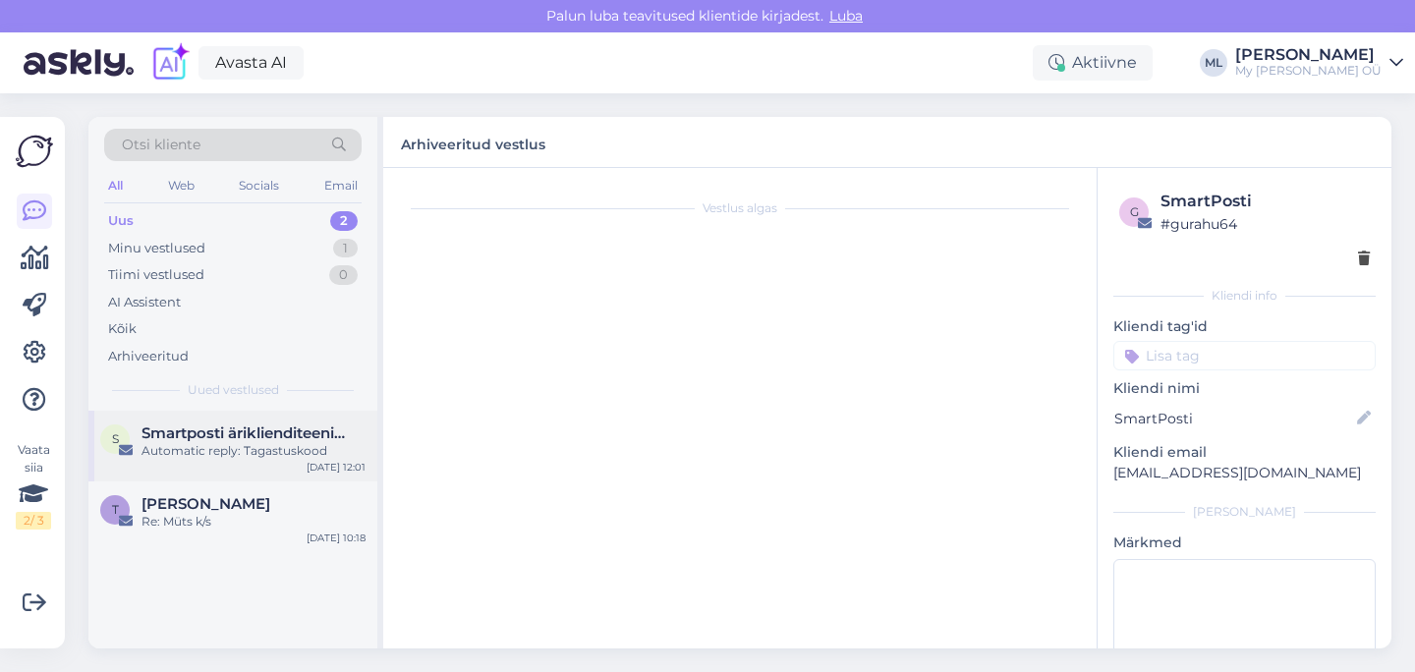
scroll to position [1405, 0]
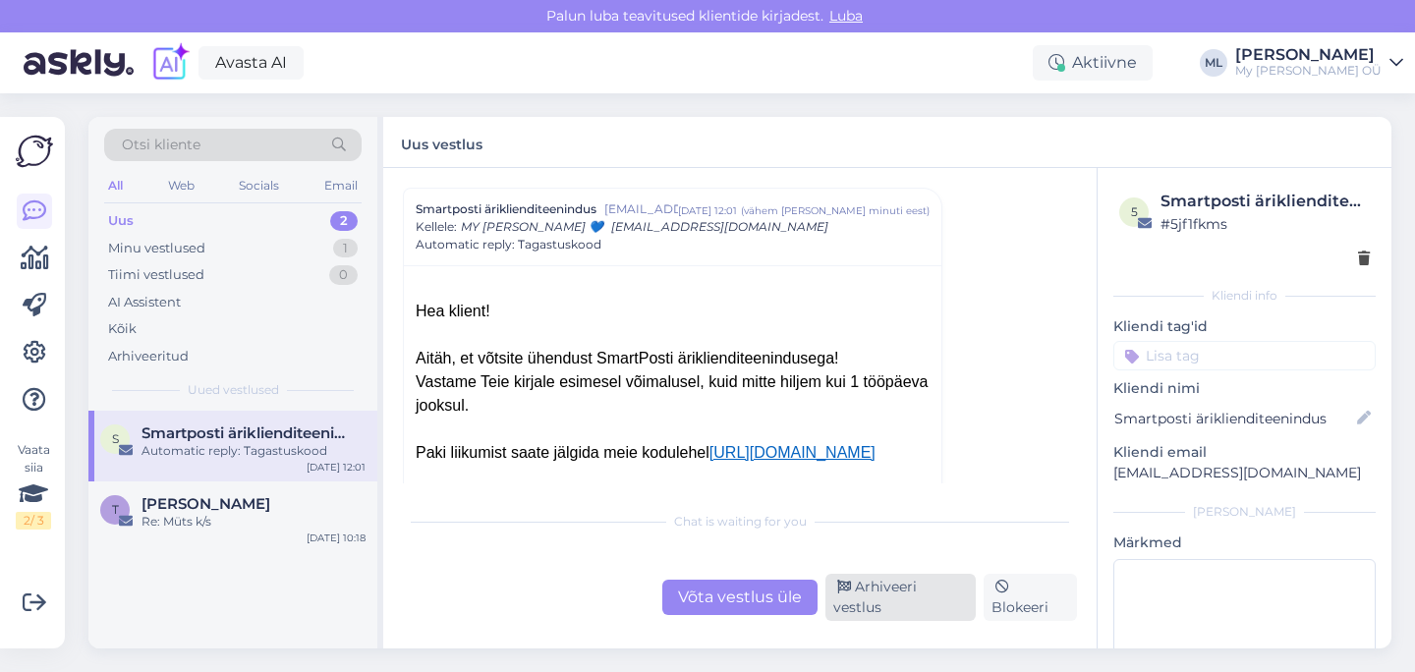
click at [890, 607] on div "Arhiveeri vestlus" at bounding box center [901, 597] width 150 height 47
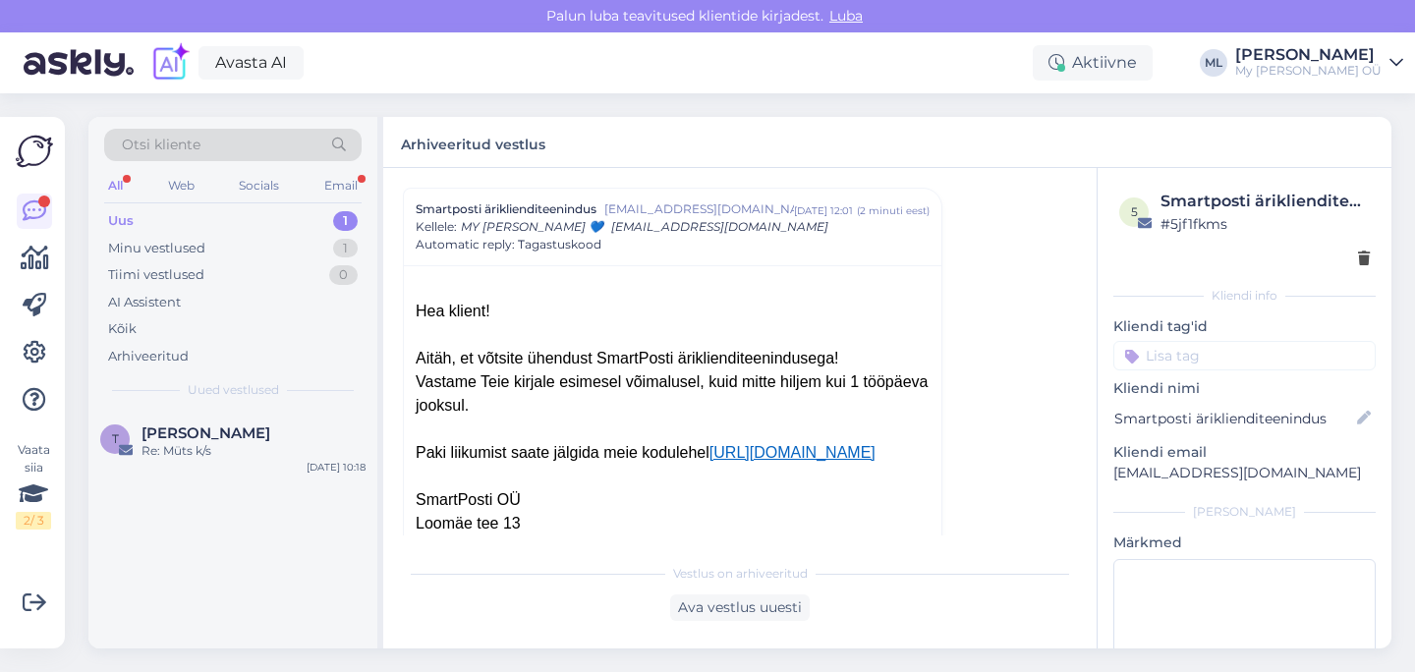
scroll to position [2233, 0]
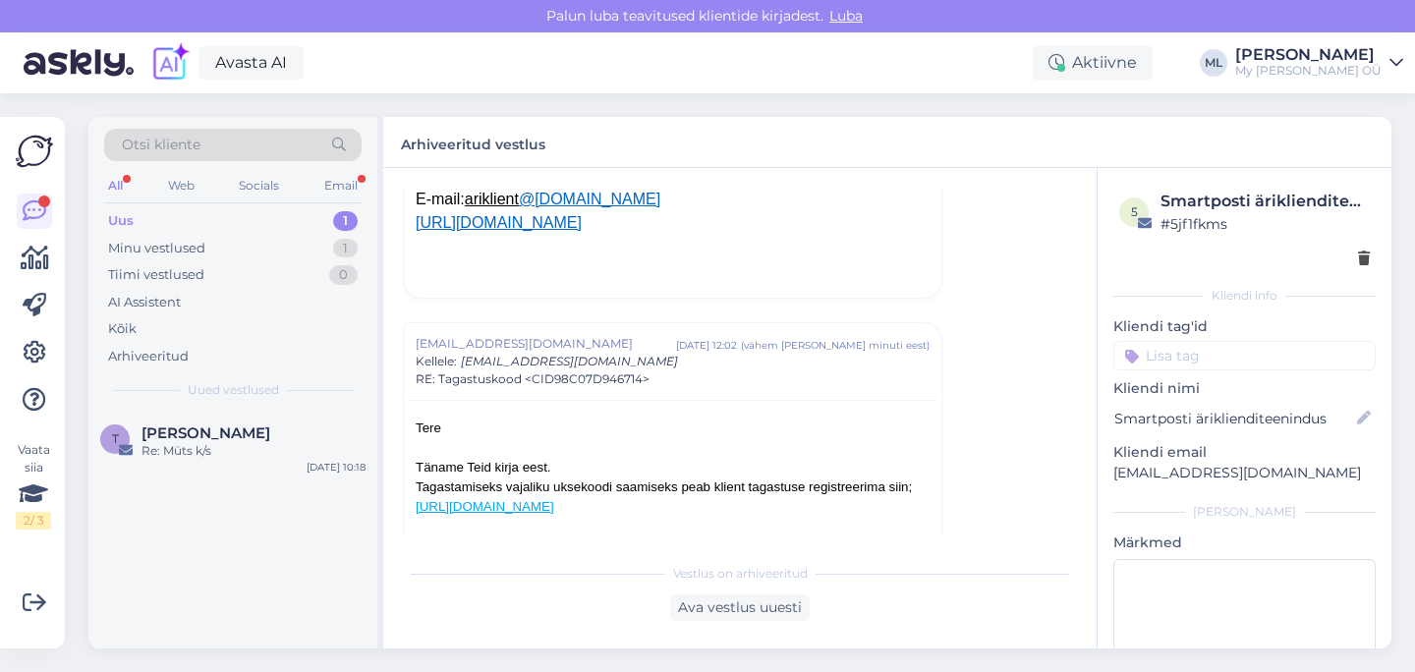
click at [109, 173] on div "All Web Socials Email" at bounding box center [232, 188] width 257 height 30
click at [114, 193] on div "All" at bounding box center [115, 186] width 23 height 26
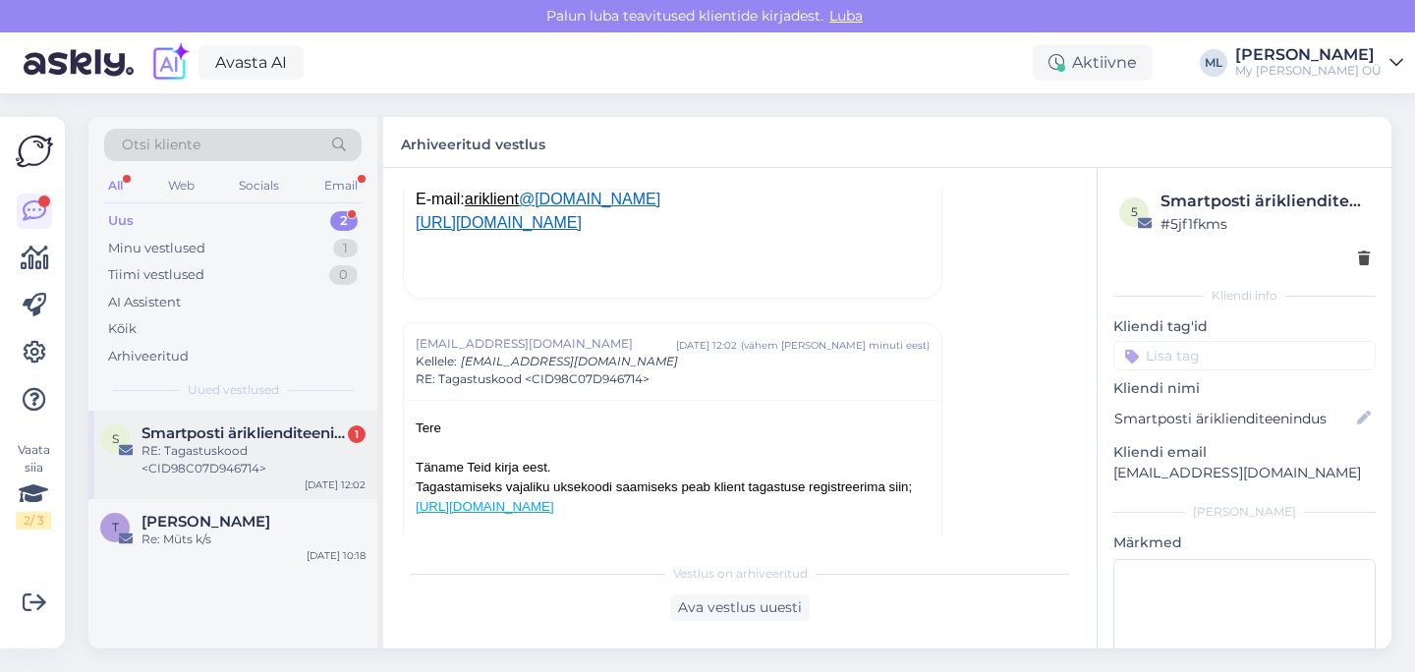
click at [174, 461] on div "RE: Tagastuskood <CID98C07D946714>" at bounding box center [254, 459] width 224 height 35
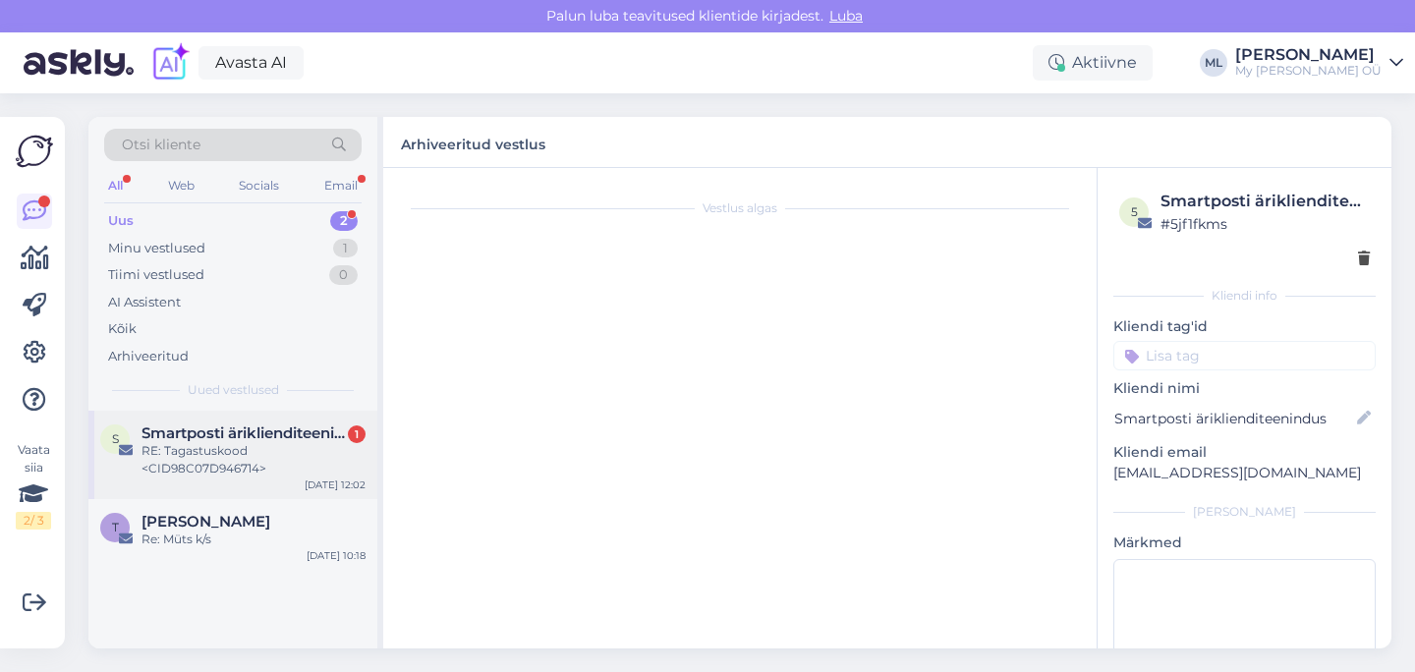
scroll to position [1490, 0]
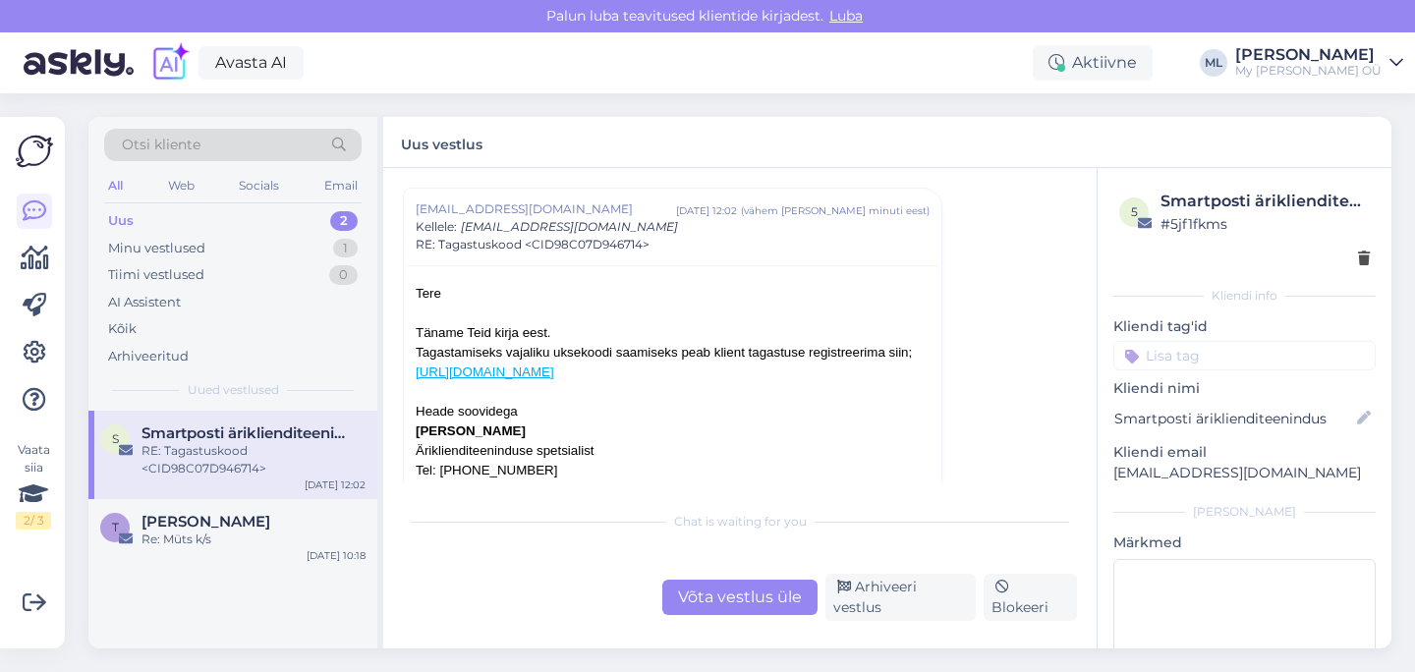
drag, startPoint x: 718, startPoint y: 380, endPoint x: 406, endPoint y: 378, distance: 312.5
copy link "[URL][DOMAIN_NAME]"
click at [143, 352] on div "Arhiveeritud" at bounding box center [148, 357] width 81 height 20
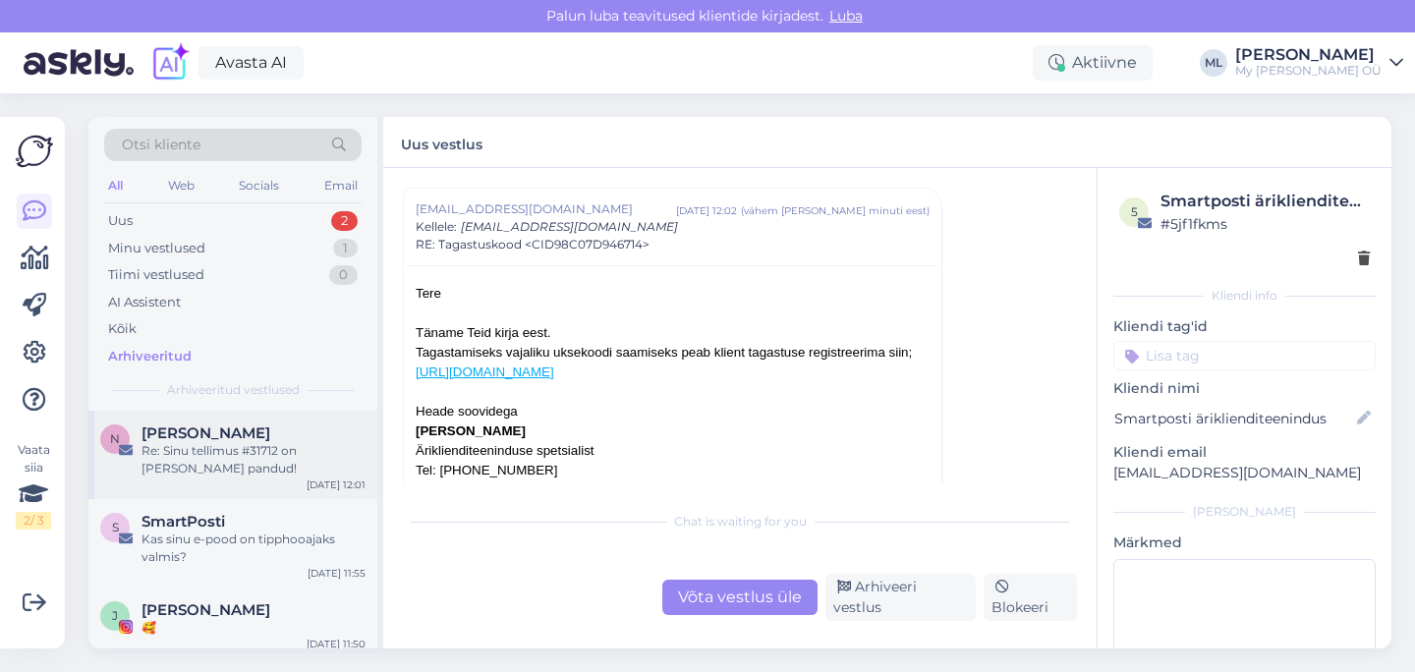
click at [185, 458] on div "Re: Sinu tellimus #31712 on [PERSON_NAME] pandud!" at bounding box center [254, 459] width 224 height 35
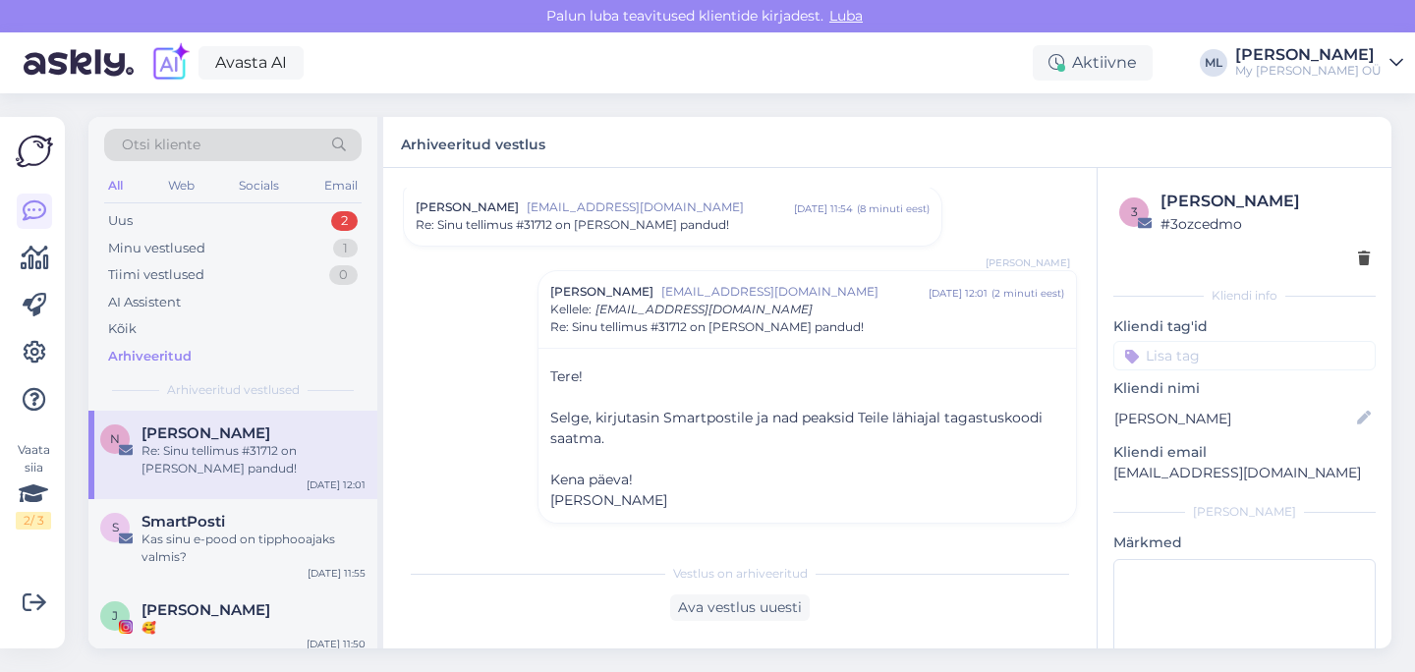
scroll to position [223, 0]
click at [741, 606] on div "Ava vestlus uuesti" at bounding box center [740, 608] width 140 height 27
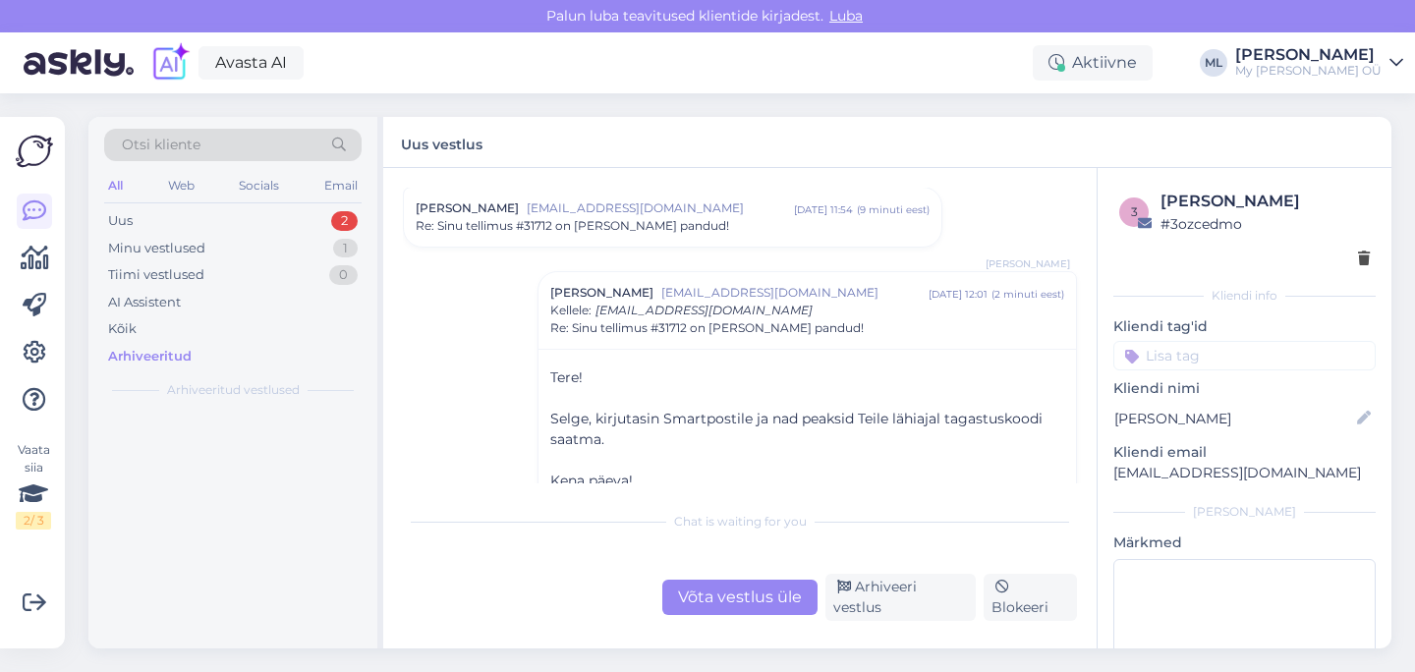
scroll to position [264, 0]
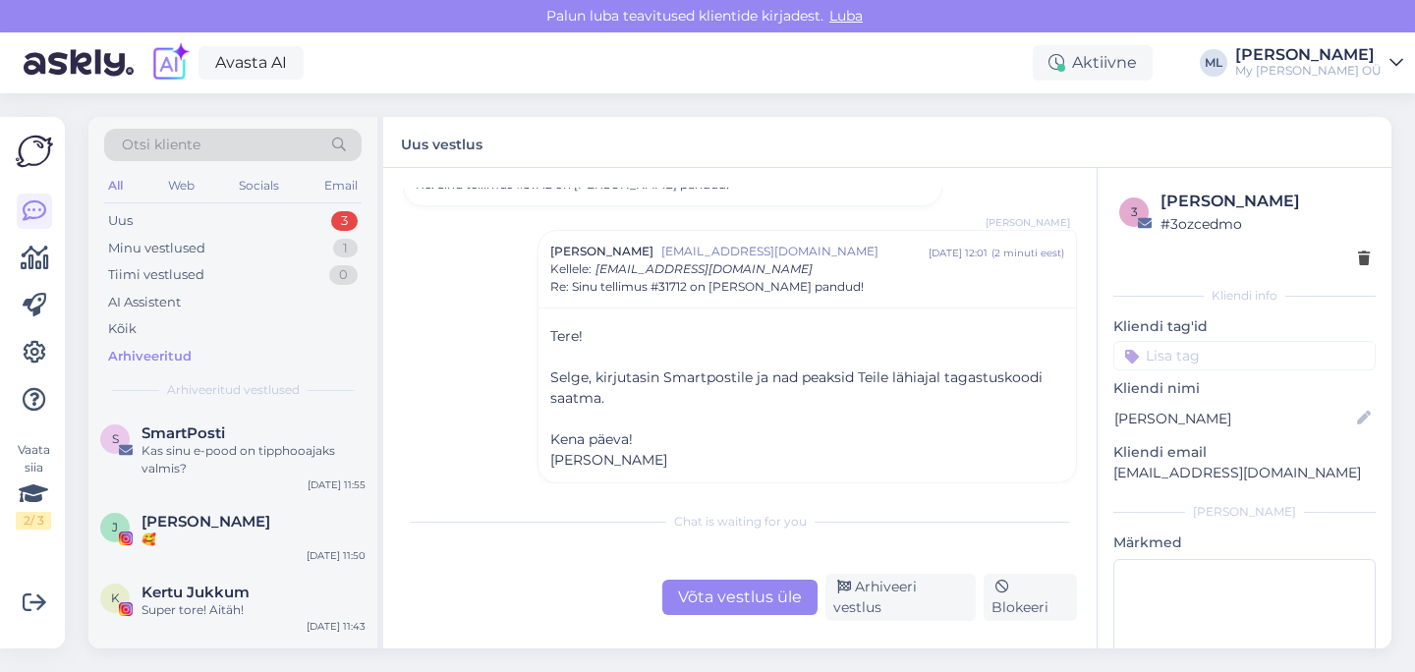
click at [746, 602] on div "Võta vestlus üle" at bounding box center [739, 597] width 155 height 35
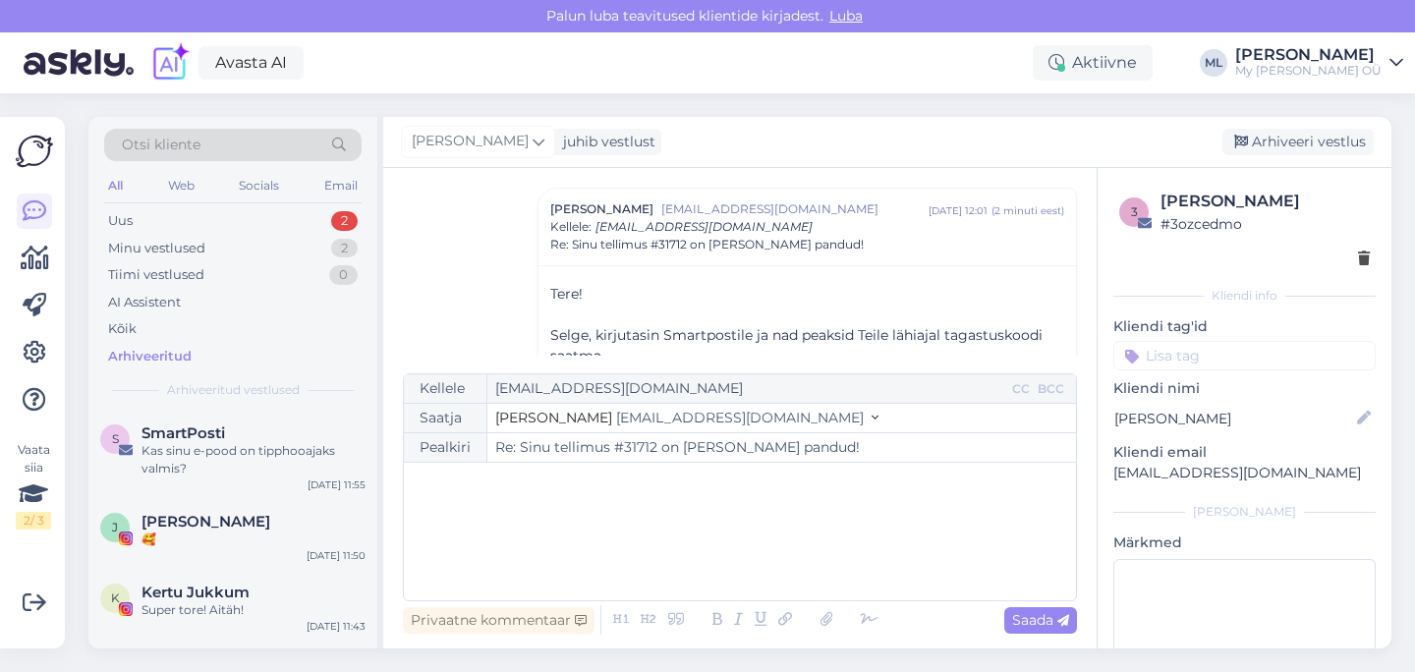
click at [651, 421] on span "[EMAIL_ADDRESS][DOMAIN_NAME]" at bounding box center [740, 418] width 248 height 18
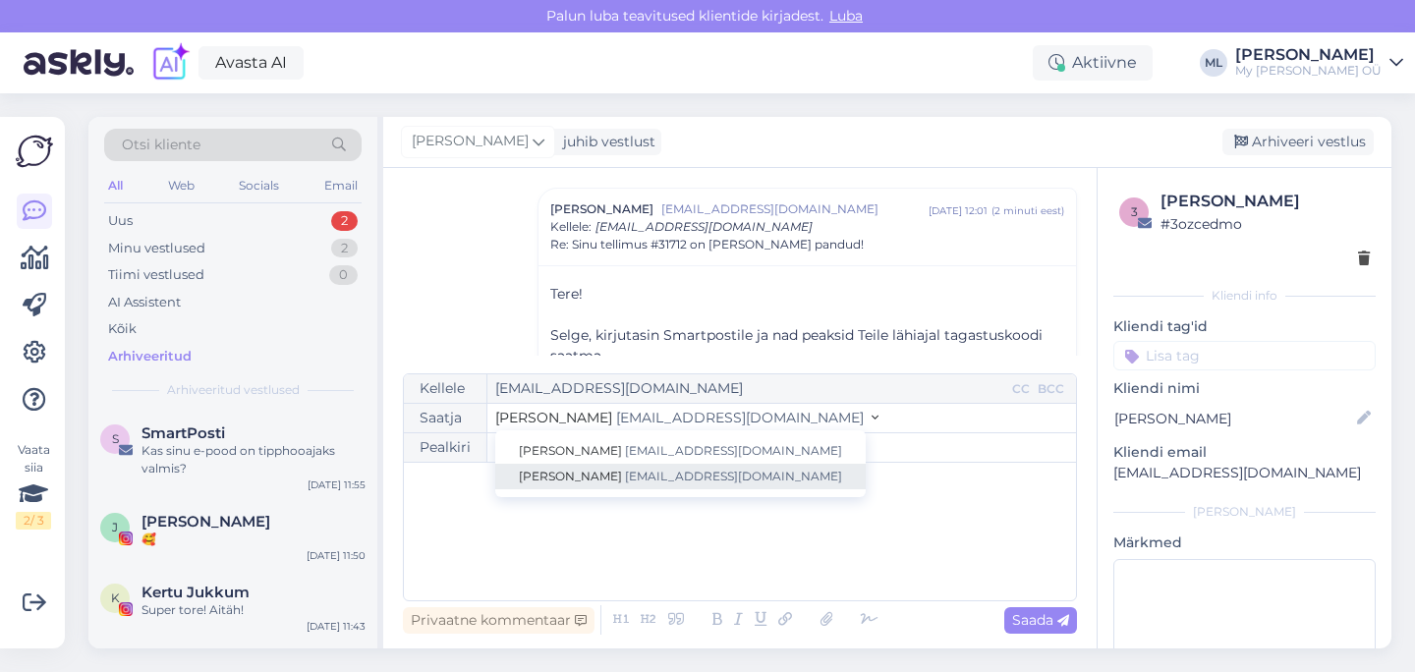
click at [625, 469] on span "[EMAIL_ADDRESS][DOMAIN_NAME]" at bounding box center [733, 476] width 217 height 15
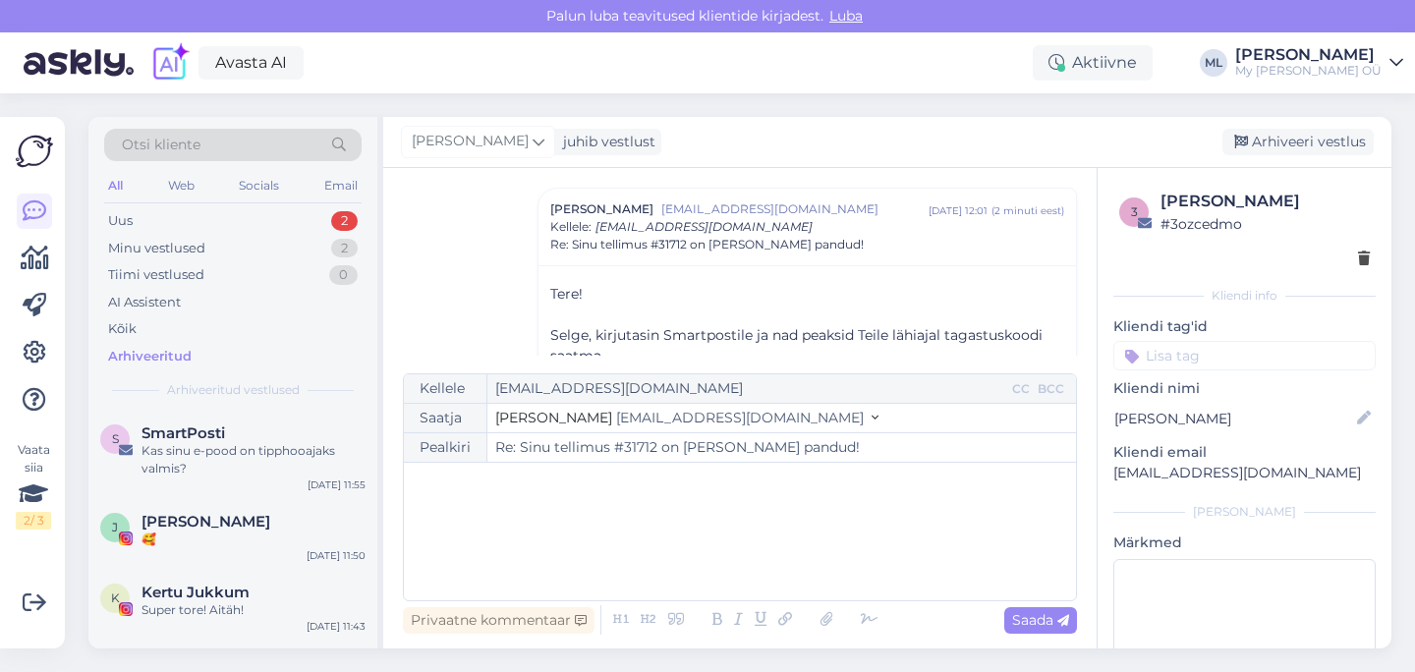
click at [542, 497] on div "﻿" at bounding box center [740, 532] width 653 height 118
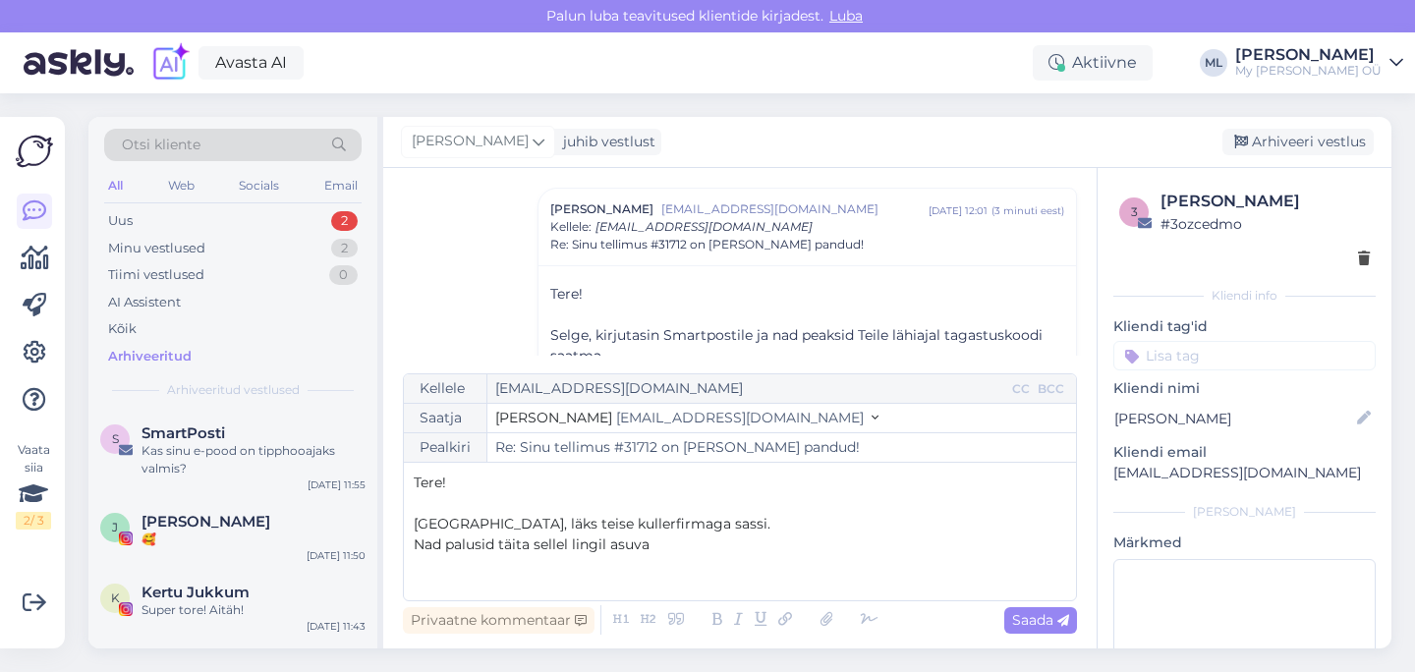
drag, startPoint x: 661, startPoint y: 548, endPoint x: 582, endPoint y: 551, distance: 79.7
click at [581, 552] on p "Nad palusid täita sellel lingil asuva" at bounding box center [740, 545] width 653 height 21
click at [792, 544] on p "Nad palusid täita selle tagastuskoodi saamiseks." at bounding box center [740, 545] width 653 height 21
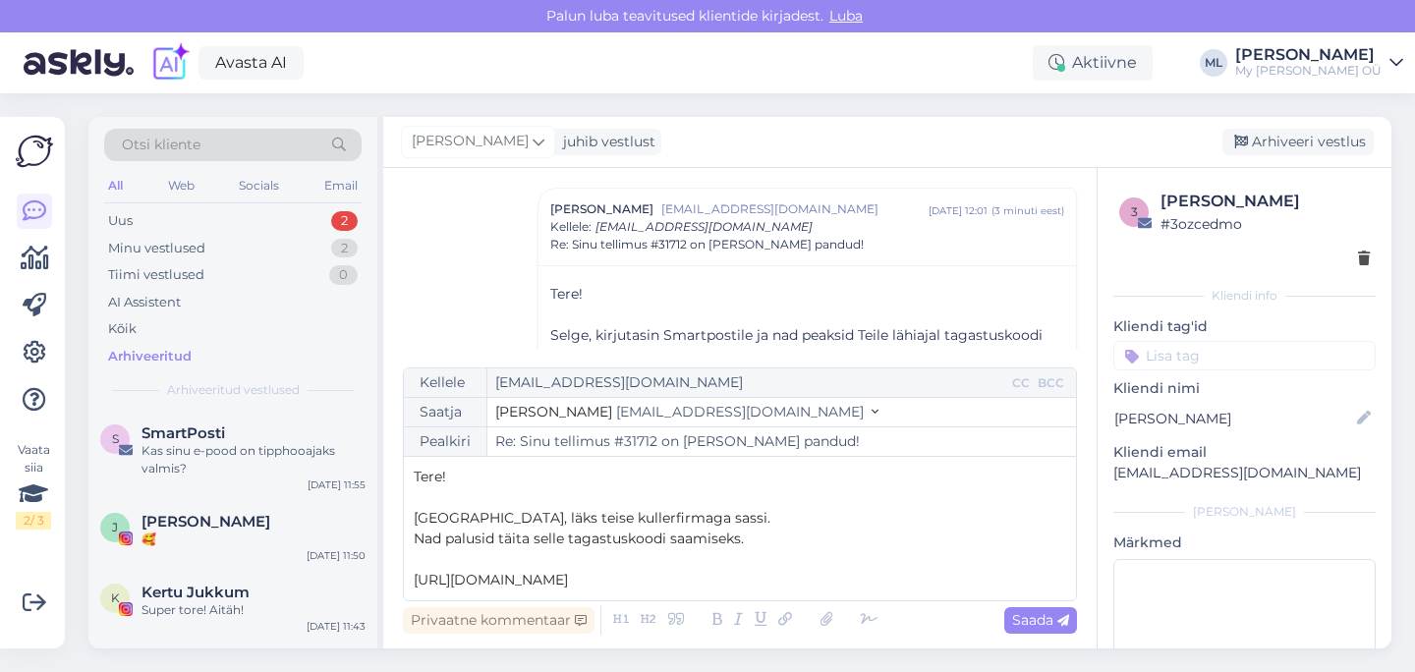
click at [834, 585] on p "[URL][DOMAIN_NAME]" at bounding box center [740, 580] width 653 height 21
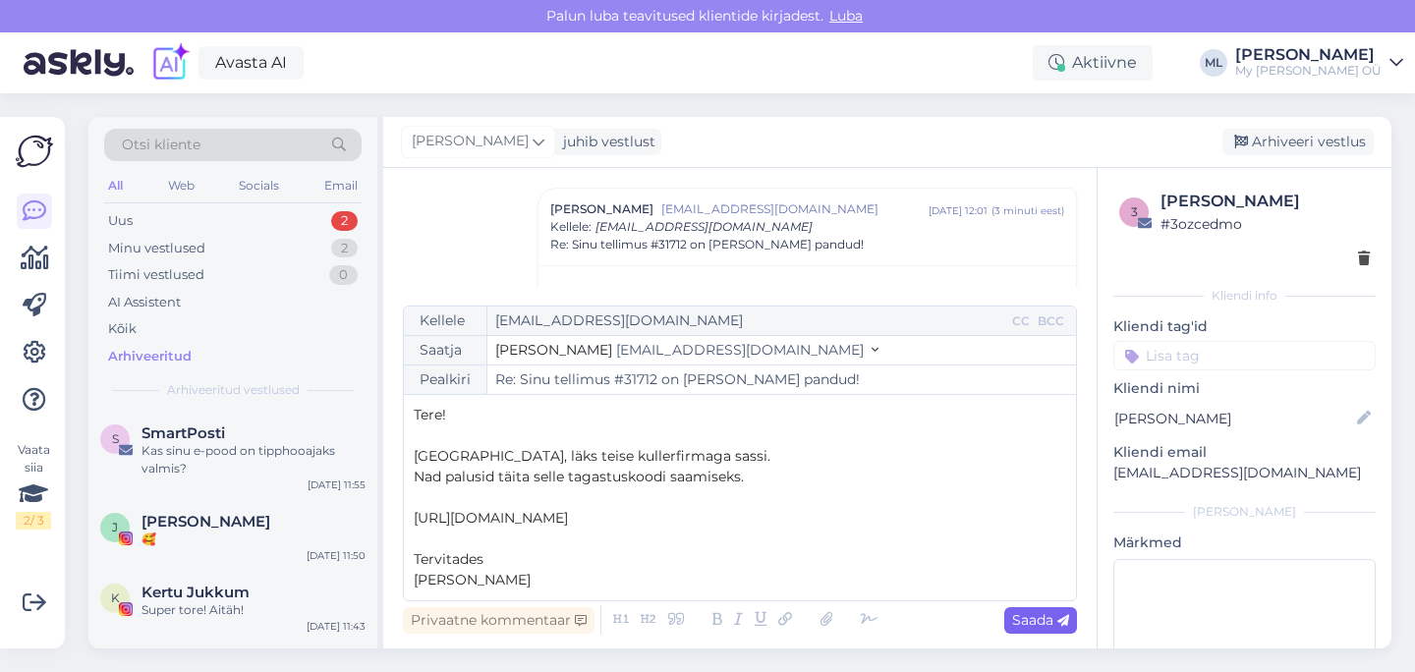
click at [1042, 618] on span "Saada" at bounding box center [1040, 620] width 57 height 18
type input "Re: Sinu tellimus #31712 on [PERSON_NAME] pandud!"
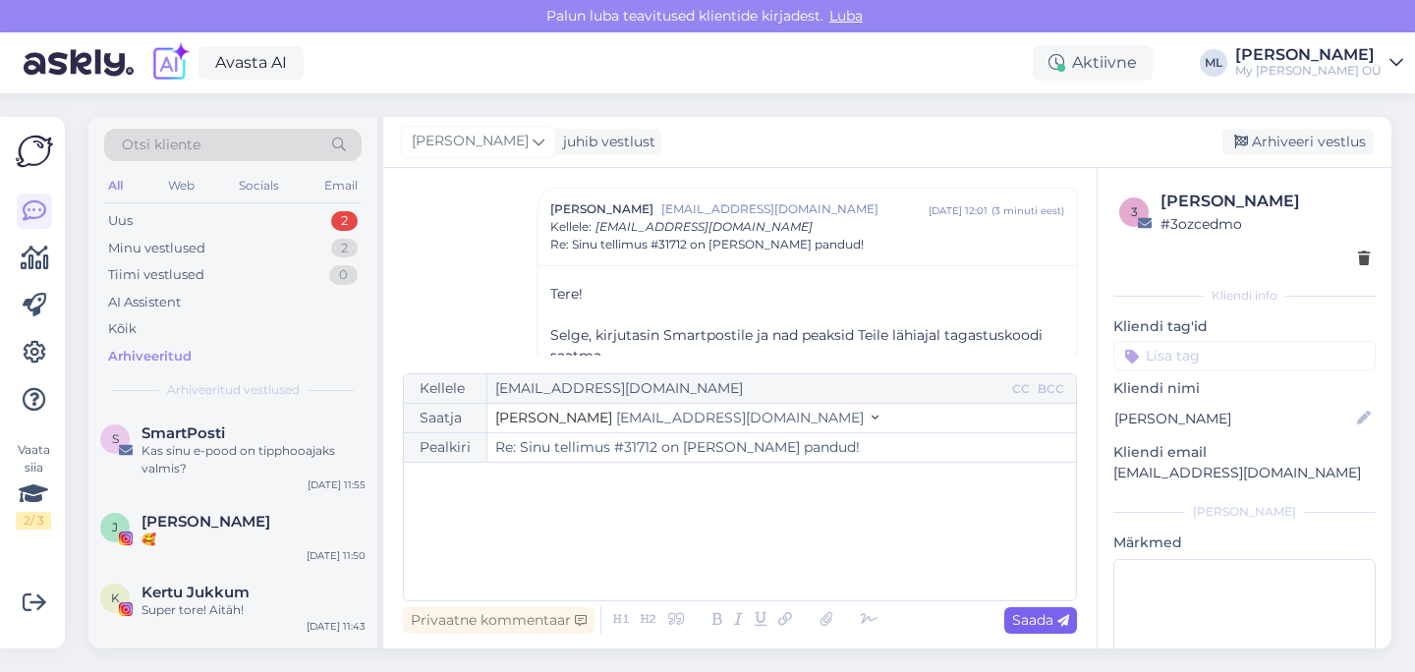
scroll to position [557, 0]
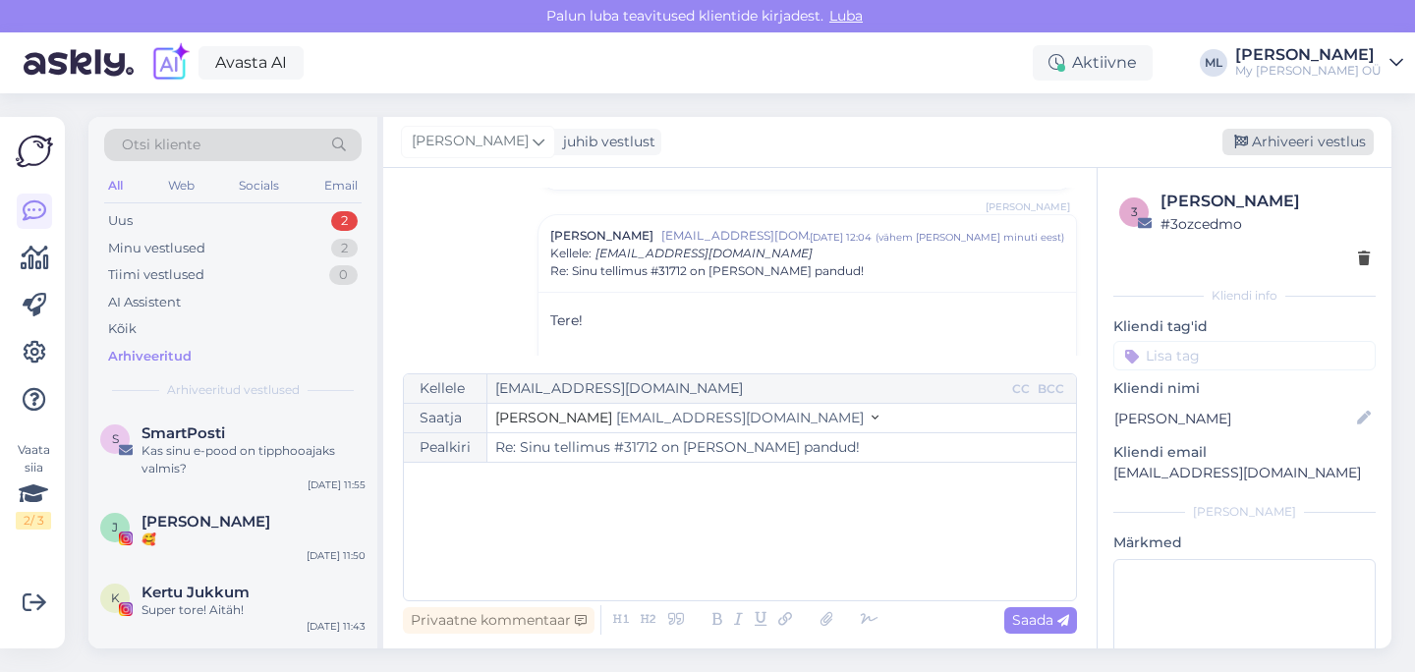
click at [1282, 143] on div "Arhiveeri vestlus" at bounding box center [1298, 142] width 151 height 27
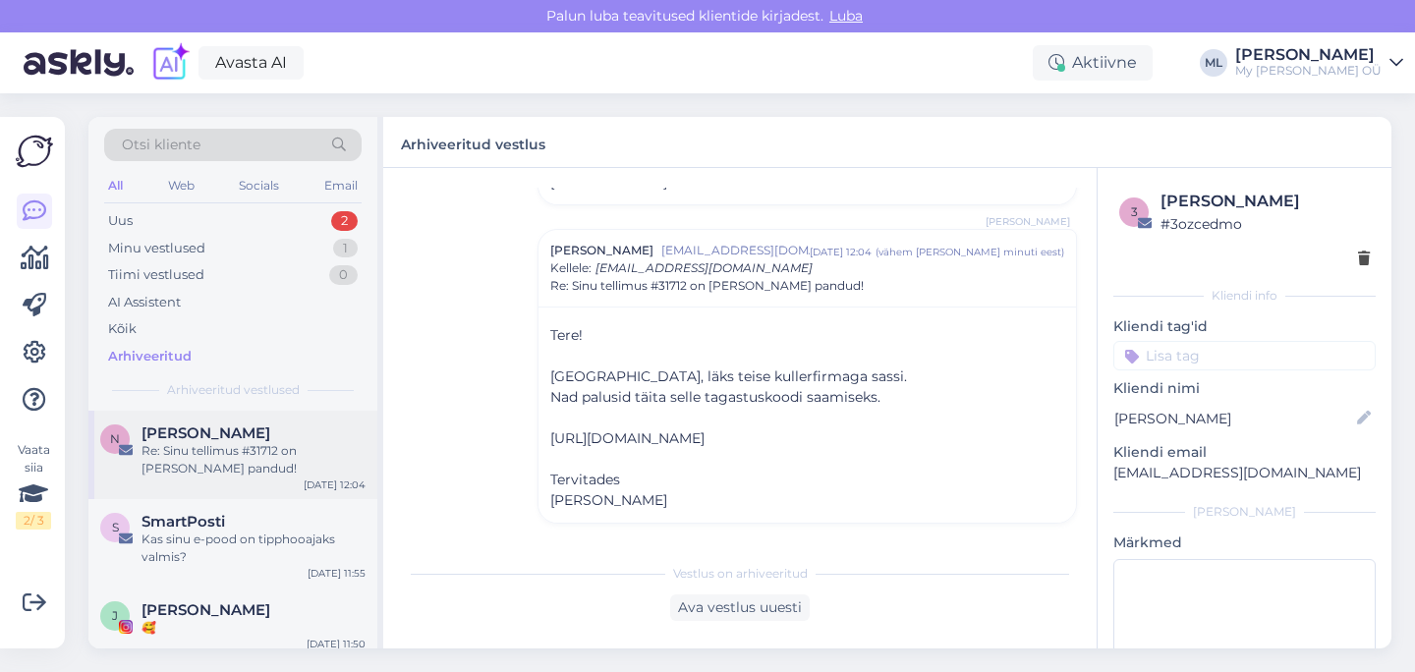
click at [178, 428] on span "[PERSON_NAME]" at bounding box center [206, 434] width 129 height 18
click at [137, 212] on div "Uus 2" at bounding box center [232, 221] width 257 height 28
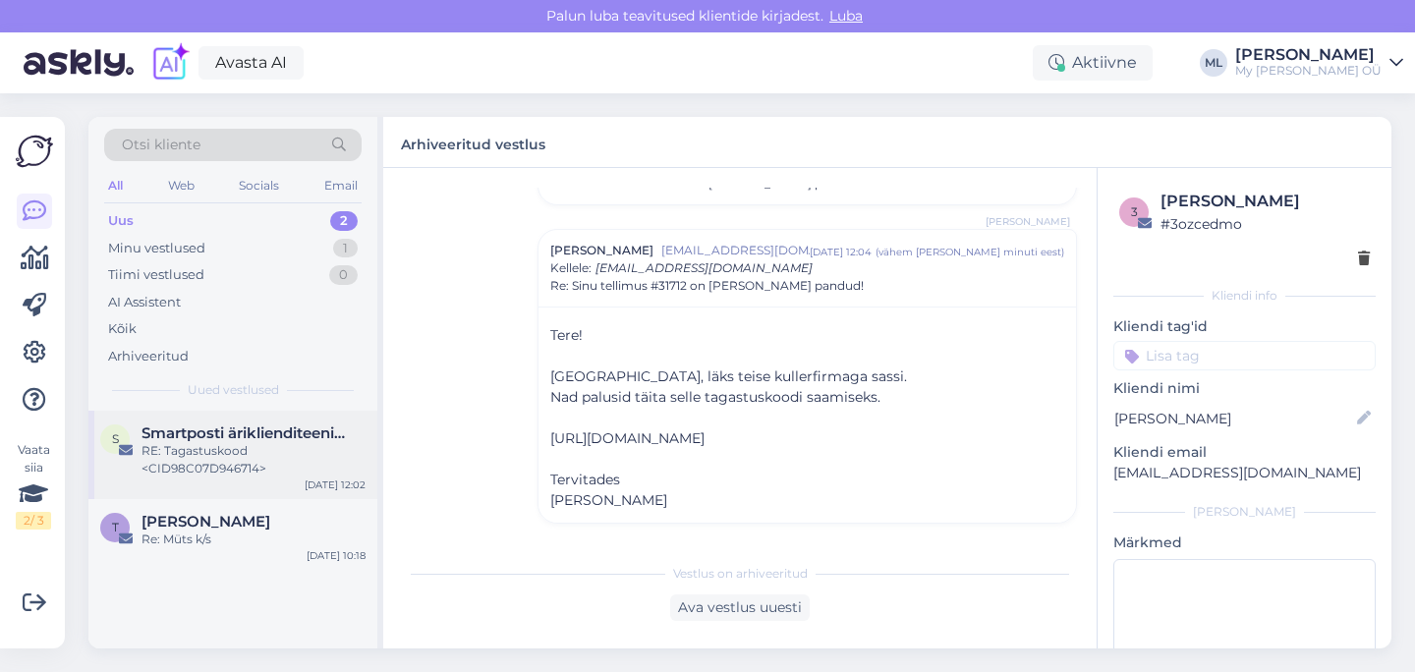
click at [178, 427] on span "Smartposti äriklienditeenindus" at bounding box center [244, 434] width 204 height 18
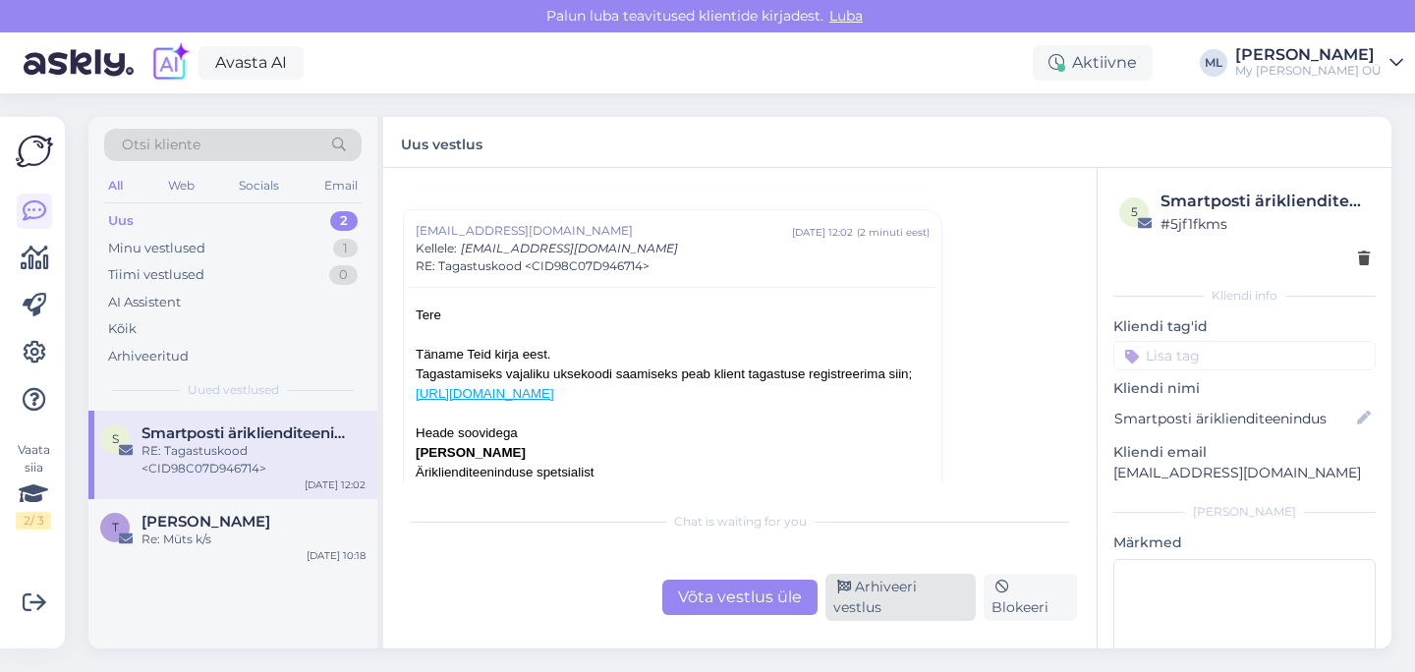
click at [897, 600] on div "Arhiveeri vestlus" at bounding box center [901, 597] width 150 height 47
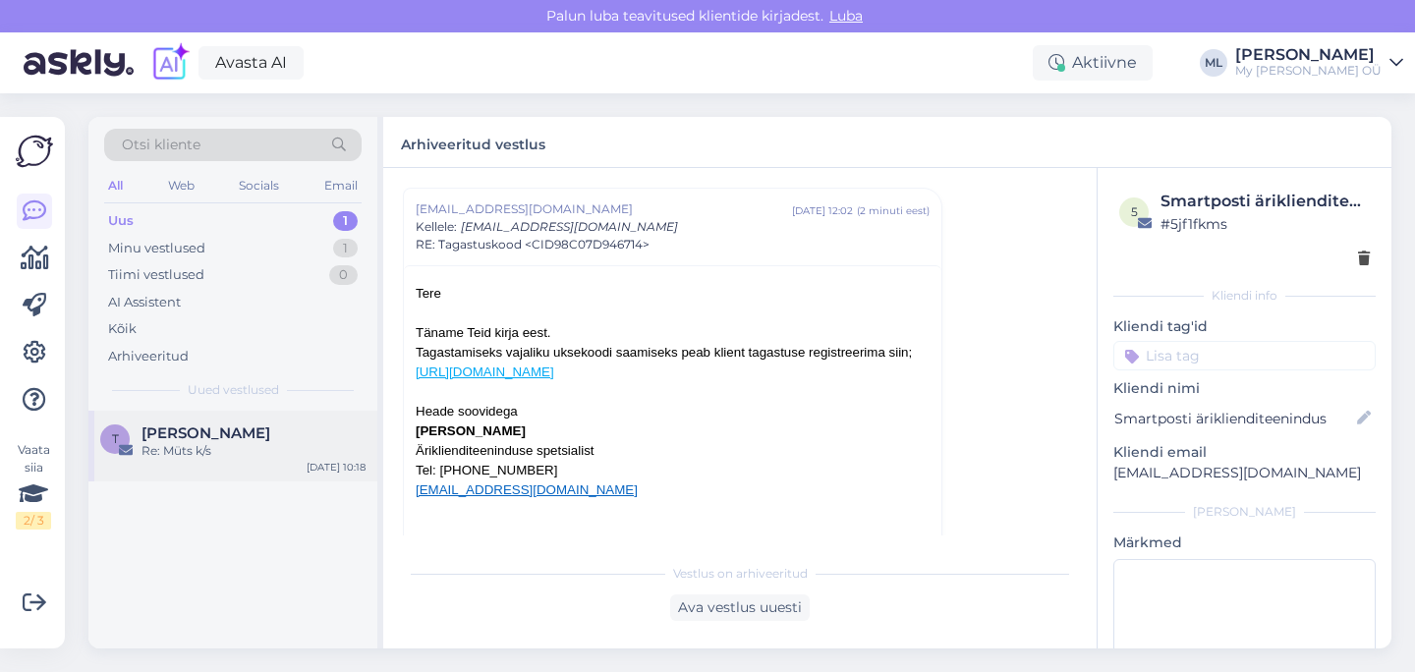
click at [122, 452] on img at bounding box center [126, 450] width 14 height 14
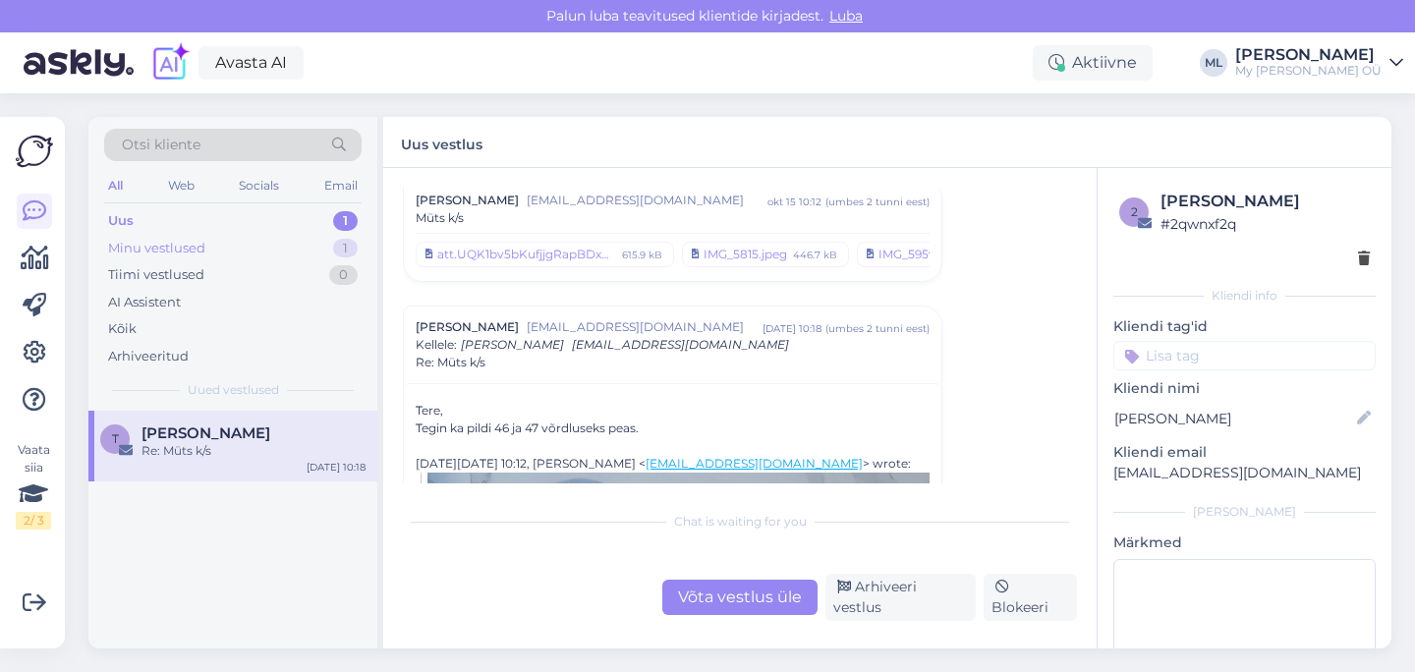
click at [149, 247] on div "Minu vestlused" at bounding box center [156, 249] width 97 height 20
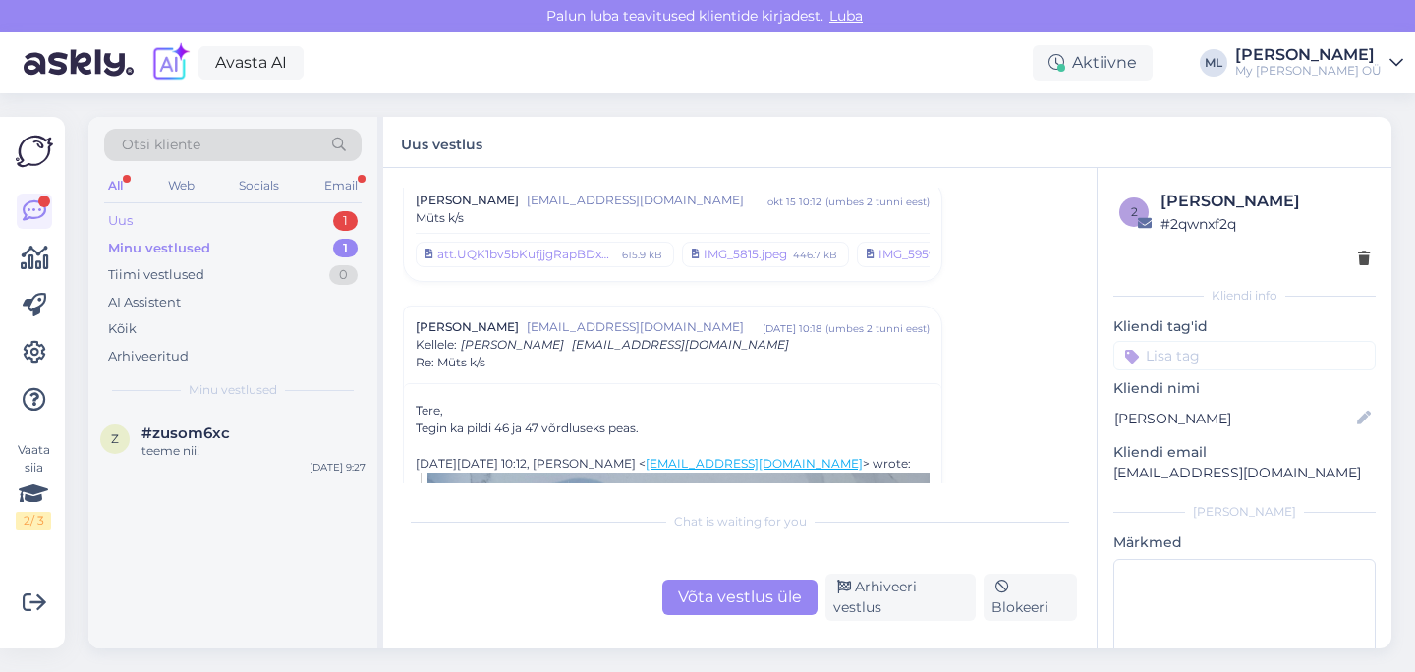
click at [120, 216] on div "Uus" at bounding box center [120, 221] width 25 height 20
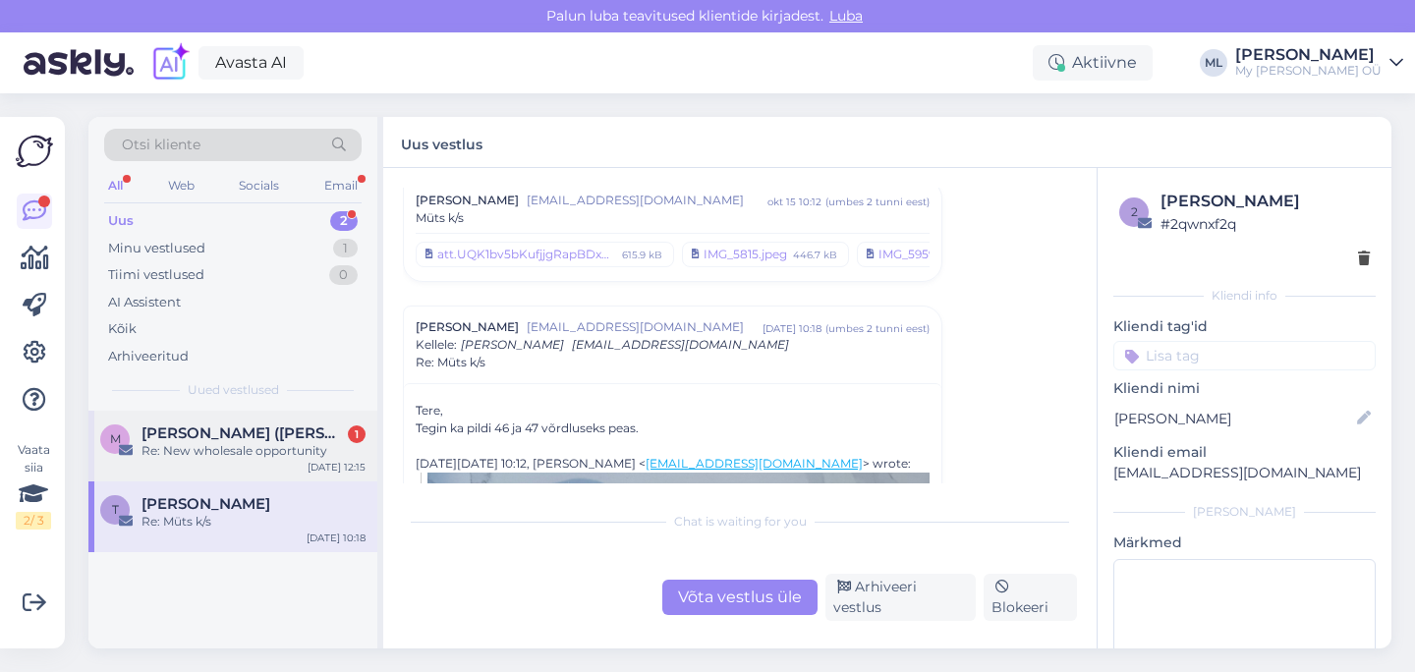
click at [215, 457] on div "Re: New wholesale opportunity" at bounding box center [254, 451] width 224 height 18
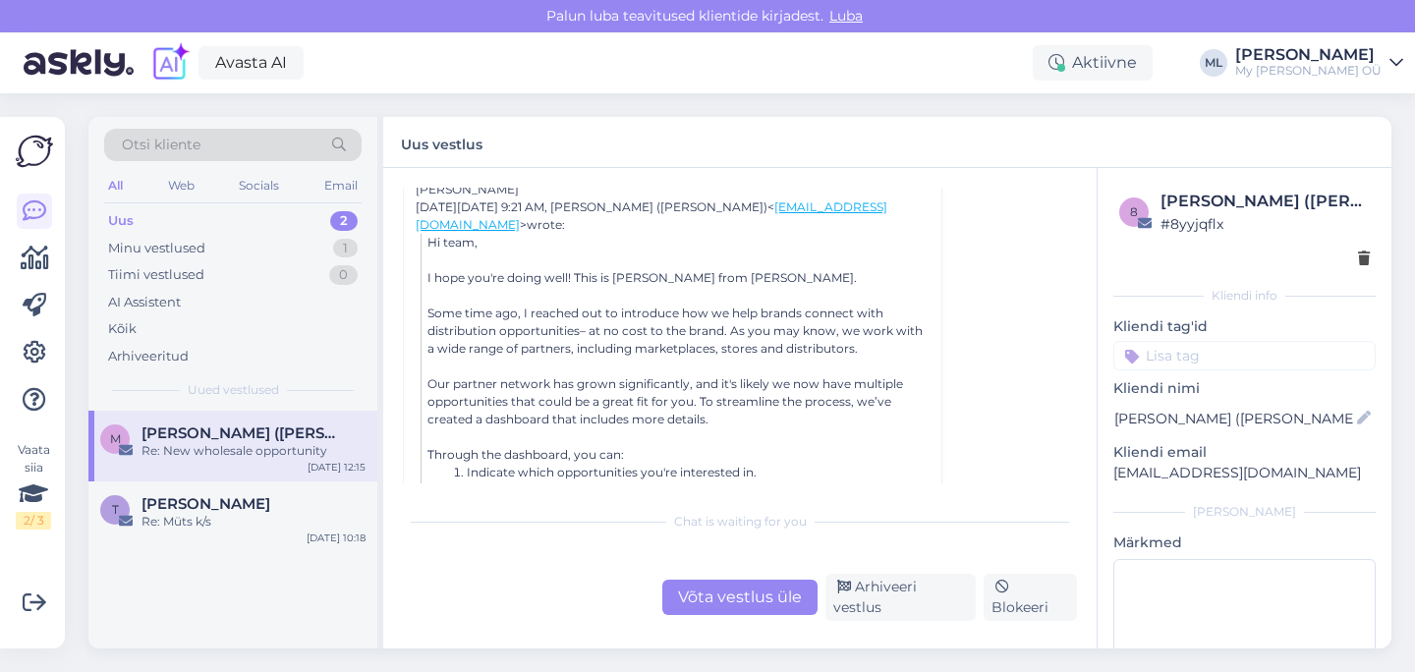
scroll to position [560, 0]
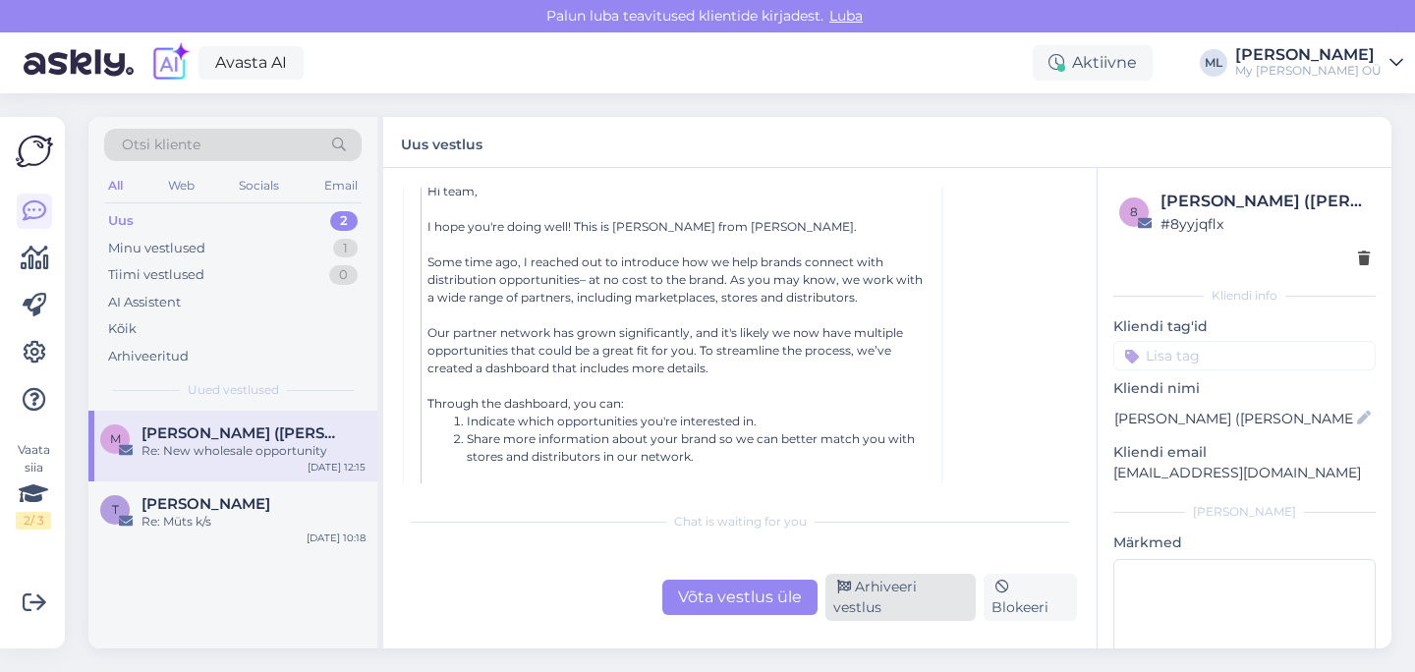
click at [908, 600] on div "Arhiveeri vestlus" at bounding box center [901, 597] width 150 height 47
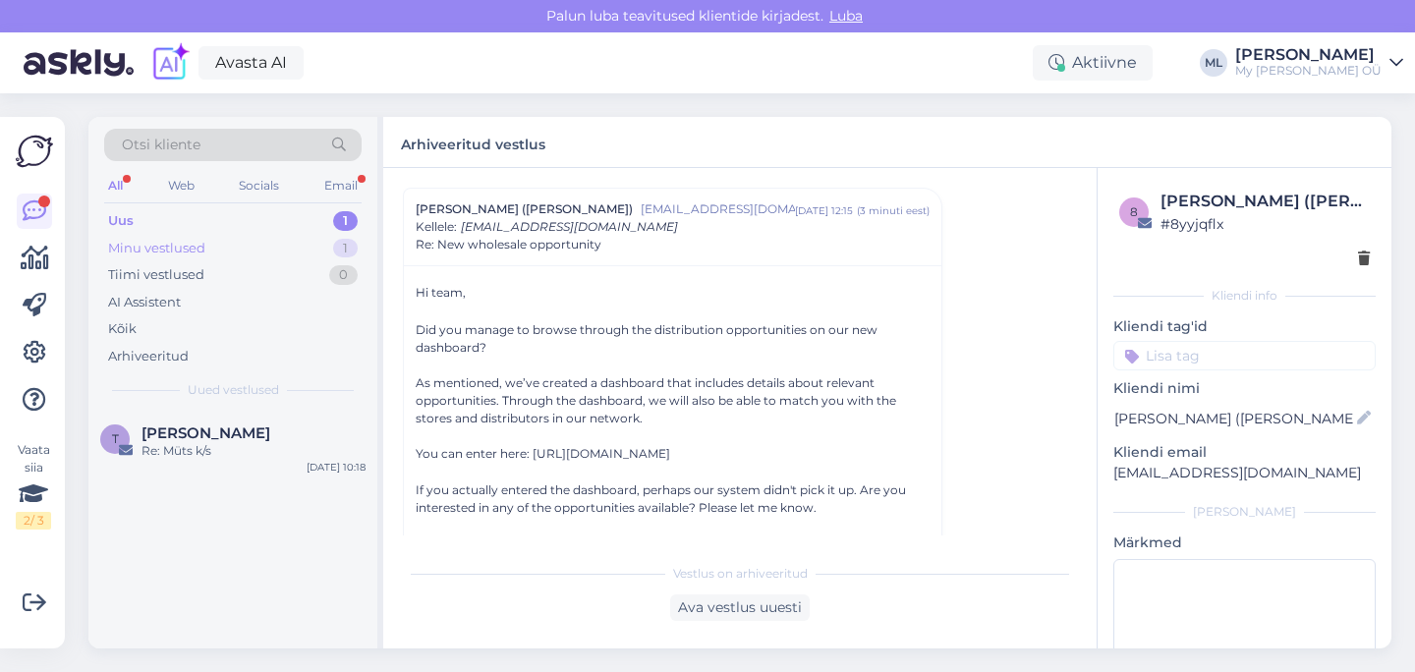
click at [295, 237] on div "Minu vestlused 1" at bounding box center [232, 249] width 257 height 28
click at [294, 222] on div "Uus 2" at bounding box center [232, 221] width 257 height 28
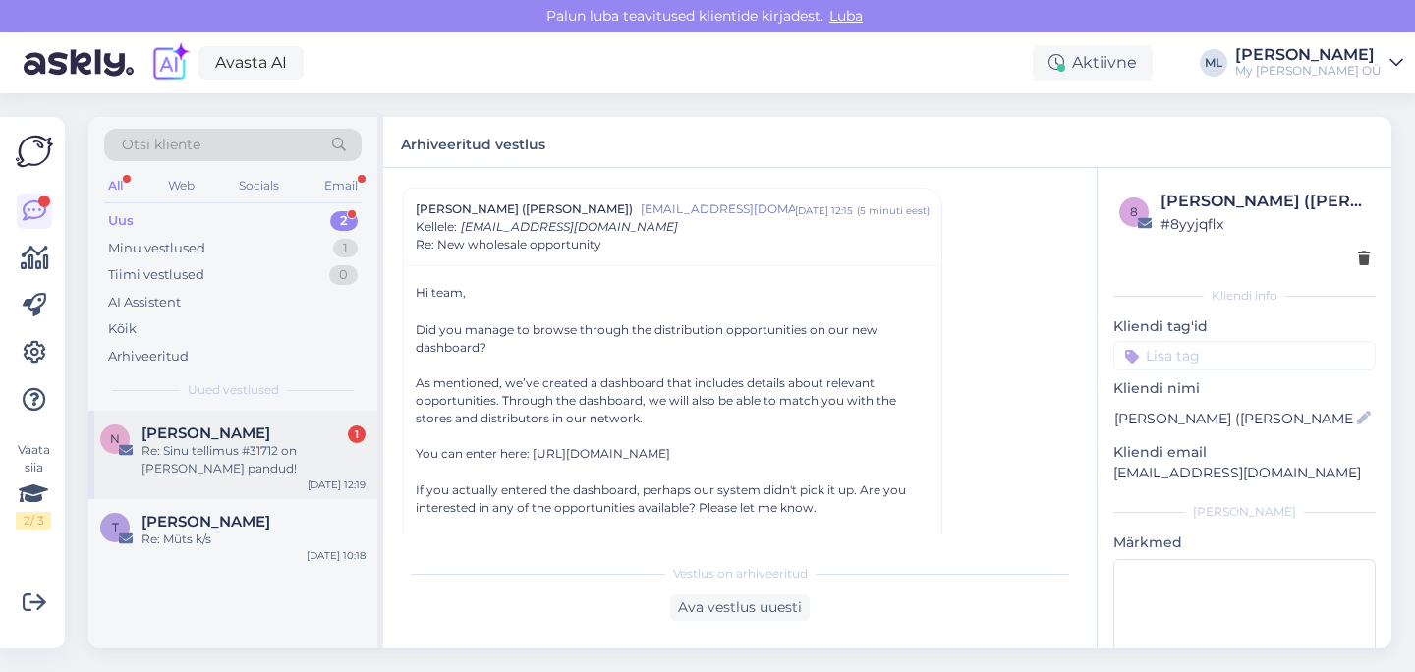
click at [263, 436] on span "[PERSON_NAME]" at bounding box center [206, 434] width 129 height 18
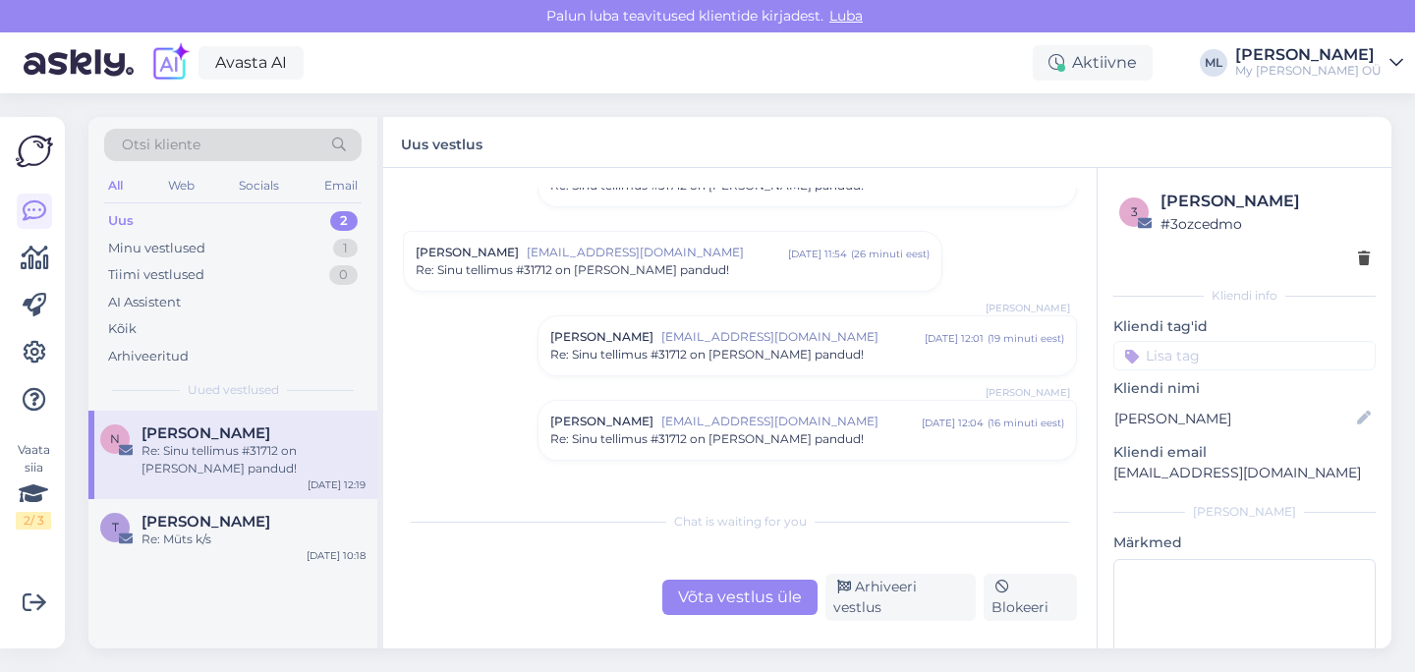
scroll to position [175, 0]
click at [691, 429] on span "[EMAIL_ADDRESS][DOMAIN_NAME]" at bounding box center [791, 426] width 260 height 18
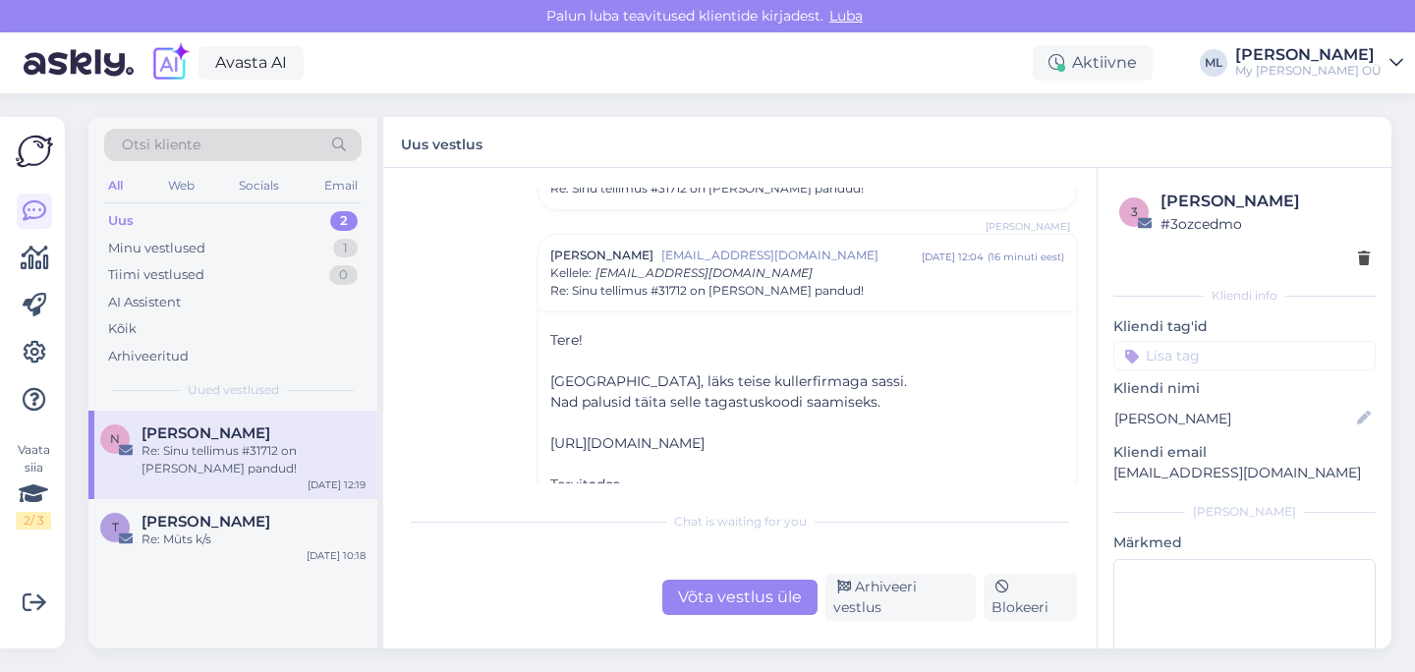
scroll to position [244, 0]
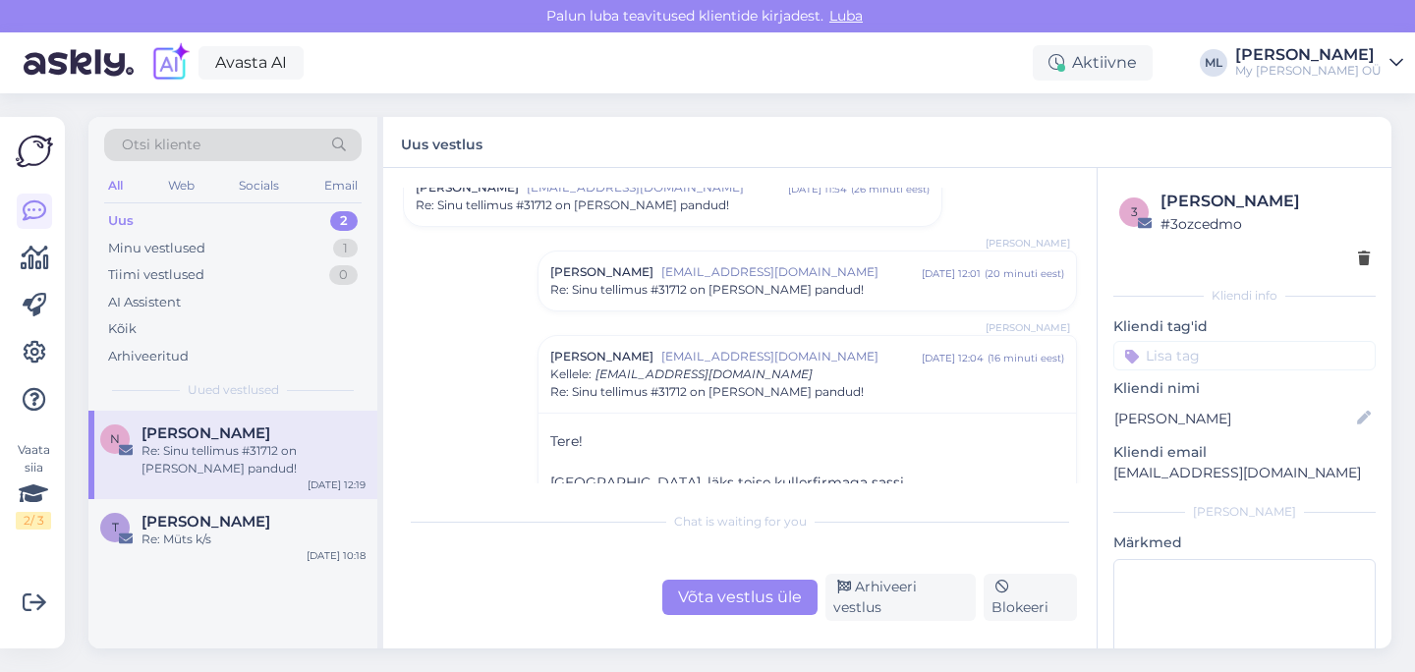
click at [677, 282] on span "Re: Sinu tellimus #31712 on [PERSON_NAME] pandud!" at bounding box center [707, 290] width 314 height 18
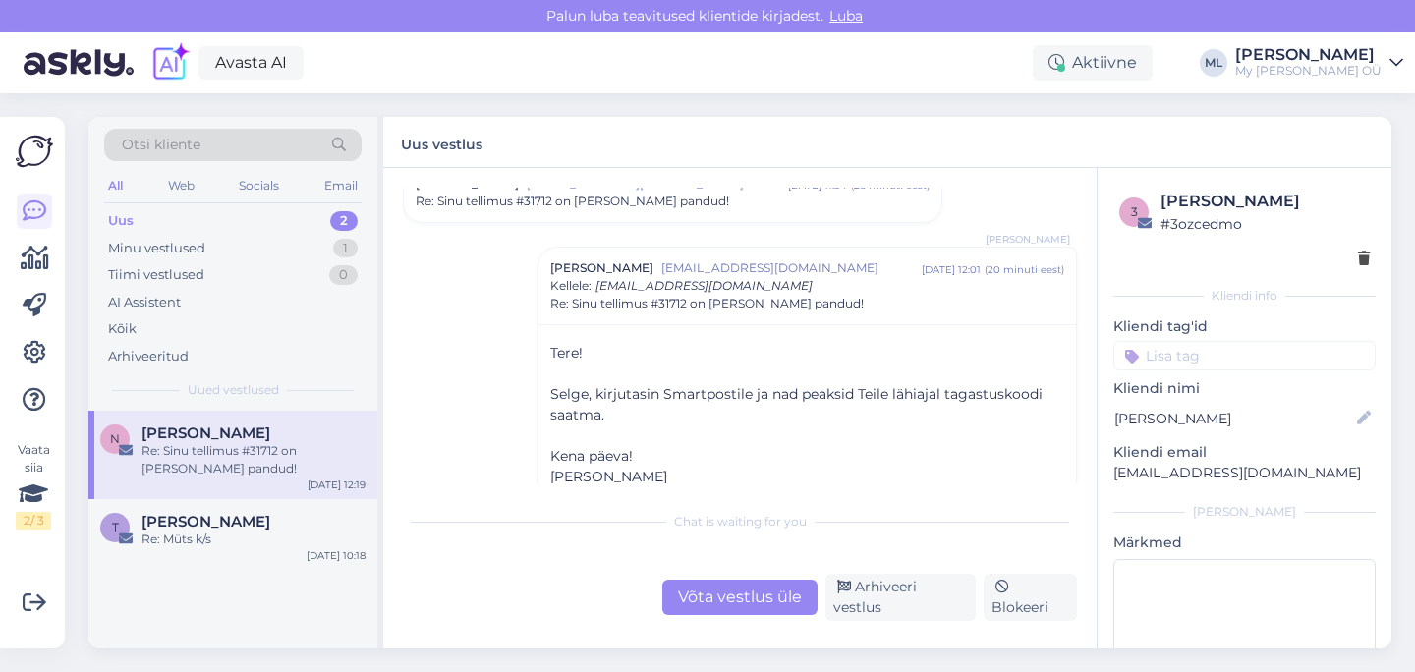
scroll to position [120, 0]
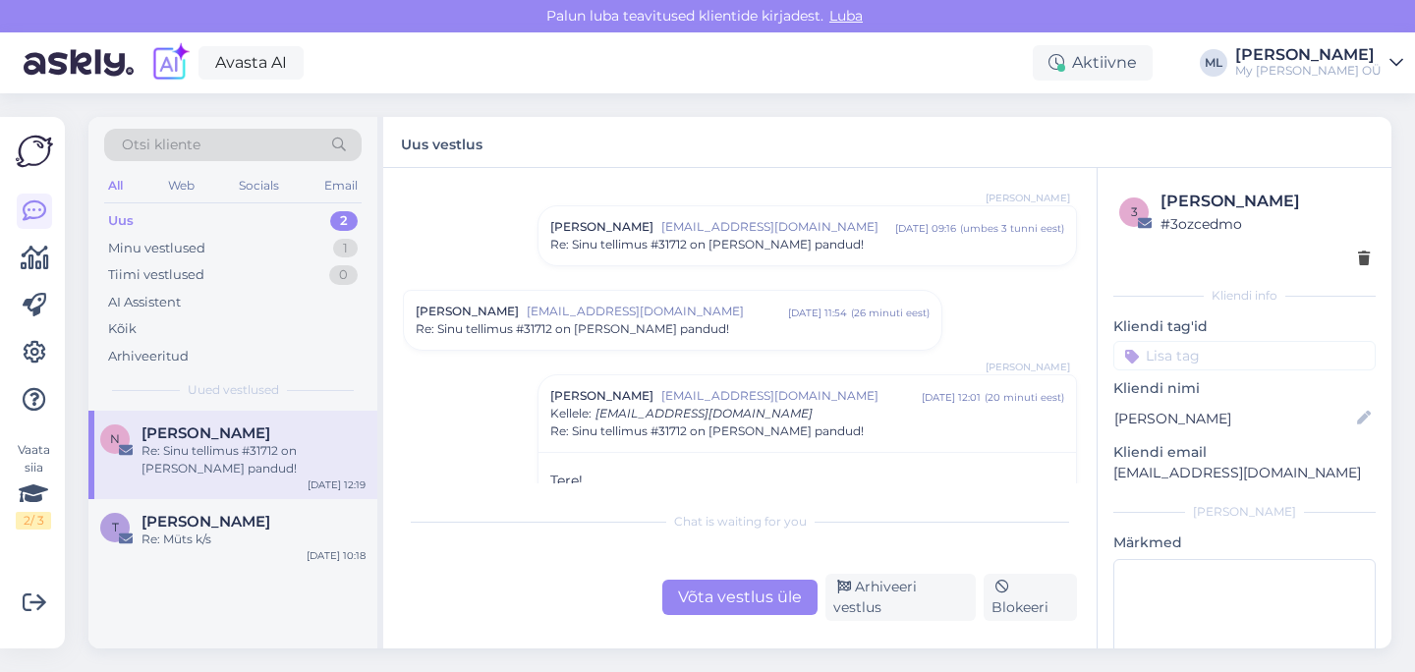
click at [604, 305] on span "[EMAIL_ADDRESS][DOMAIN_NAME]" at bounding box center [657, 312] width 261 height 18
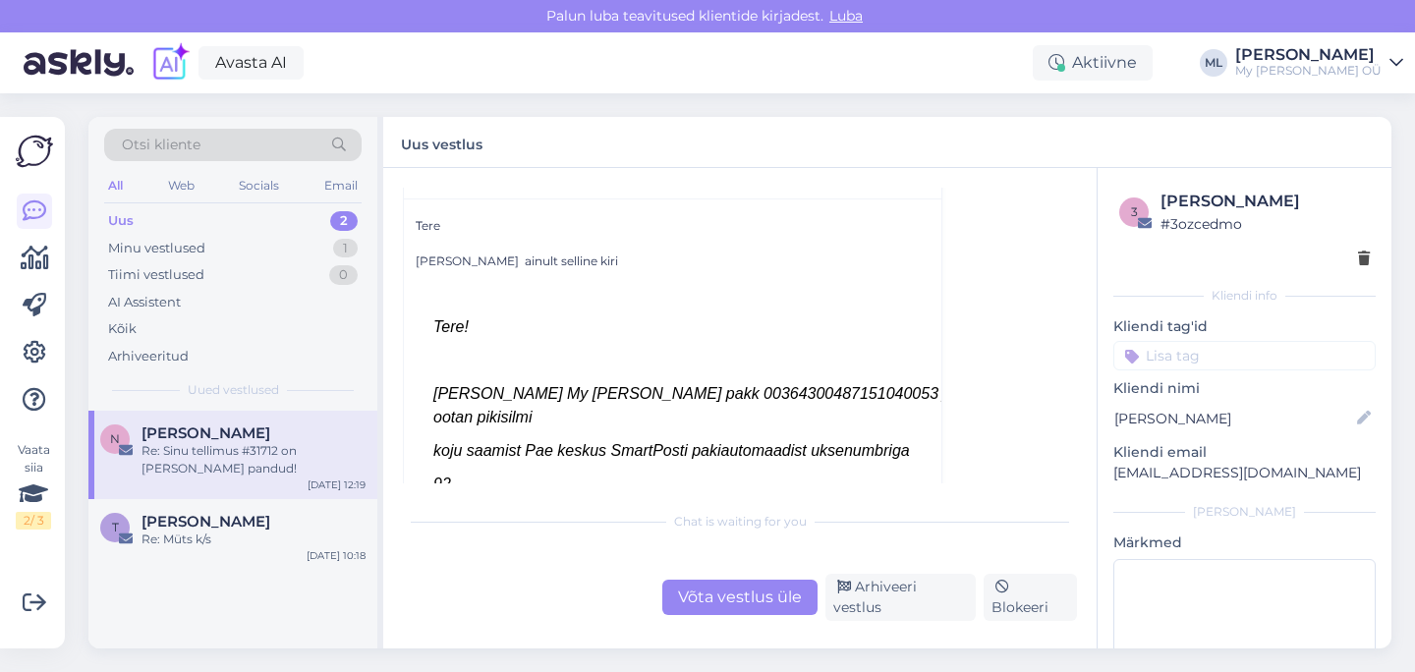
scroll to position [304, 0]
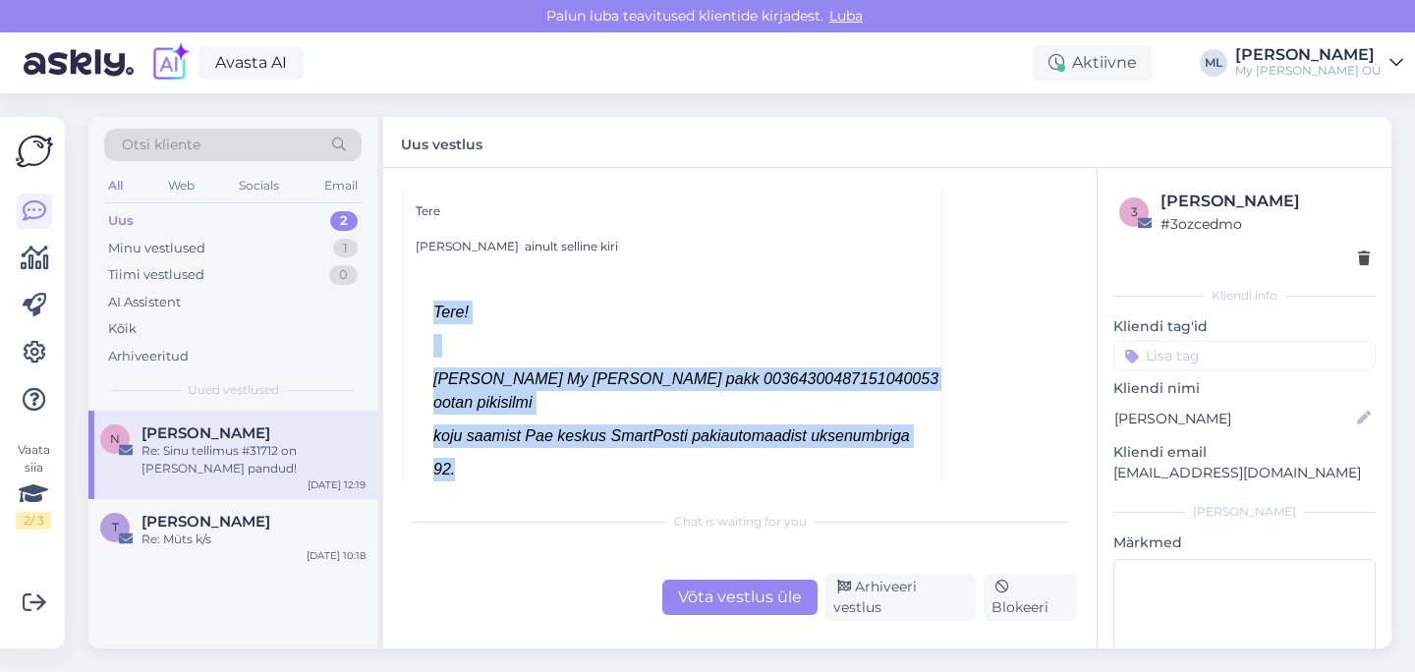
drag, startPoint x: 428, startPoint y: 301, endPoint x: 903, endPoint y: 469, distance: 504.5
click at [904, 469] on td "Tere! [PERSON_NAME] My [PERSON_NAME] pakk 00364300487151040053 ja ootan pikisil…" at bounding box center [711, 529] width 590 height 477
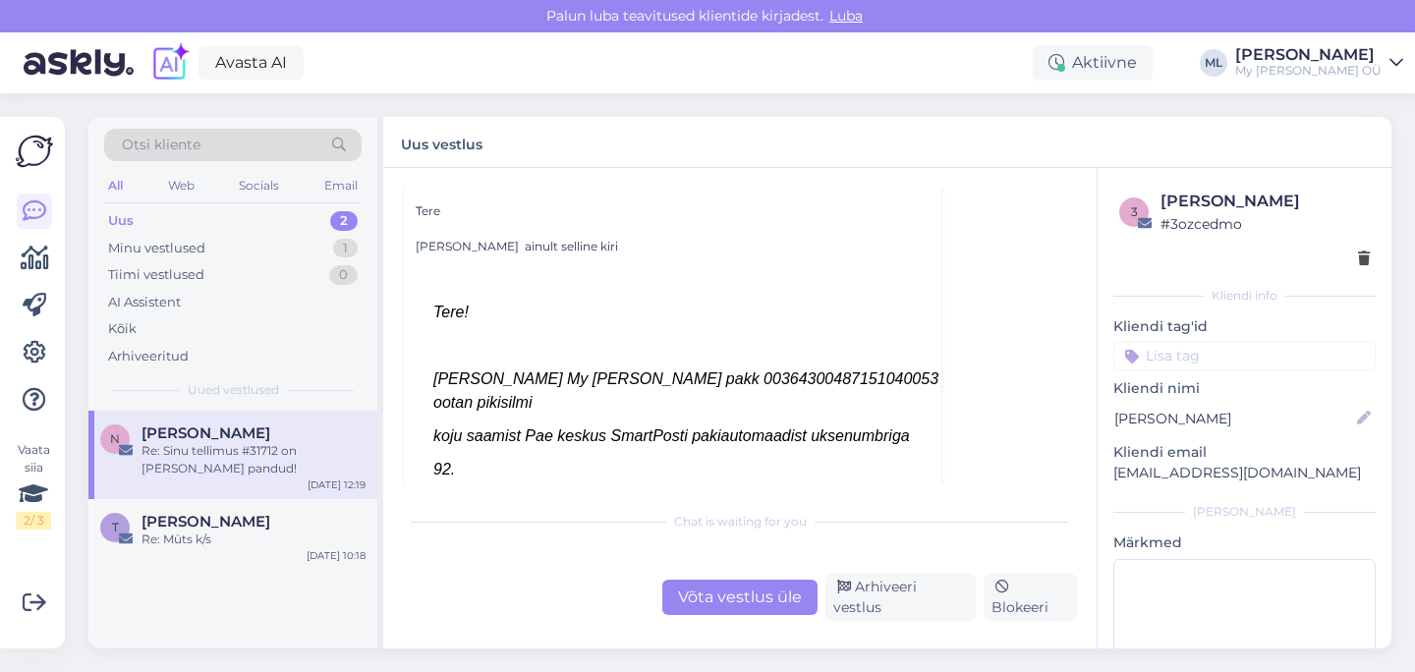
click at [814, 458] on p "92." at bounding box center [710, 470] width 554 height 24
click at [624, 378] on icon "[PERSON_NAME] My [PERSON_NAME] pakk 00364300487151040053 ja ootan pikisilmi" at bounding box center [694, 391] width 522 height 40
click at [626, 378] on icon "[PERSON_NAME] My [PERSON_NAME] pakk 00364300487151040053 ja ootan pikisilmi" at bounding box center [694, 391] width 522 height 40
copy icon "00364300487151040053"
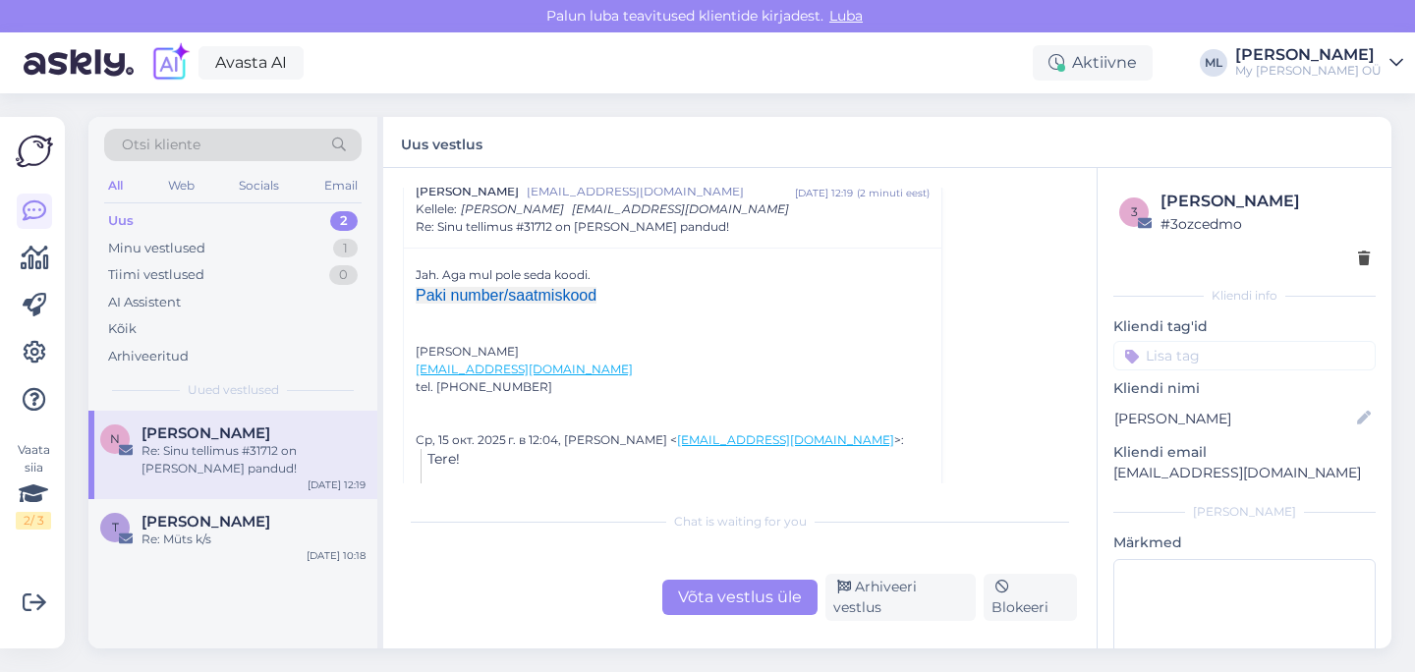
scroll to position [2071, 0]
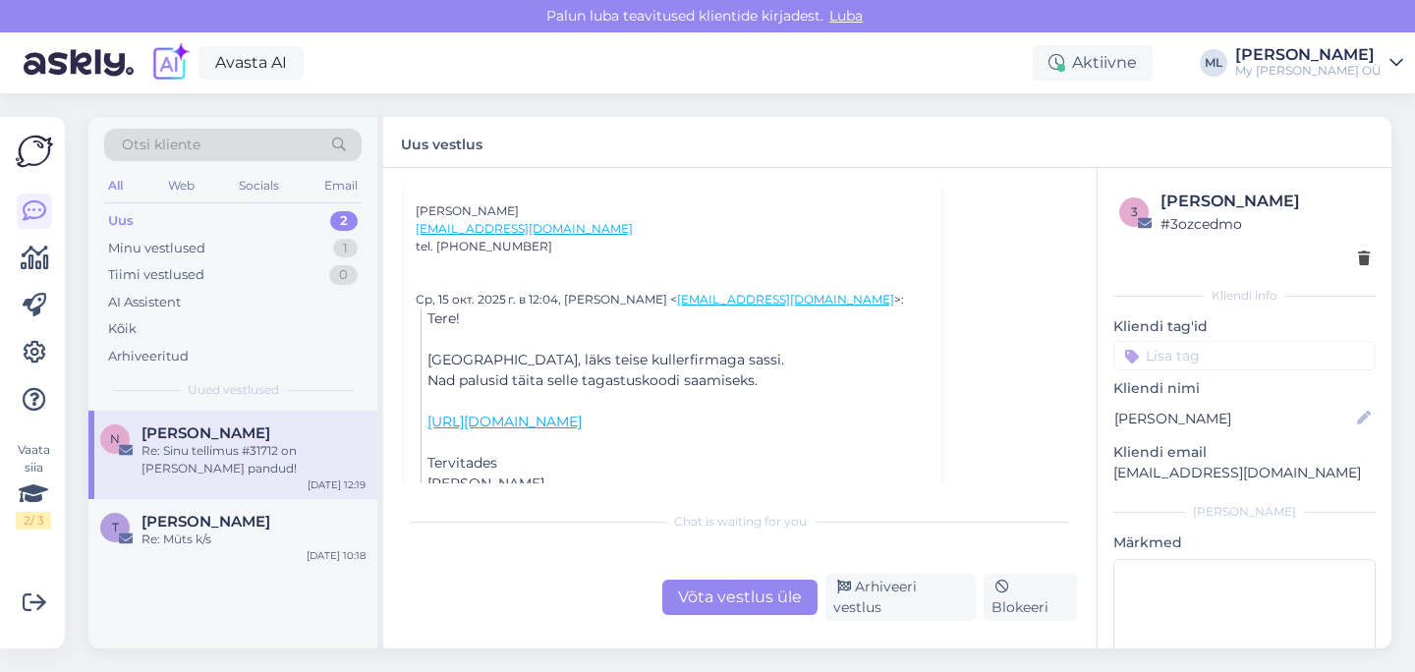
click at [685, 595] on div "Võta vestlus üle" at bounding box center [739, 597] width 155 height 35
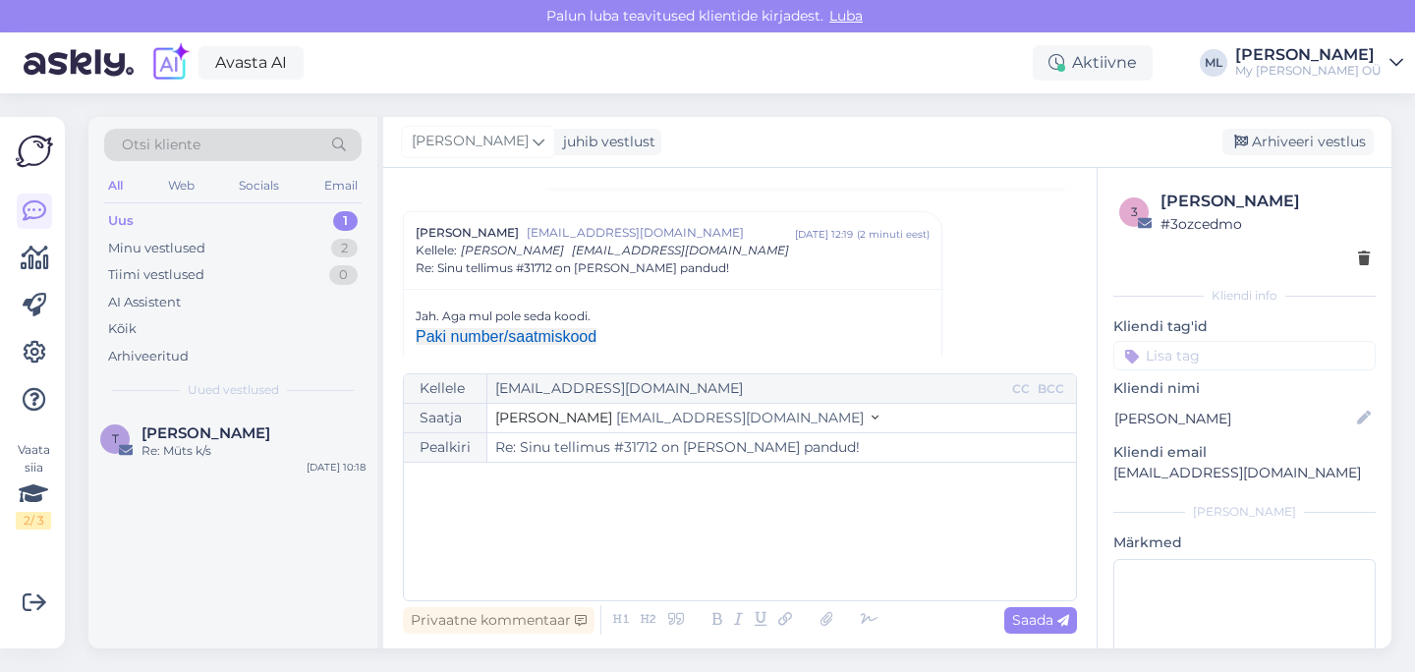
drag, startPoint x: 651, startPoint y: 416, endPoint x: 655, endPoint y: 428, distance: 12.4
click at [651, 415] on span "[EMAIL_ADDRESS][DOMAIN_NAME]" at bounding box center [740, 418] width 248 height 18
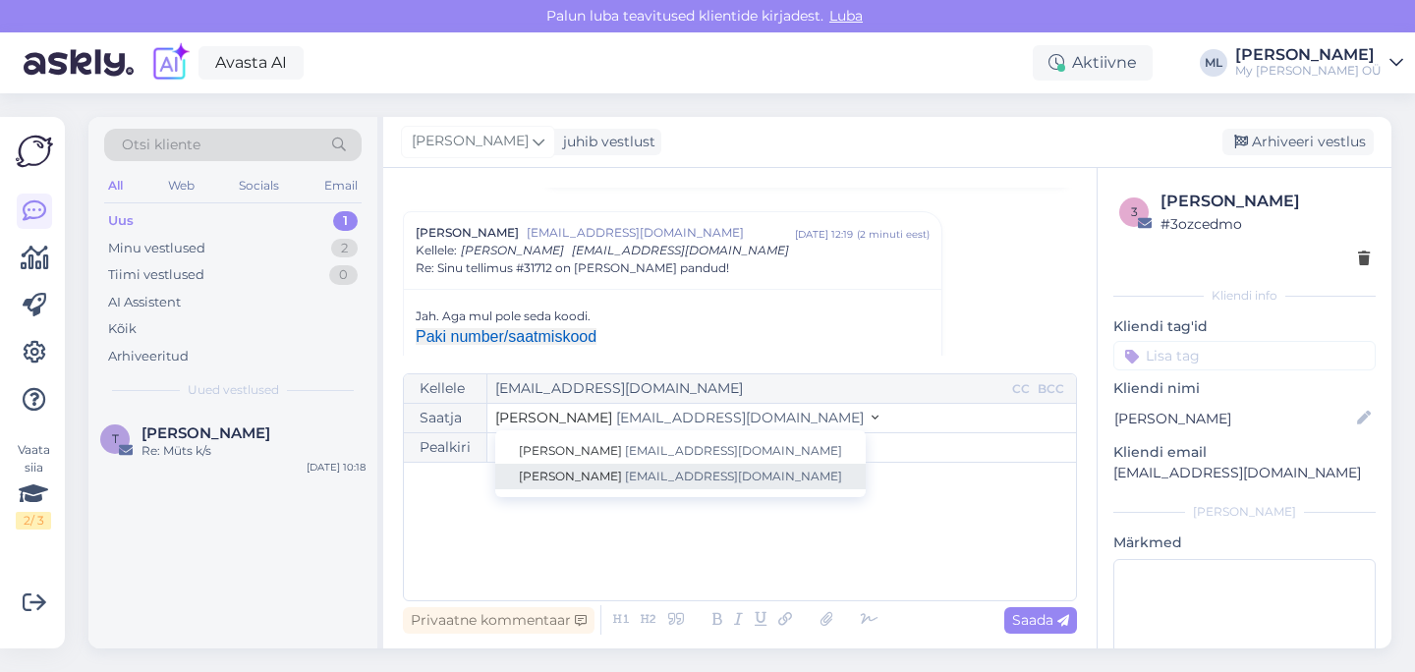
drag, startPoint x: 657, startPoint y: 472, endPoint x: 595, endPoint y: 496, distance: 67.5
click at [657, 472] on span "[EMAIL_ADDRESS][DOMAIN_NAME]" at bounding box center [733, 476] width 217 height 15
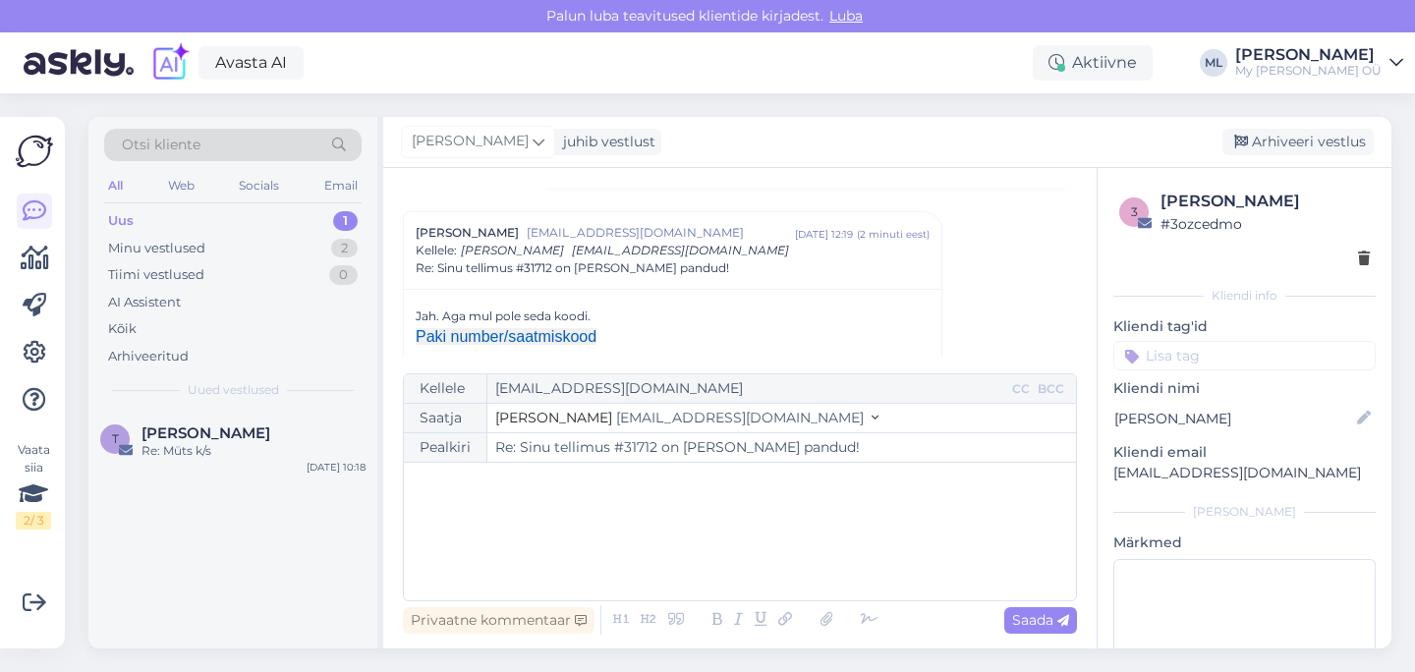
click at [593, 497] on div "﻿" at bounding box center [740, 532] width 653 height 118
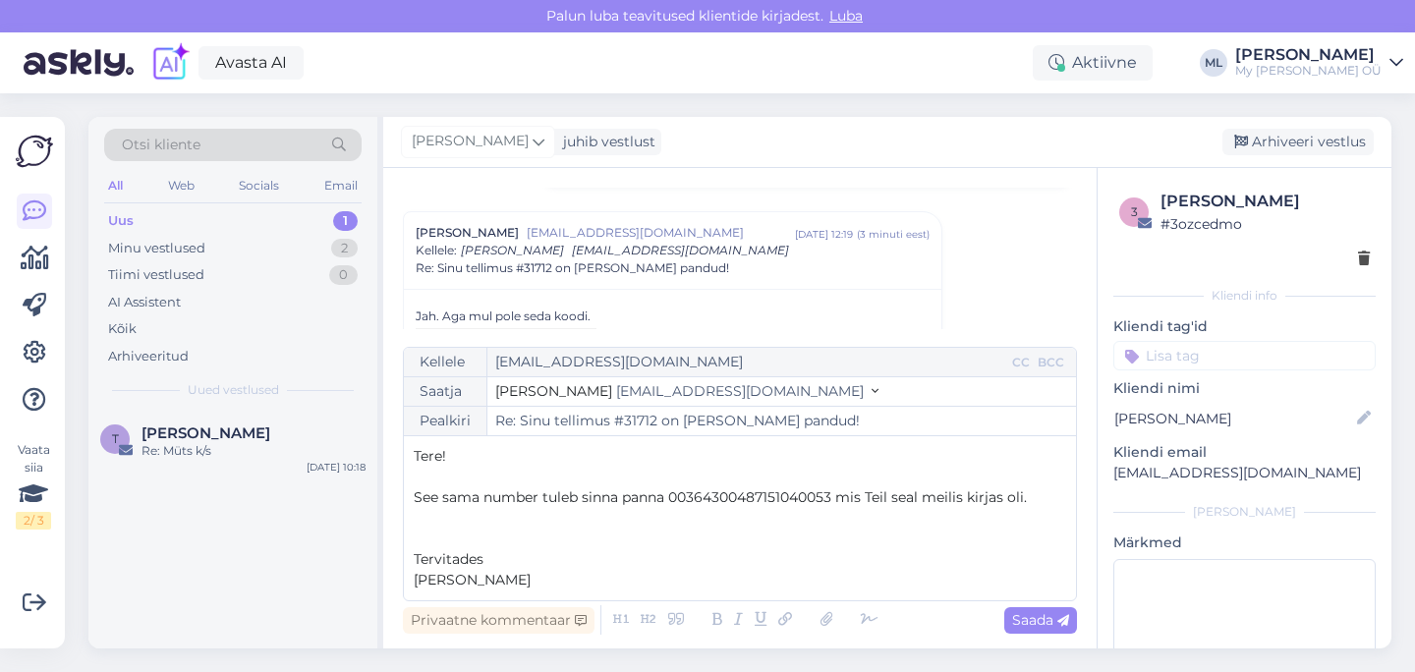
click at [1059, 622] on icon at bounding box center [1063, 621] width 12 height 12
type input "Re: Re: Sinu tellimus #31712 on [PERSON_NAME] pandud!"
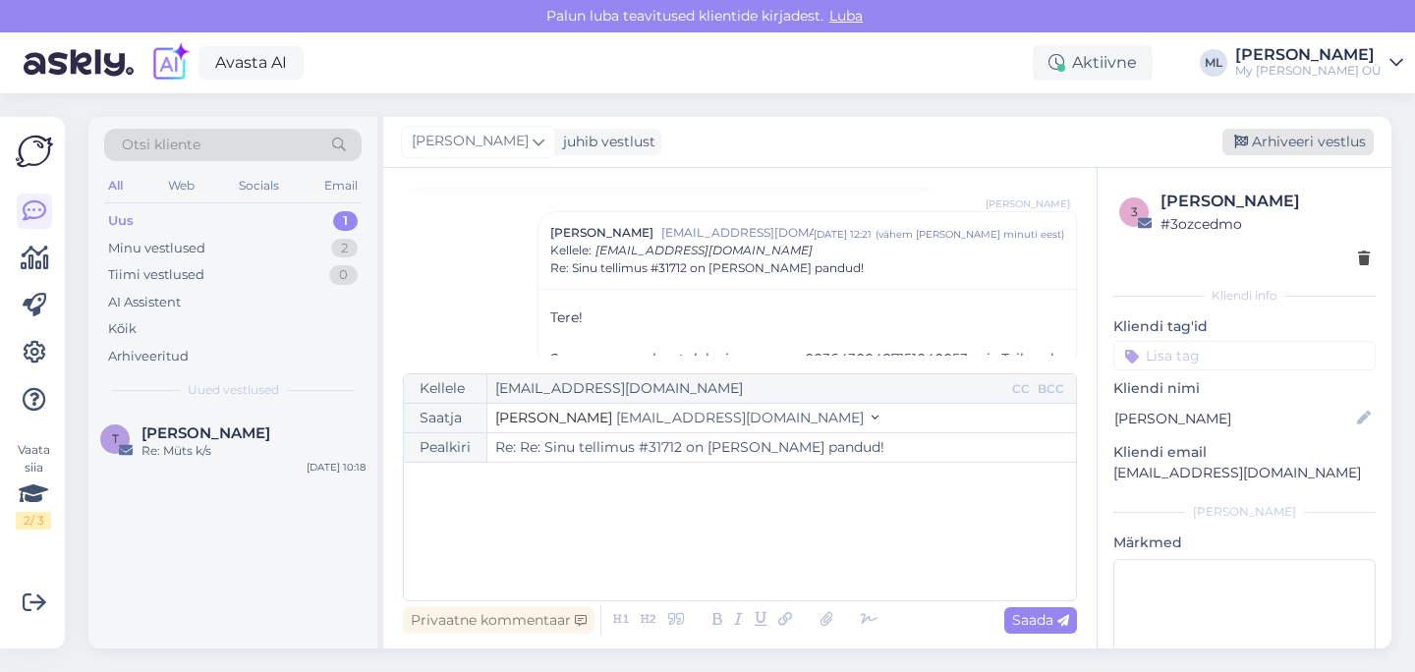
click at [1284, 145] on div "Arhiveeri vestlus" at bounding box center [1298, 142] width 151 height 27
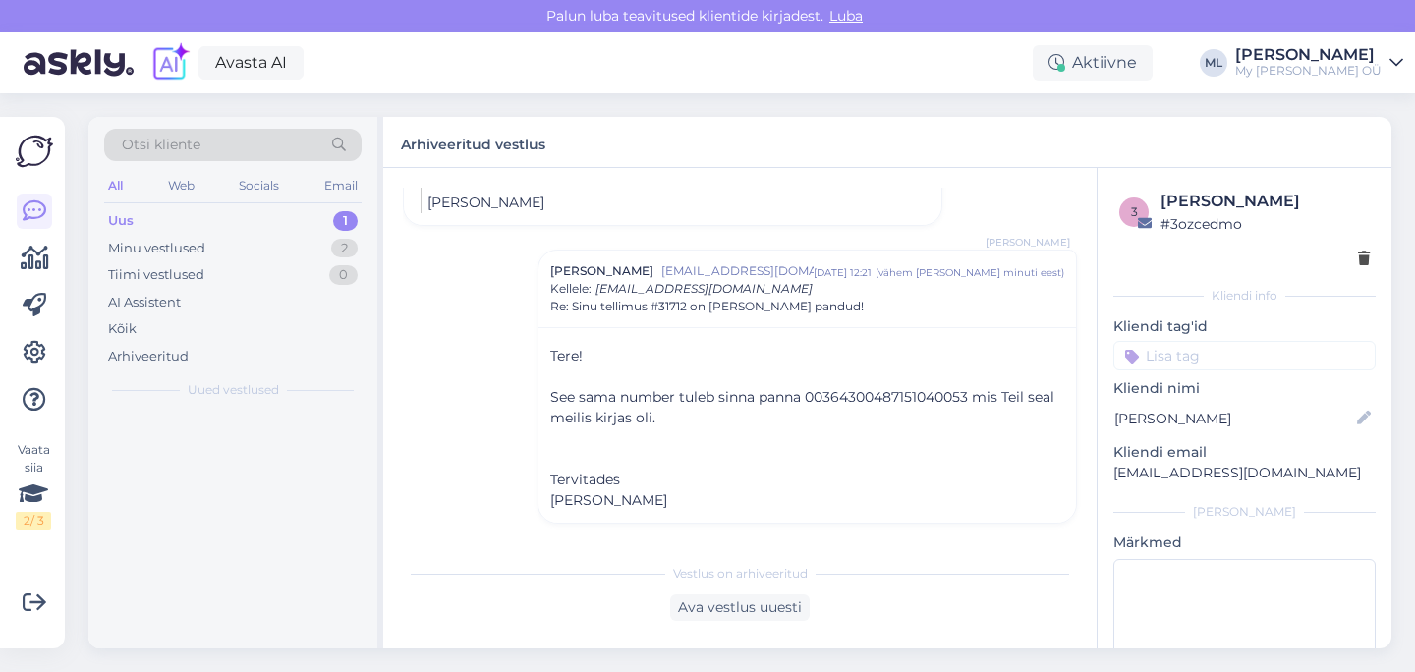
scroll to position [2328, 0]
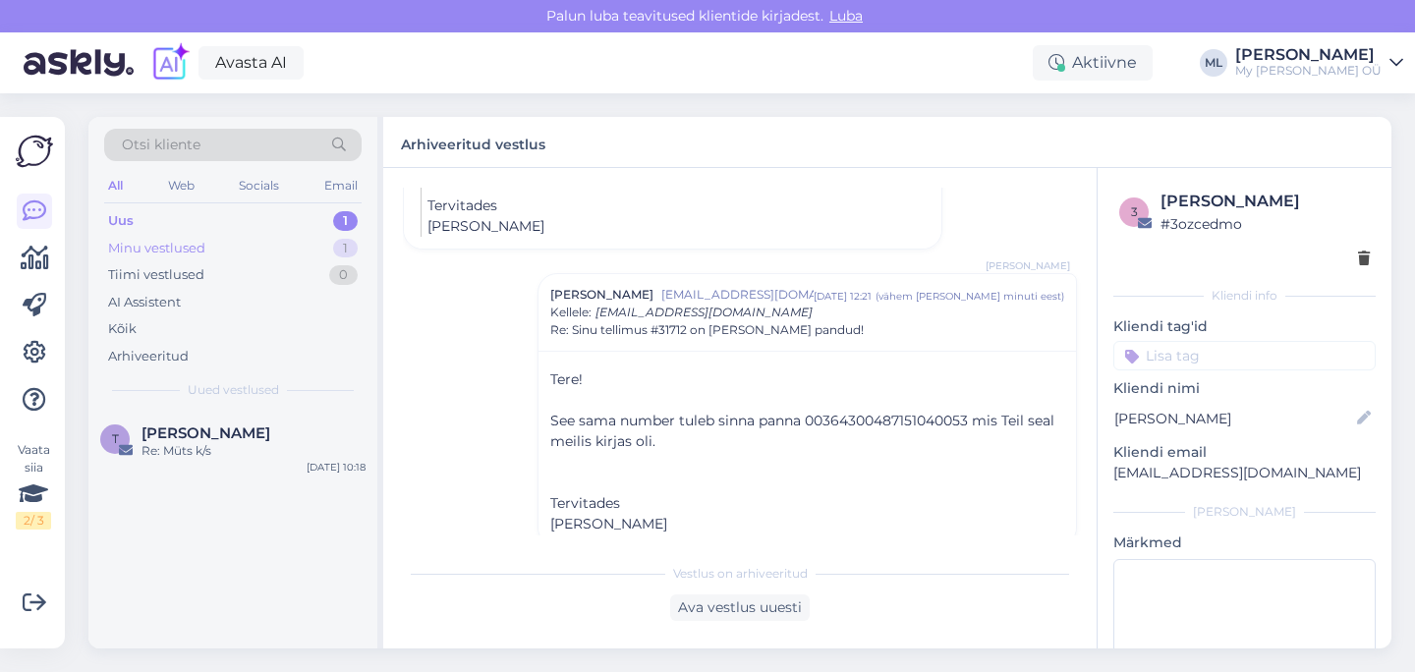
click at [242, 236] on div "Minu vestlused 1" at bounding box center [232, 249] width 257 height 28
